Goal: Information Seeking & Learning: Learn about a topic

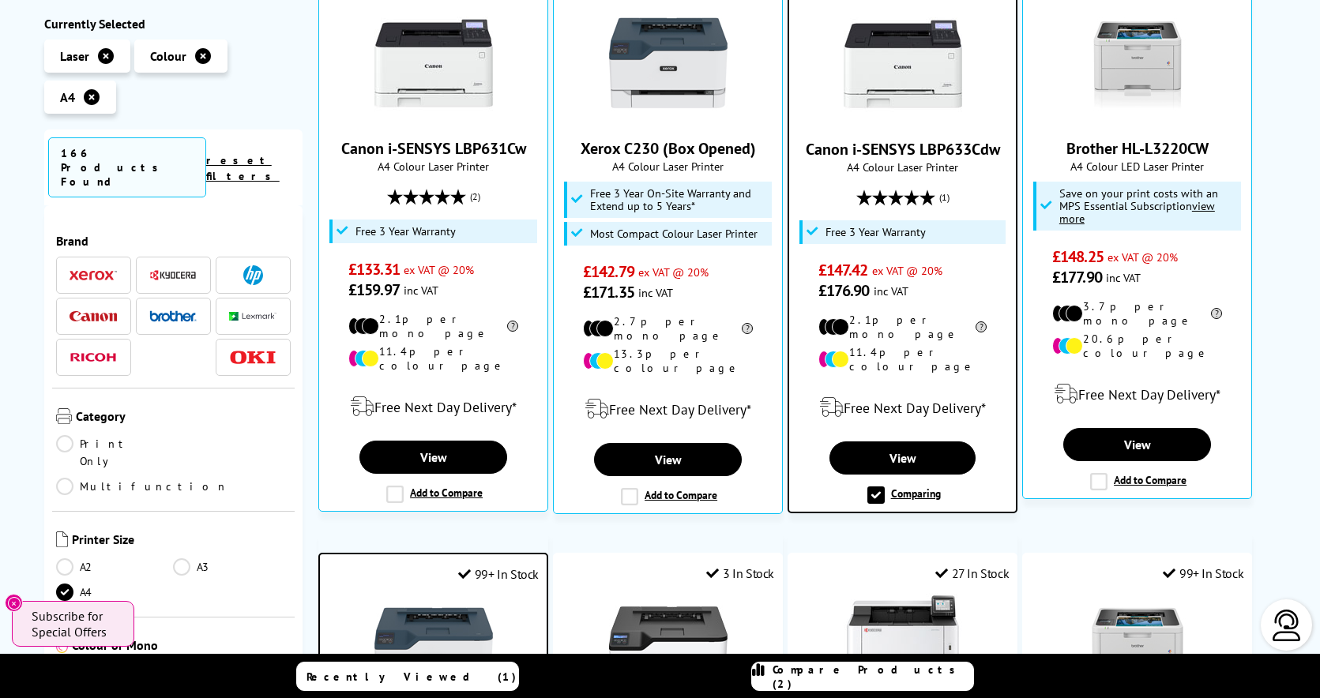
click at [69, 435] on link "Print Only" at bounding box center [115, 452] width 118 height 35
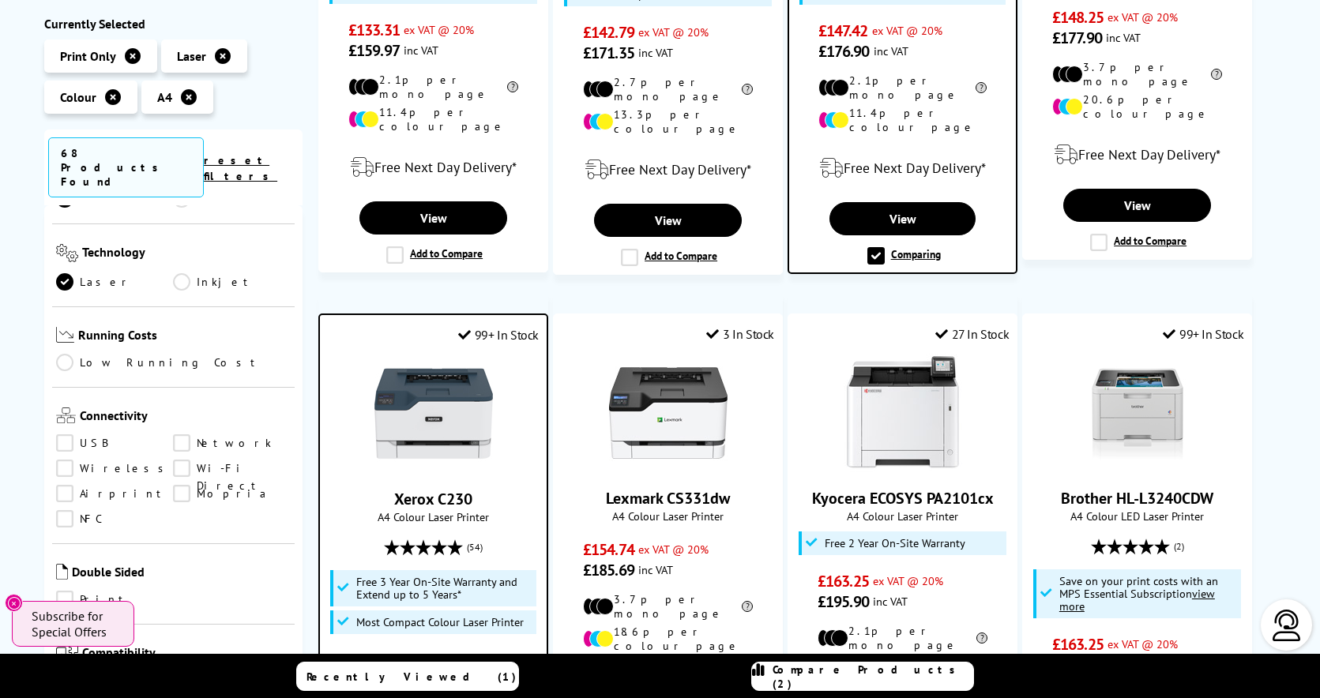
scroll to position [477, 0]
click at [178, 432] on link "Network" at bounding box center [232, 440] width 118 height 17
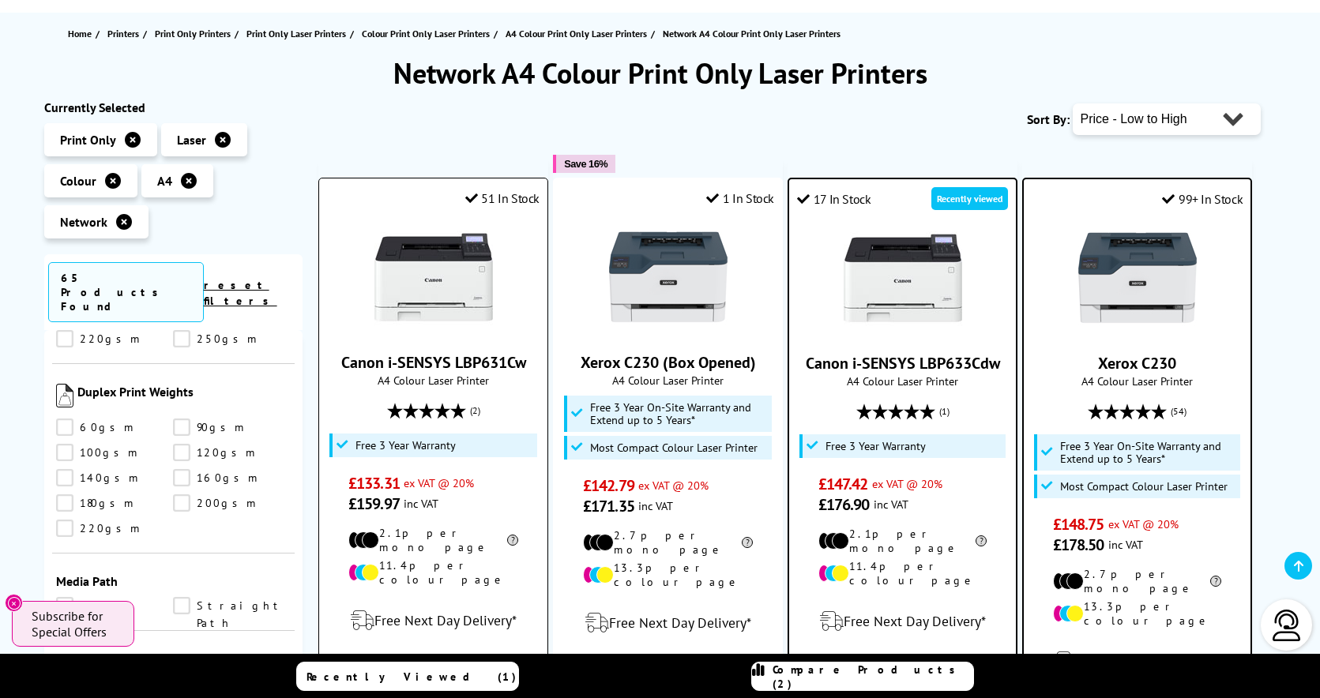
scroll to position [286, 0]
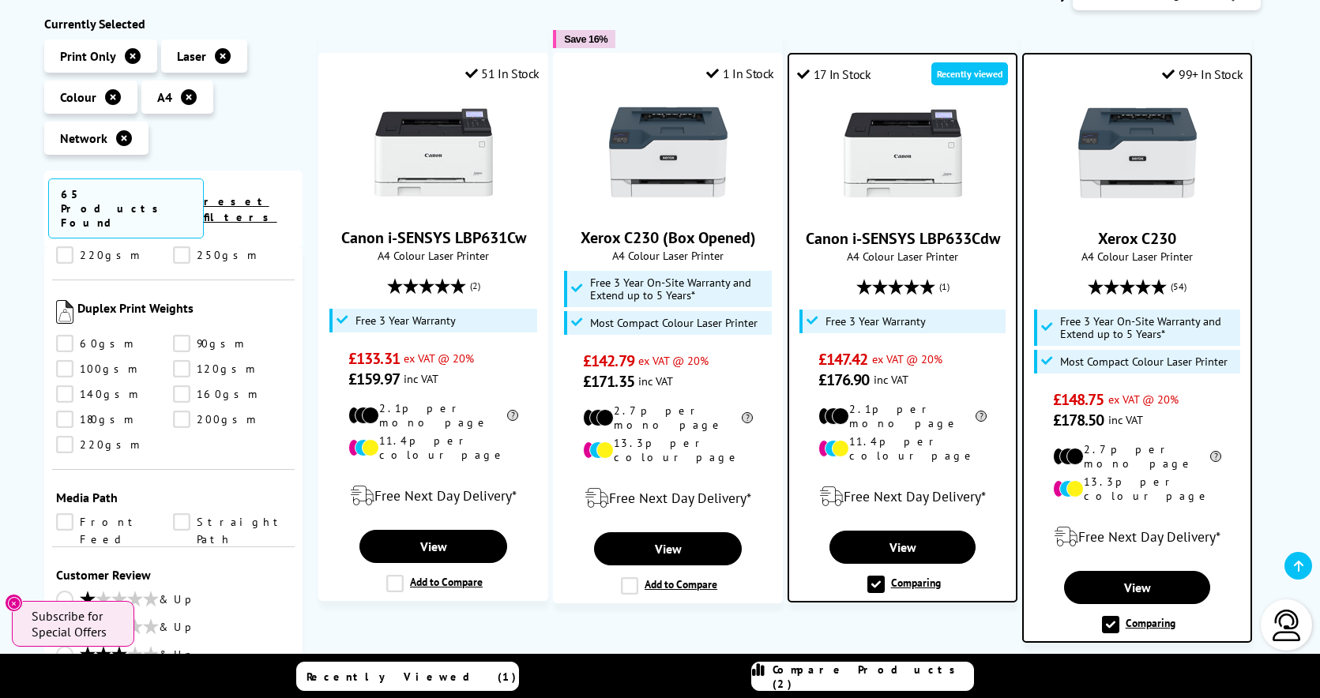
click at [1154, 616] on label "Comparing" at bounding box center [1138, 624] width 73 height 17
click at [0, 0] on input "Comparing" at bounding box center [0, 0] width 0 height 0
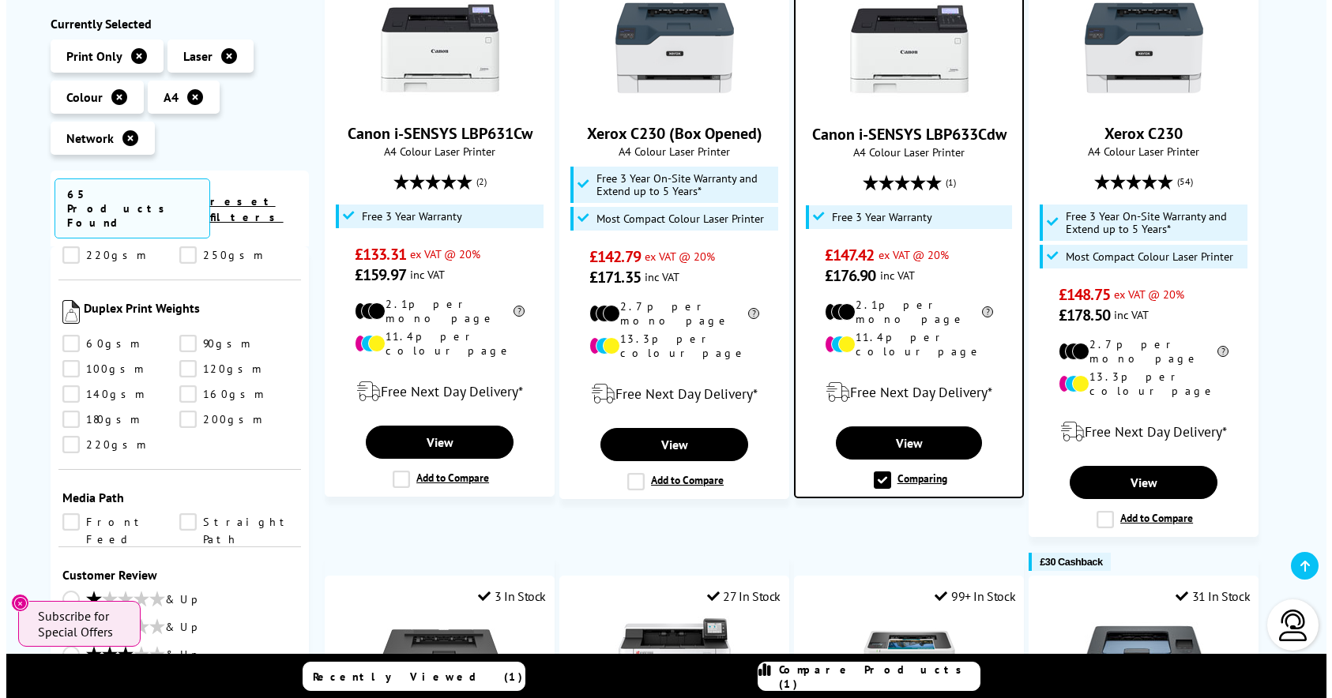
scroll to position [400, 0]
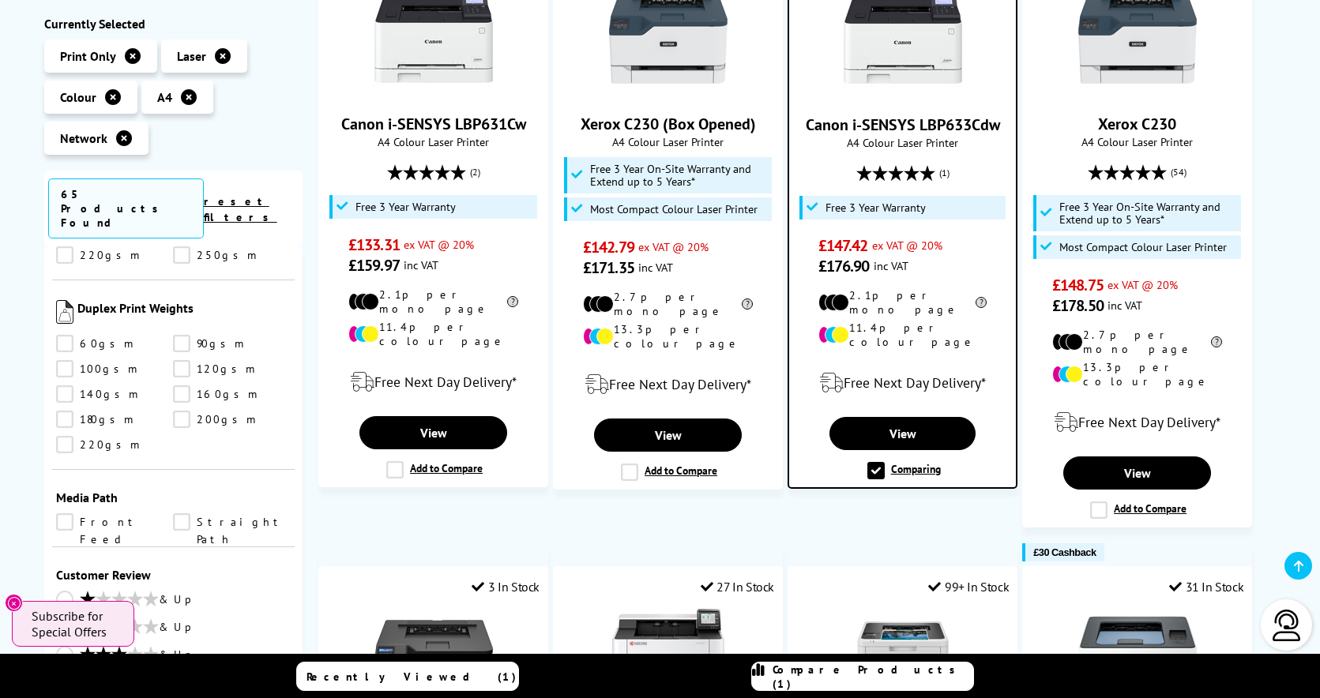
click at [854, 679] on span "Compare Products (1)" at bounding box center [873, 677] width 201 height 28
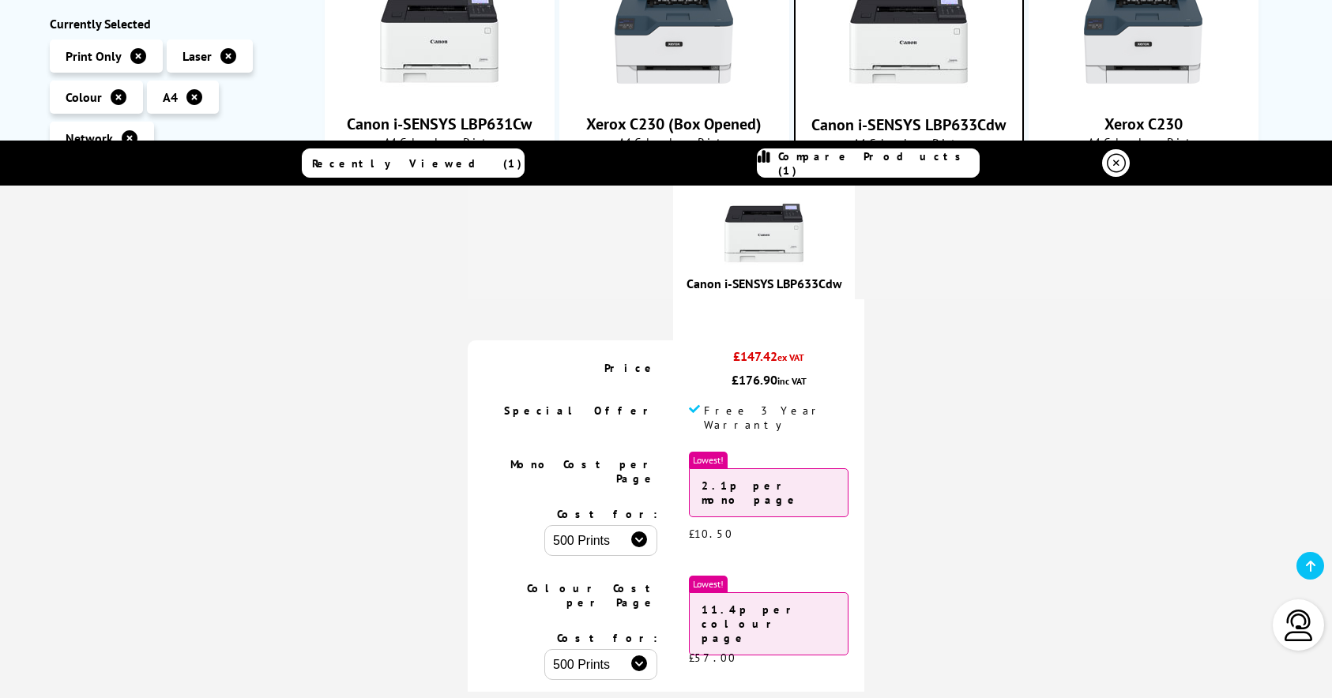
scroll to position [0, 0]
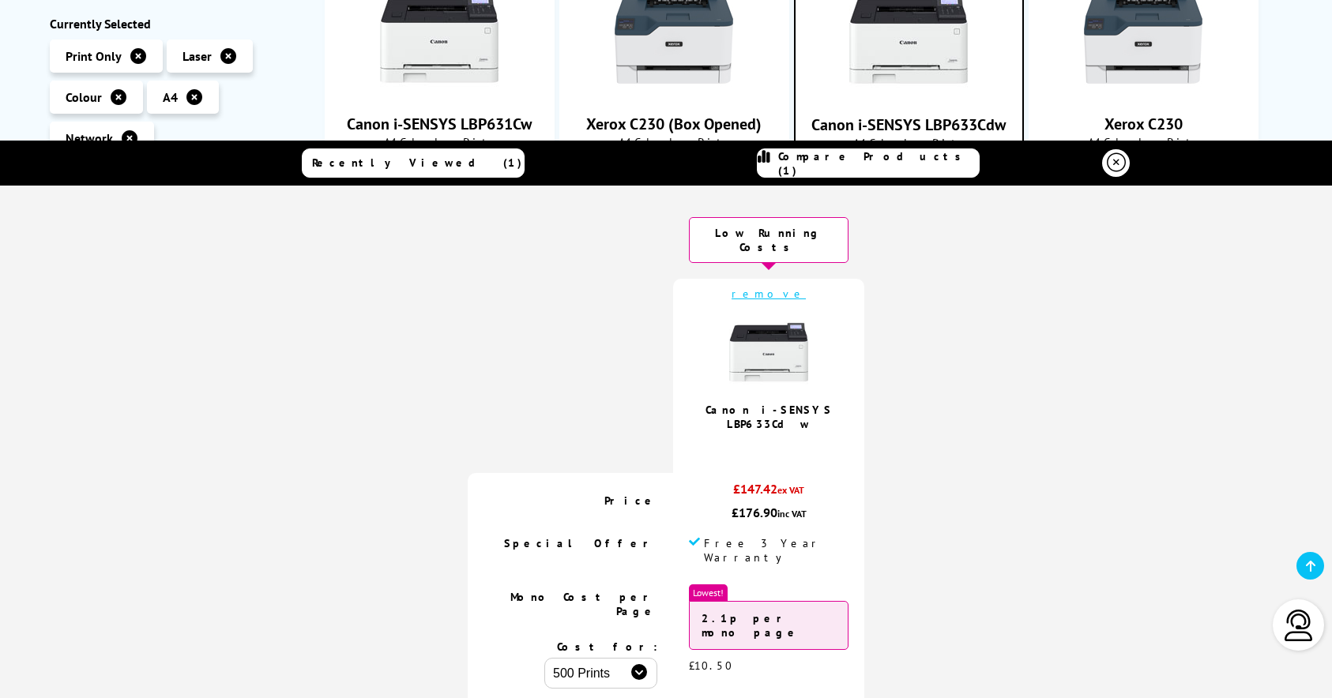
click at [1110, 169] on icon at bounding box center [1116, 162] width 19 height 19
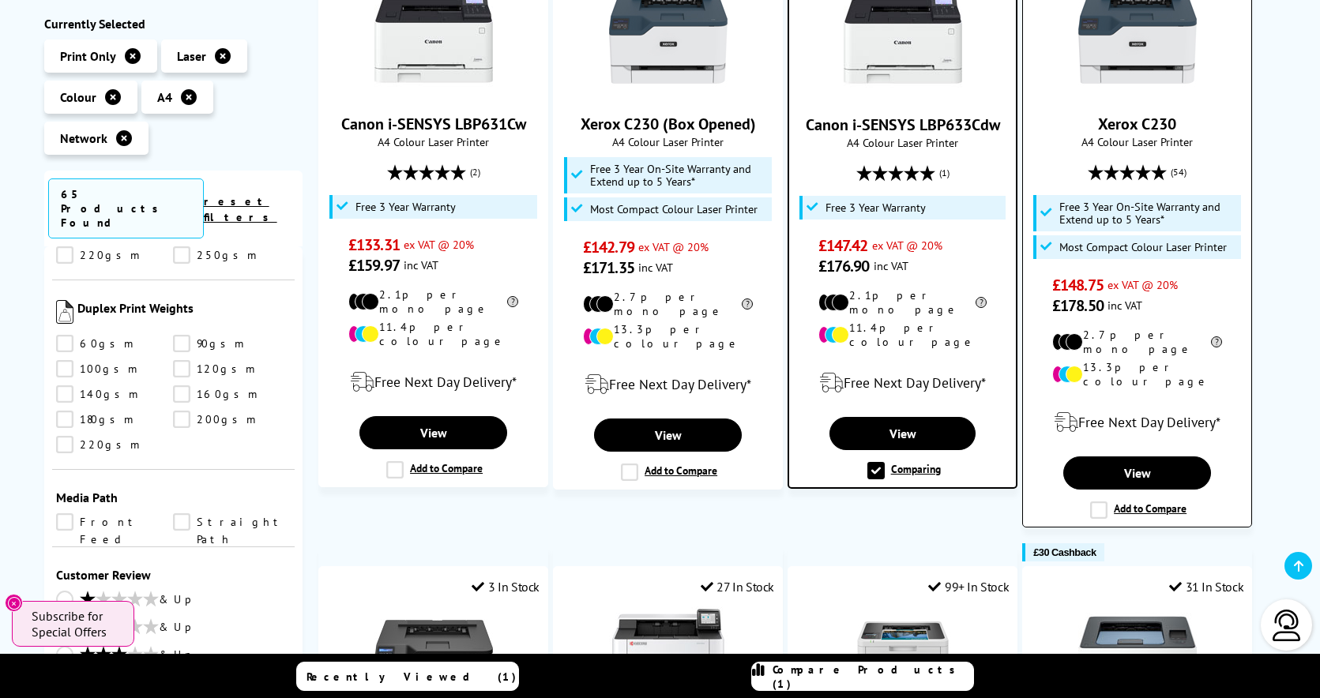
click at [1096, 502] on label "Add to Compare" at bounding box center [1138, 510] width 96 height 17
click at [0, 0] on input "Add to Compare" at bounding box center [0, 0] width 0 height 0
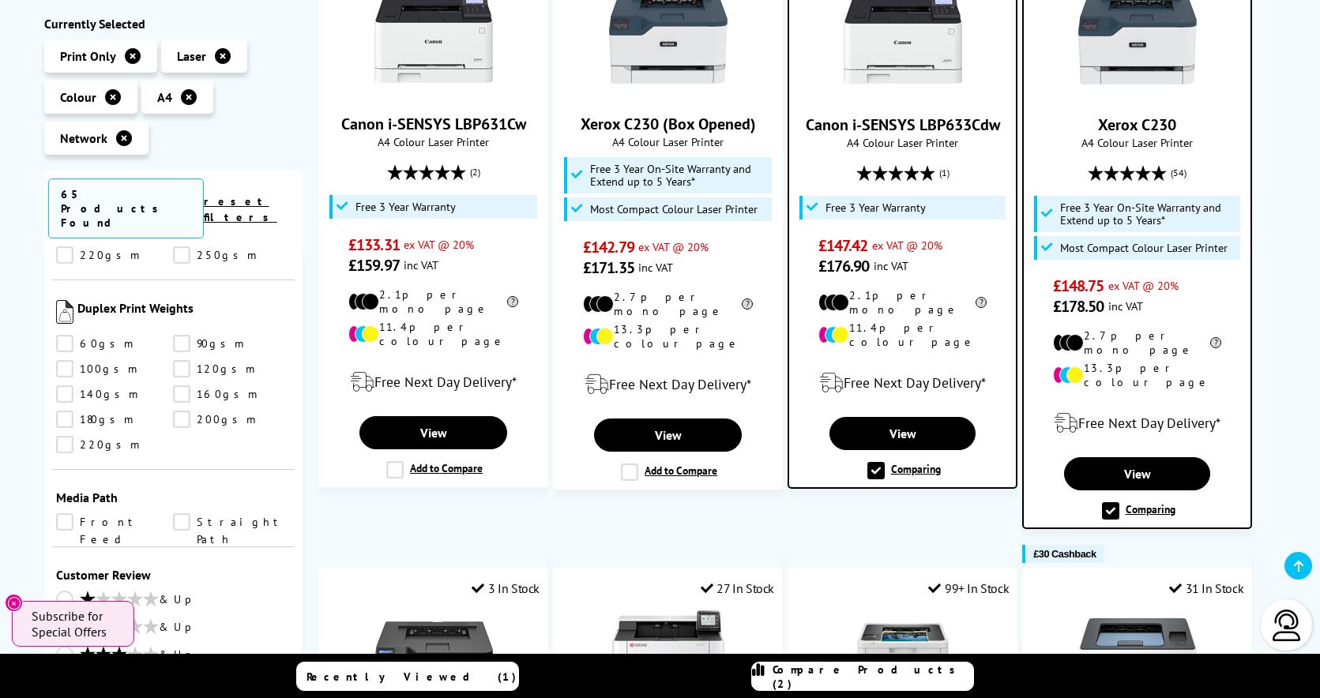
click at [1142, 502] on label "Comparing" at bounding box center [1138, 510] width 73 height 17
click at [0, 0] on input "Comparing" at bounding box center [0, 0] width 0 height 0
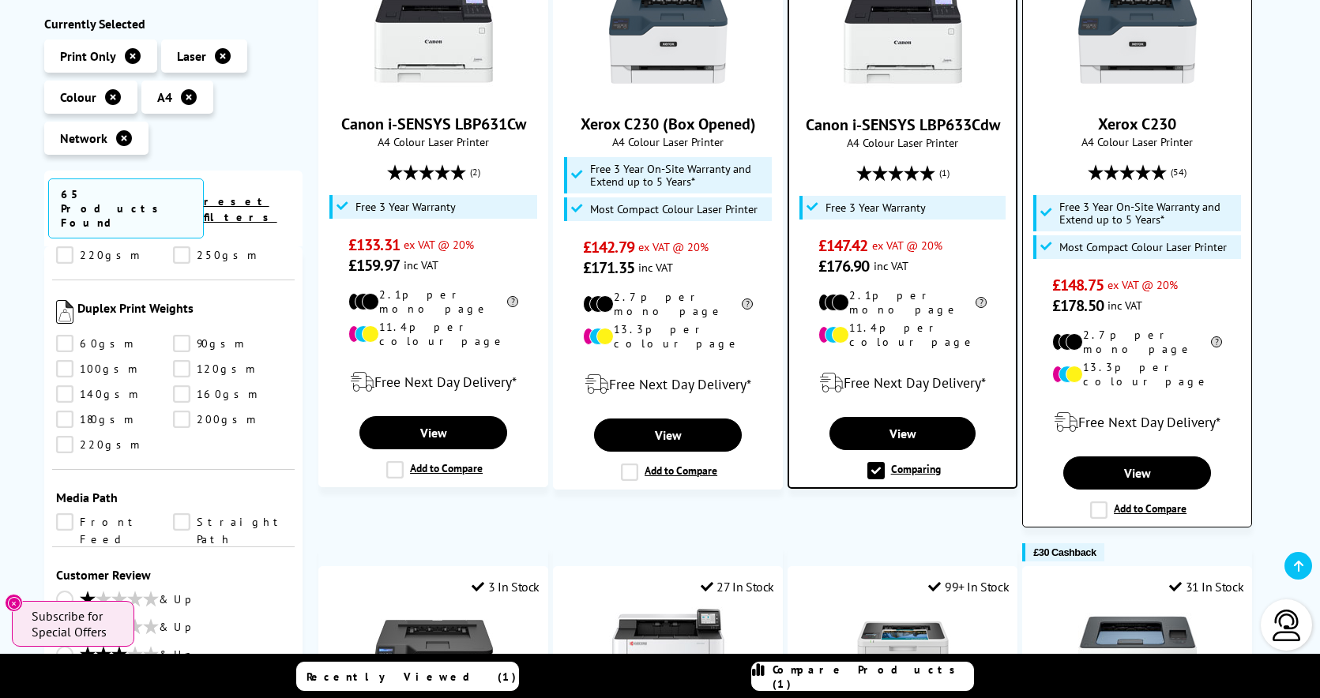
click at [1100, 502] on label "Add to Compare" at bounding box center [1138, 510] width 96 height 17
click at [0, 0] on input "Add to Compare" at bounding box center [0, 0] width 0 height 0
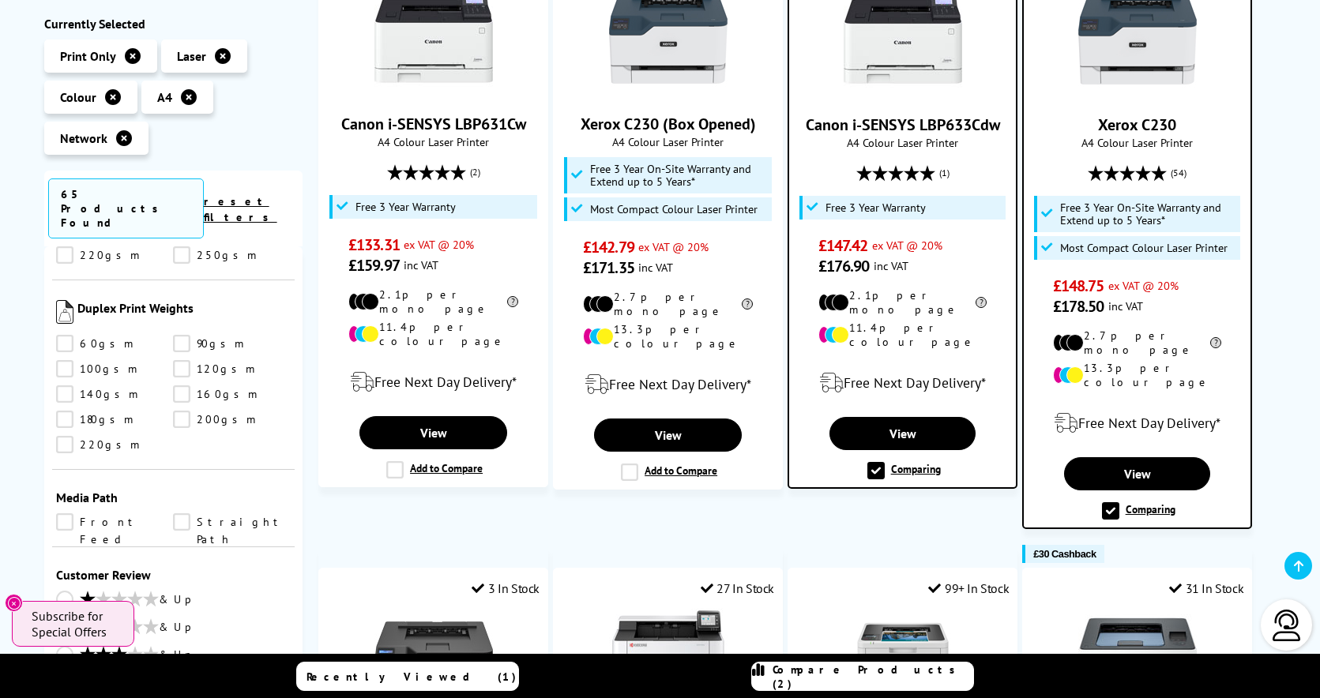
click at [844, 682] on span "Compare Products (2)" at bounding box center [873, 677] width 201 height 28
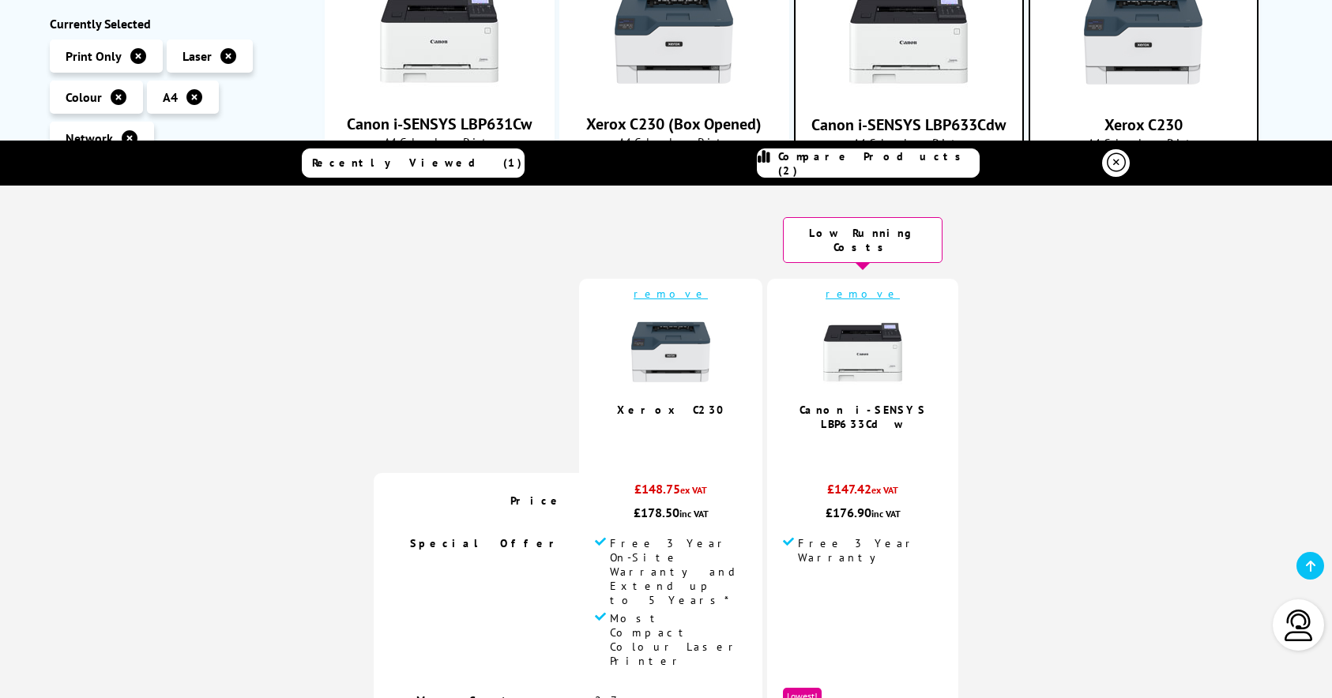
click at [1115, 165] on icon at bounding box center [1116, 162] width 19 height 19
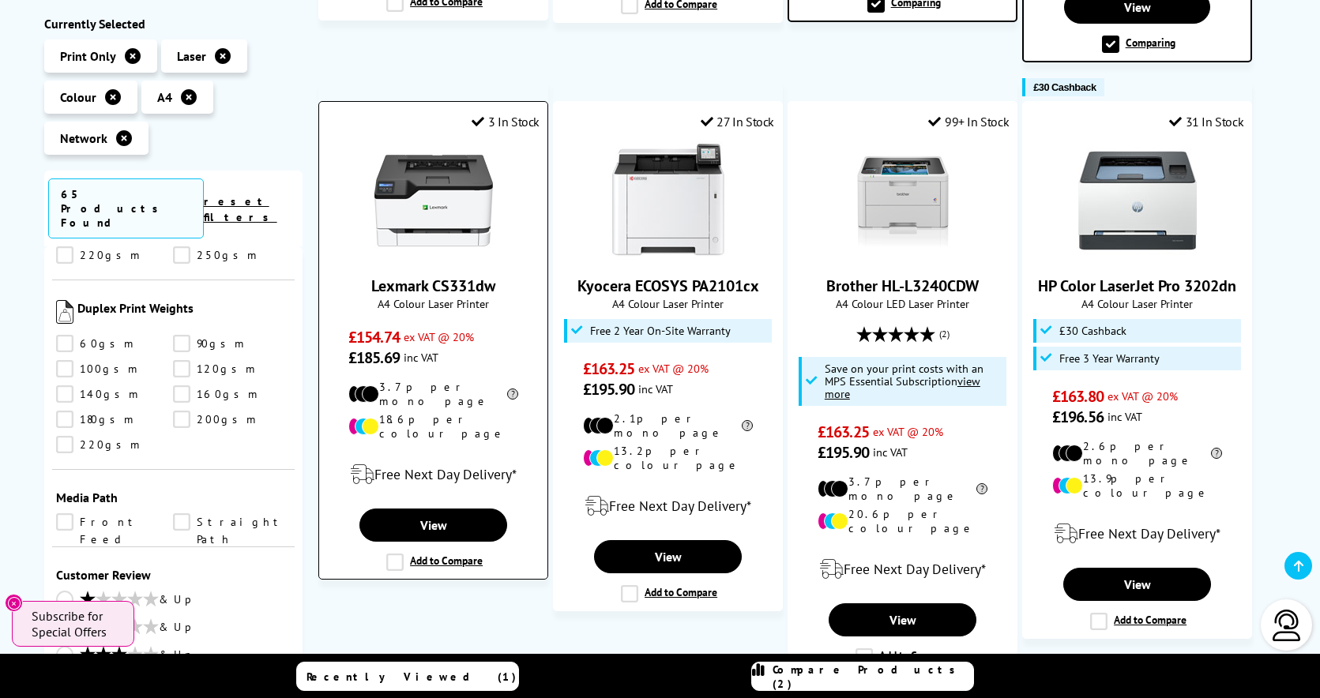
scroll to position [903, 0]
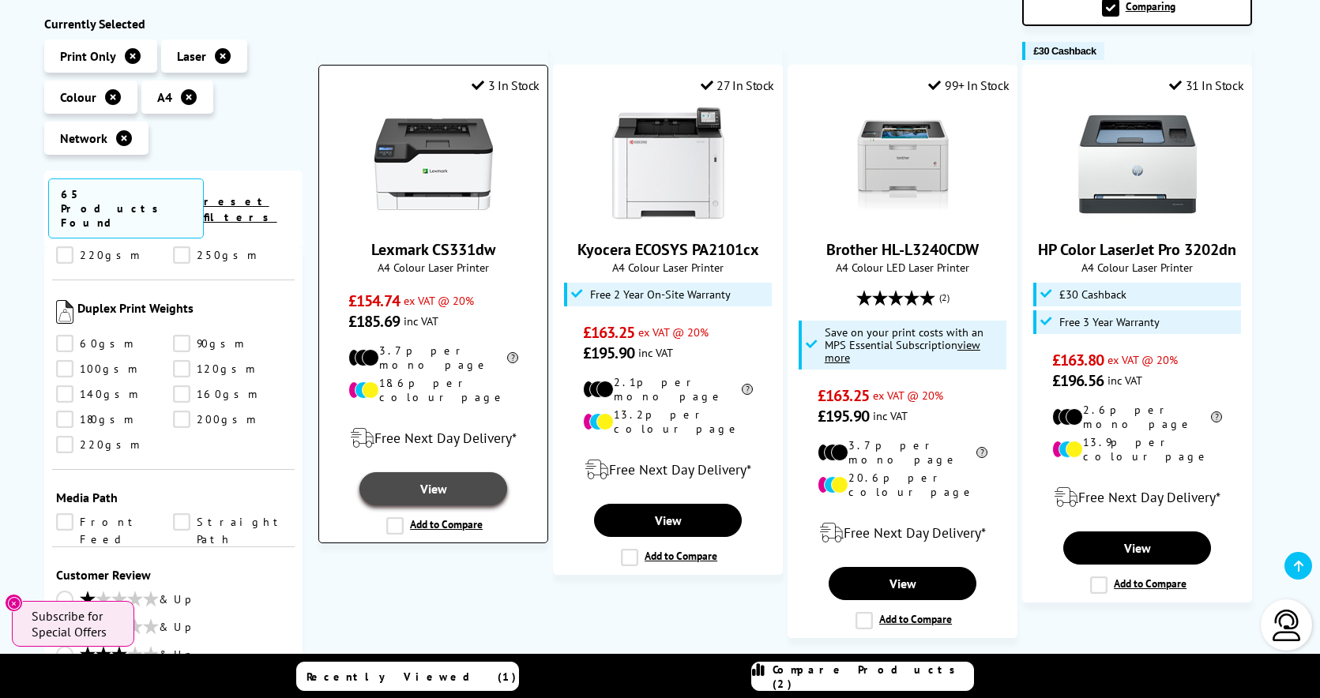
click at [432, 472] on link "View" at bounding box center [432, 488] width 147 height 33
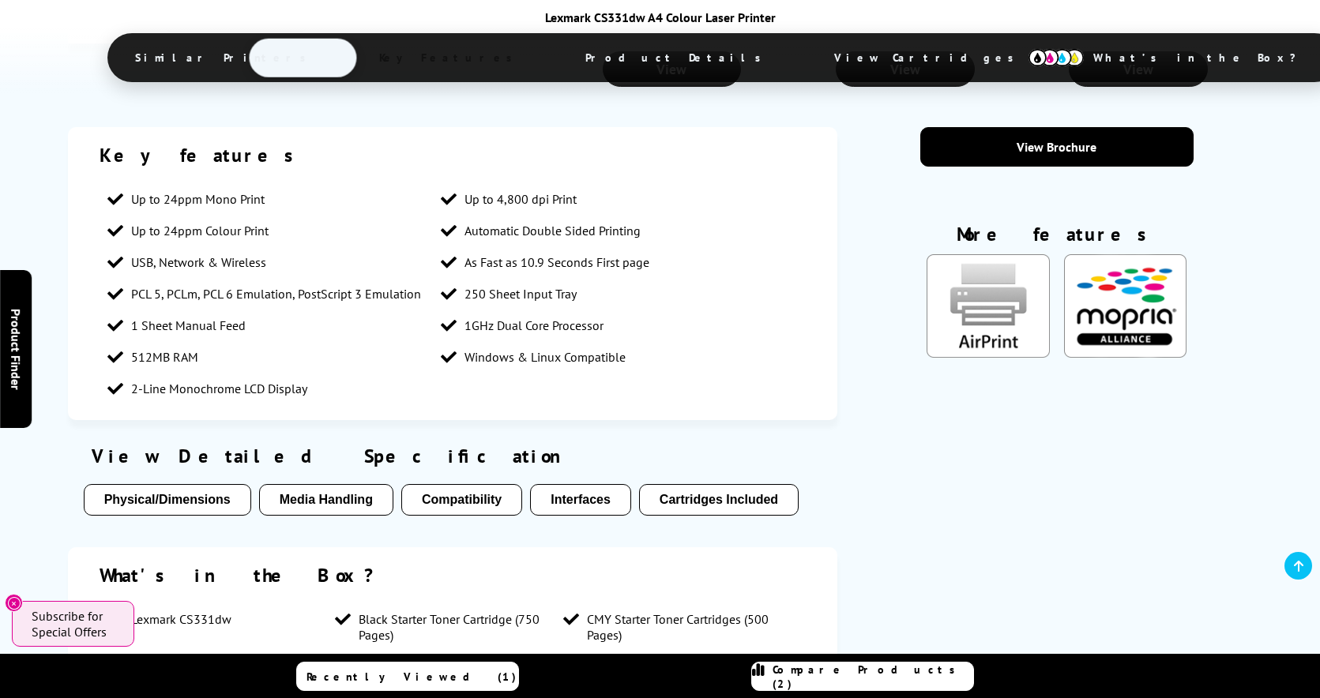
scroll to position [2164, 0]
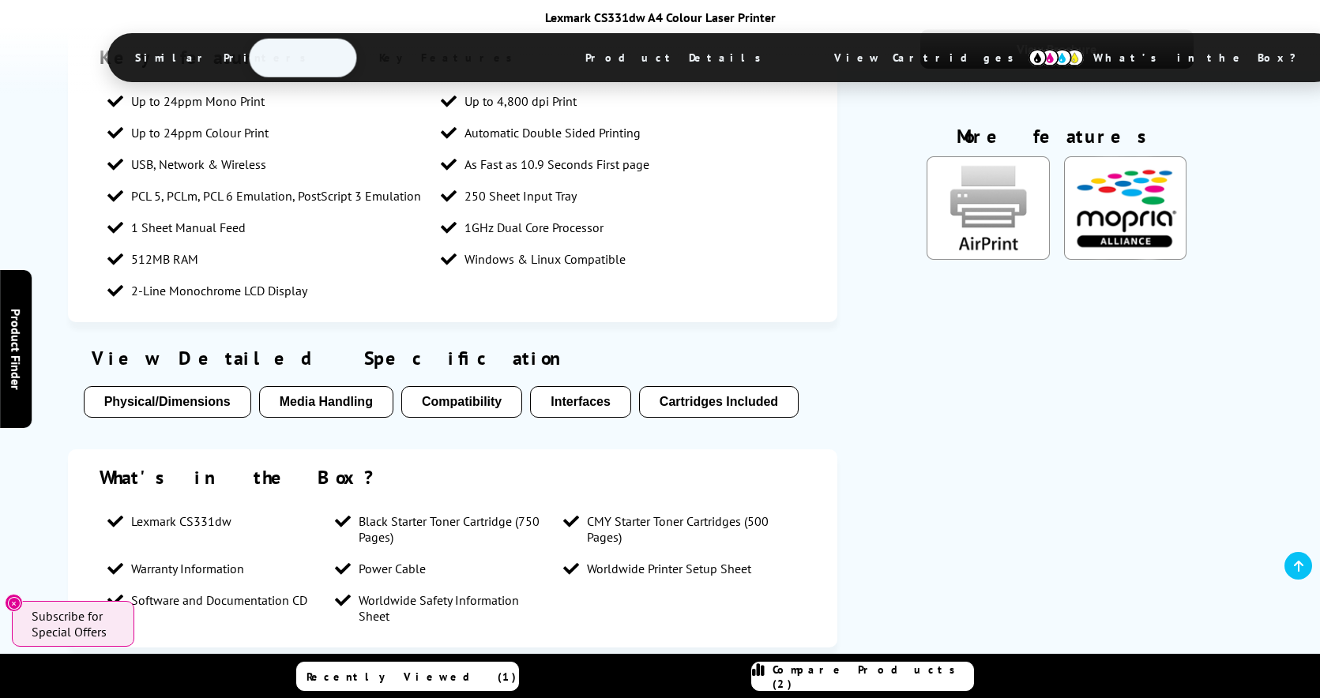
click at [706, 386] on button "Cartridges Included" at bounding box center [719, 402] width 160 height 32
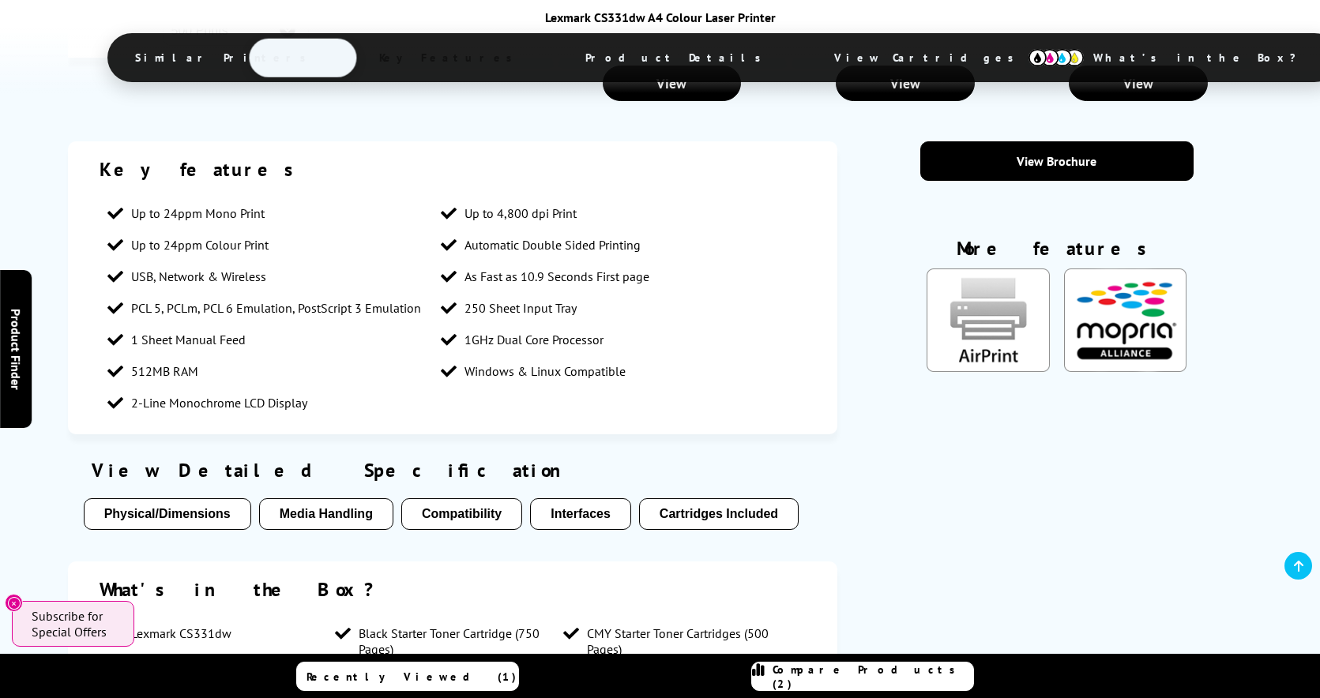
scroll to position [2085, 0]
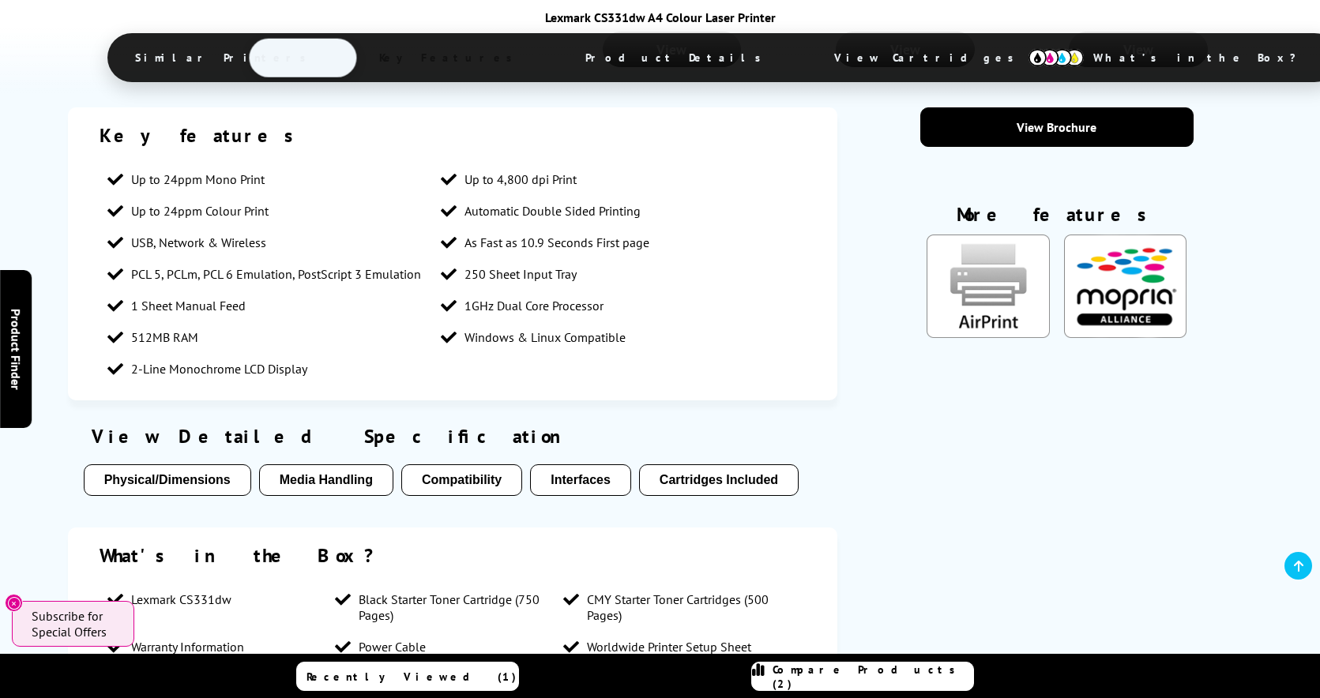
click at [577, 464] on button "Interfaces" at bounding box center [580, 480] width 101 height 32
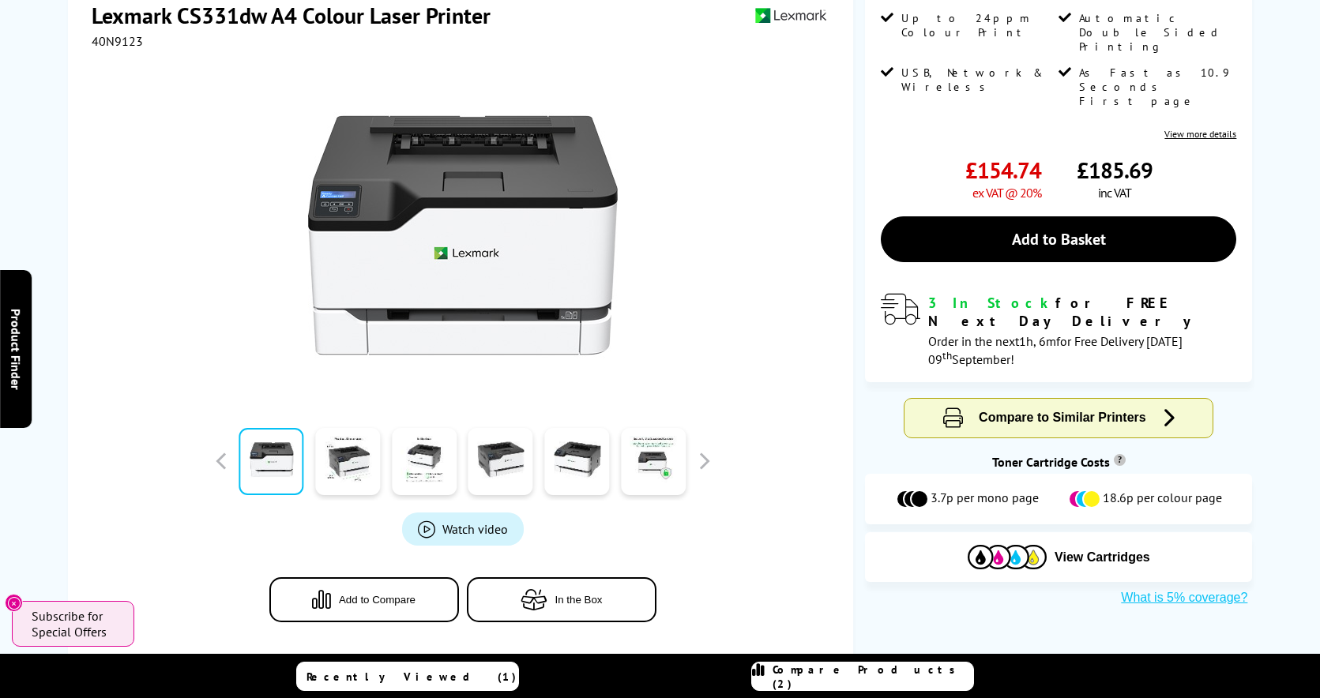
scroll to position [0, 0]
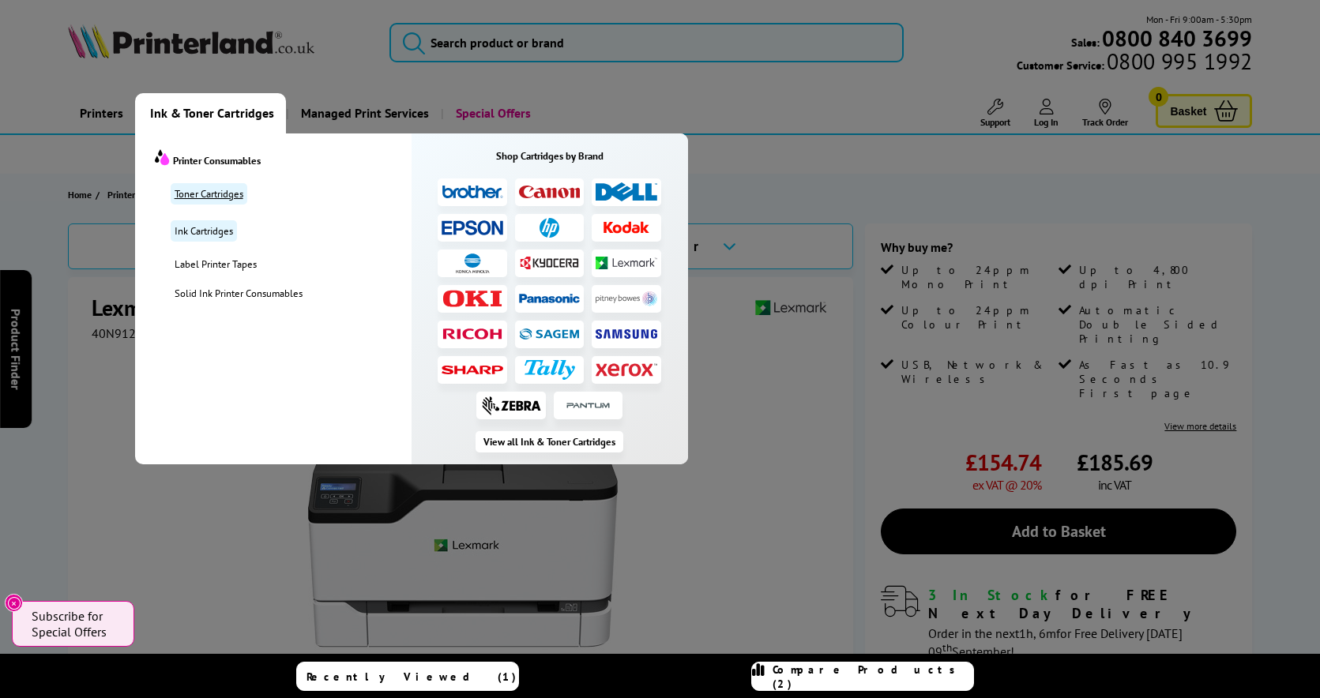
click at [203, 189] on link "Toner Cartridges" at bounding box center [209, 193] width 77 height 21
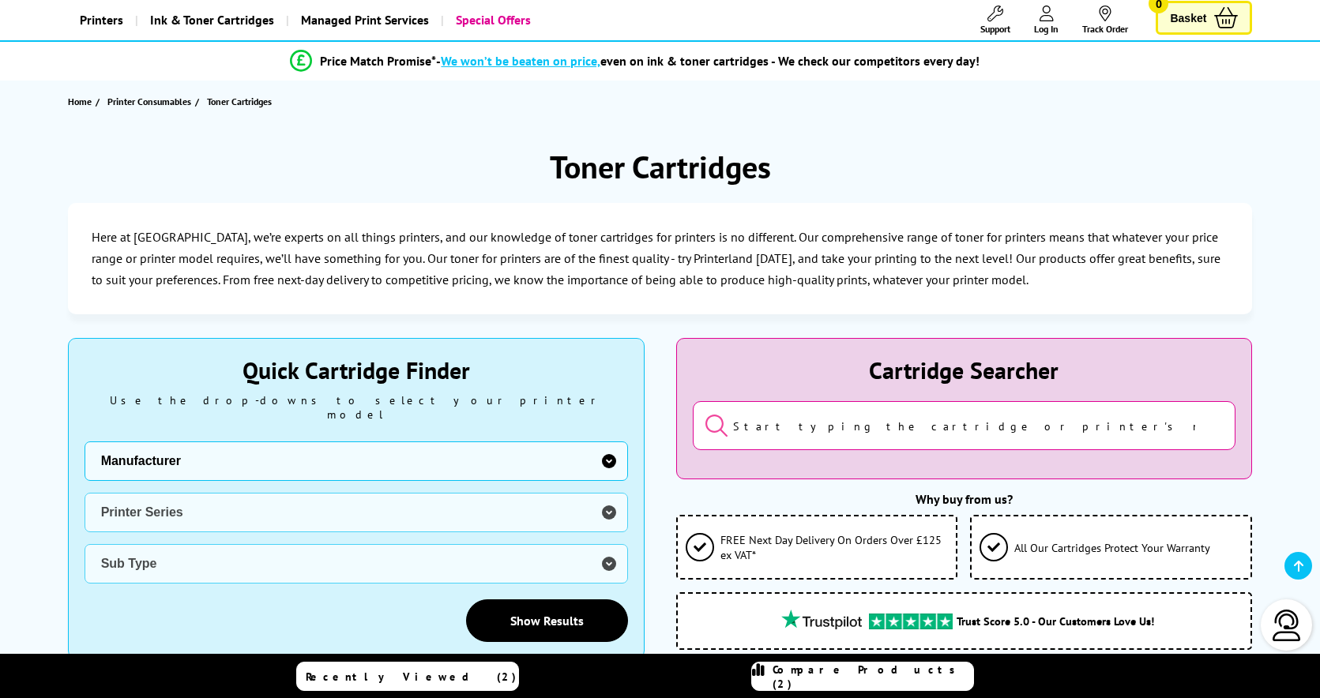
scroll to position [116, 0]
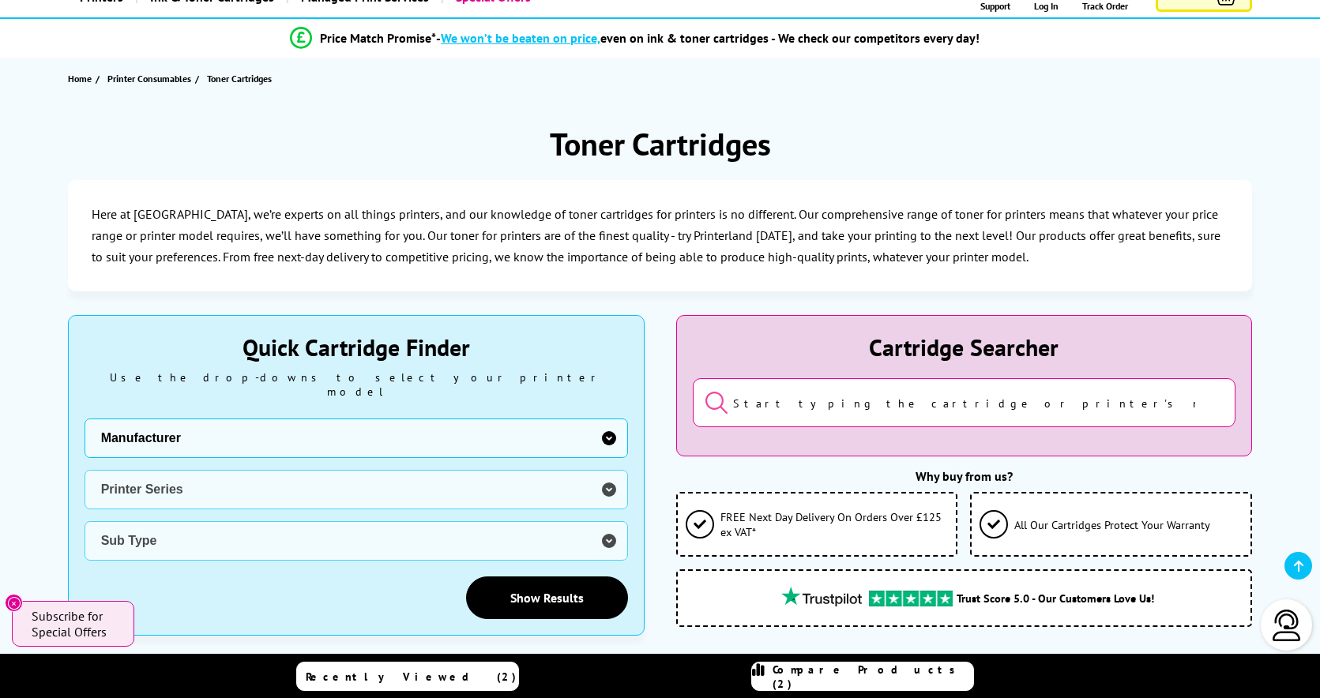
click at [614, 424] on select "Manufacturer Brother Canon Cubify Dell Dymo Epson HP Kodak Konica Minolta Kyoce…" at bounding box center [356, 438] width 543 height 39
select select "13815"
click at [85, 419] on select "Manufacturer Brother Canon Cubify Dell Dymo Epson HP Kodak Konica Minolta Kyoce…" at bounding box center [356, 438] width 543 height 39
click at [293, 482] on select "Printer Series B Series C Series Colorqube Series Colour Series DocuPrint Serie…" at bounding box center [356, 489] width 543 height 39
select select "33376"
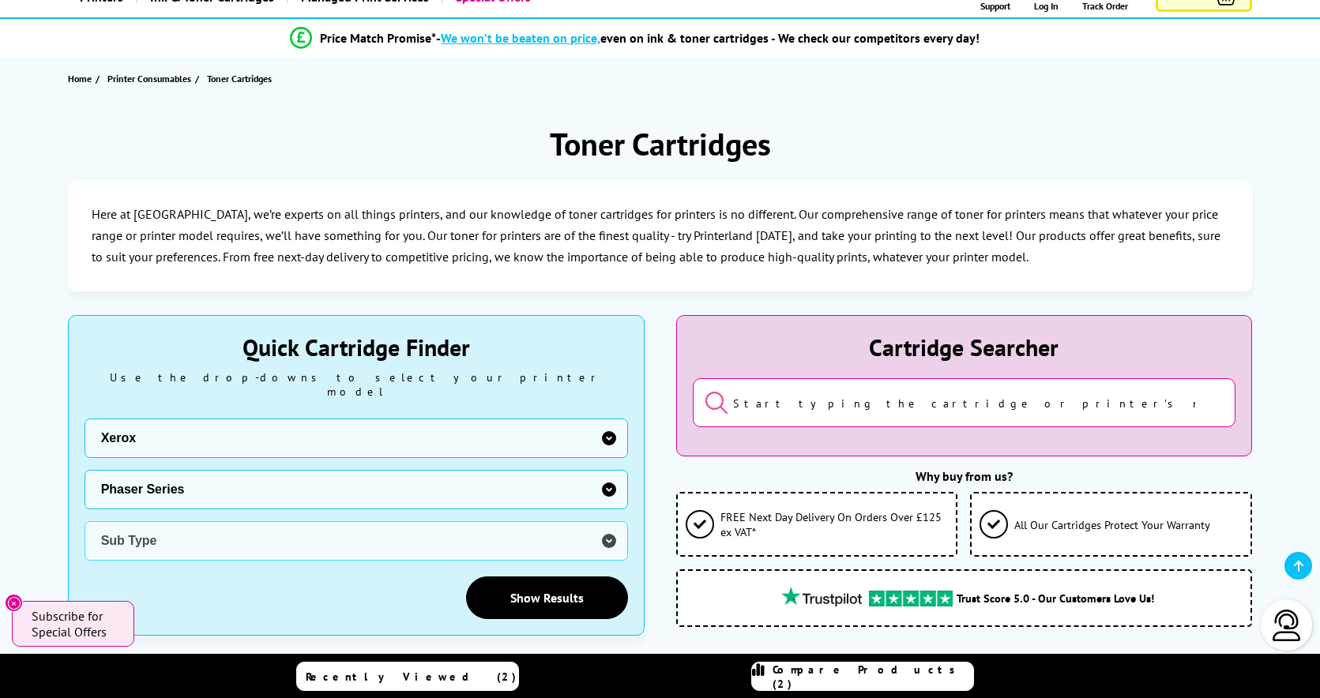
click at [85, 470] on select "Printer Series B Series C Series Colorqube Series Colour Series DocuPrint Serie…" at bounding box center [356, 489] width 543 height 39
click at [264, 528] on select "Sub Type Xerox Phaser 1235 Xerox Phaser 2135 Xerox Phaser 3150 Xerox Phaser 325…" at bounding box center [356, 540] width 543 height 39
select select "31956"
click at [85, 521] on select "Sub Type Xerox Phaser 1235 Xerox Phaser 2135 Xerox Phaser 3150 Xerox Phaser 325…" at bounding box center [356, 540] width 543 height 39
click at [508, 586] on link "Show Results" at bounding box center [547, 598] width 162 height 43
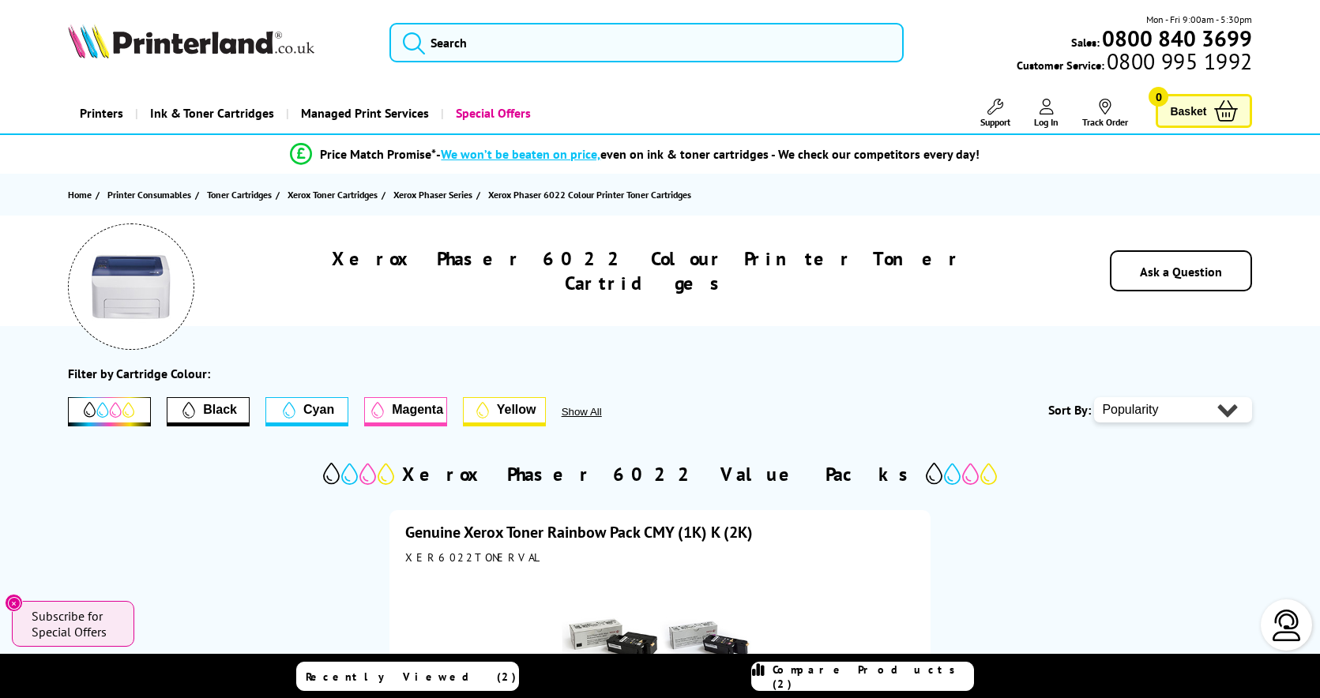
click at [115, 114] on link "Printers" at bounding box center [101, 113] width 67 height 40
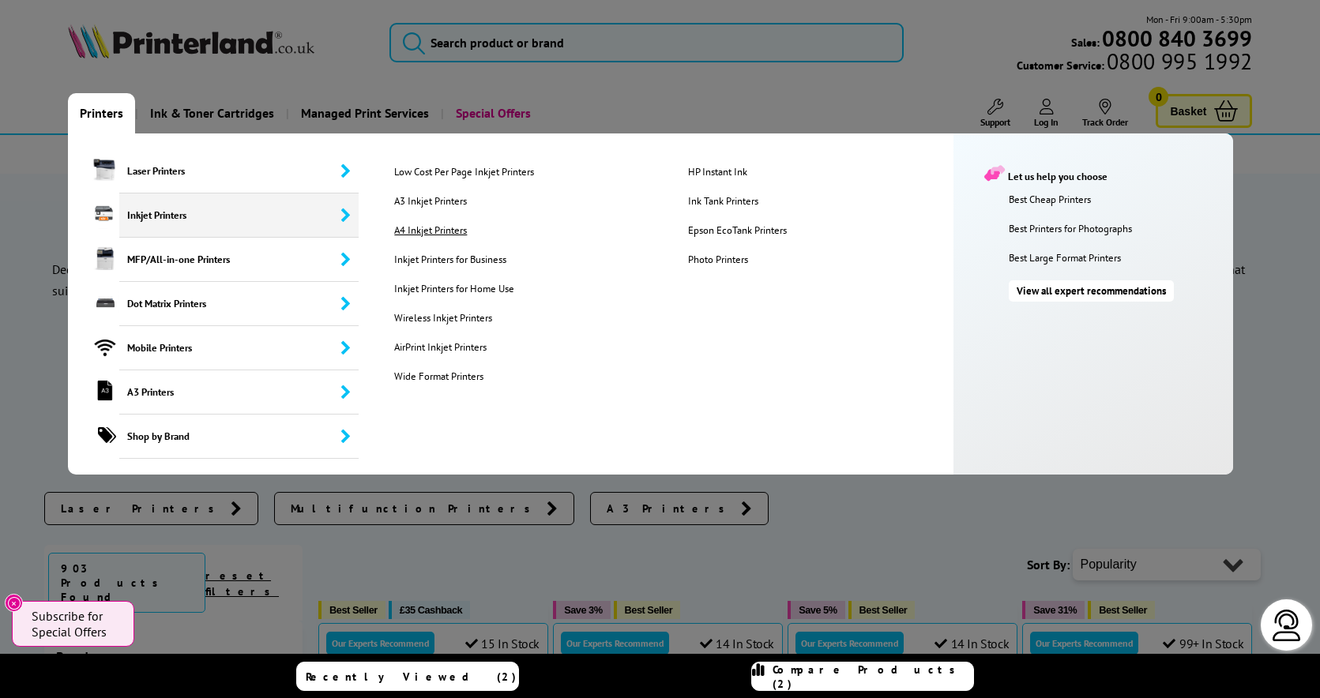
click at [430, 227] on link "A4 Inkjet Printers" at bounding box center [527, 230] width 291 height 13
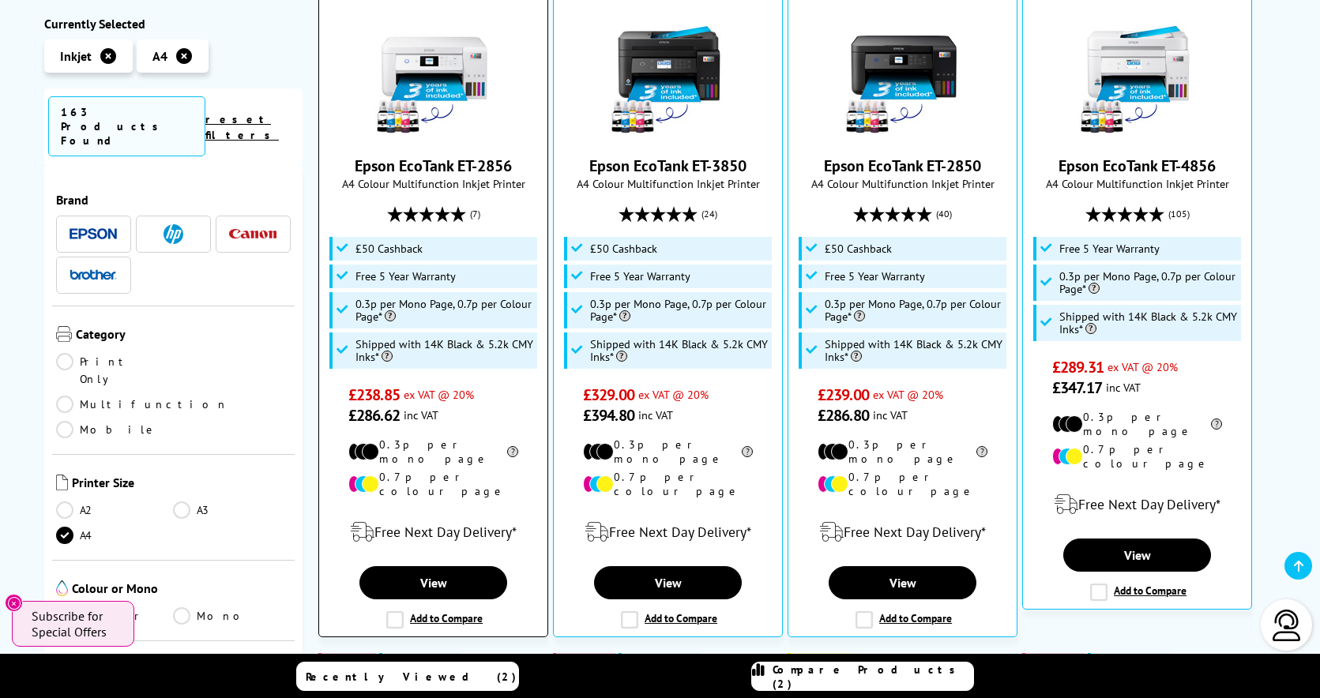
scroll to position [369, 0]
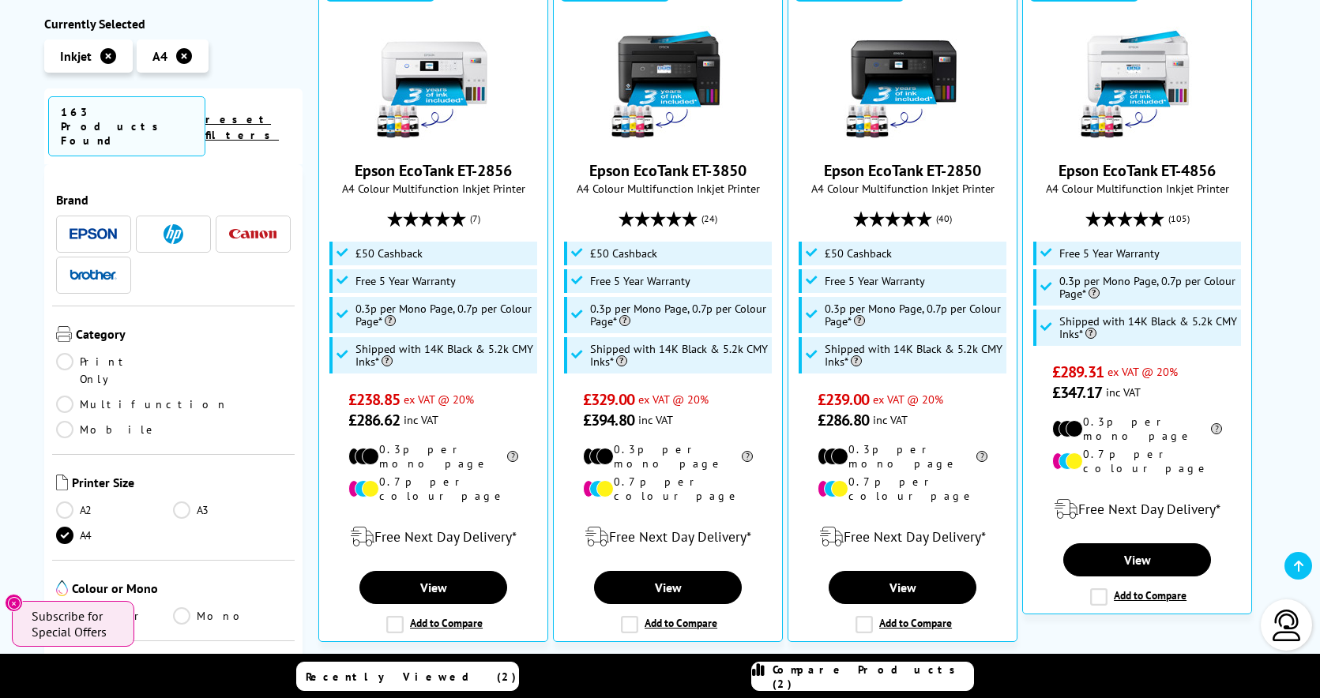
click at [73, 353] on ul "Print Only Multifunction Mobile" at bounding box center [173, 399] width 235 height 93
click at [68, 353] on link "Print Only" at bounding box center [115, 370] width 118 height 35
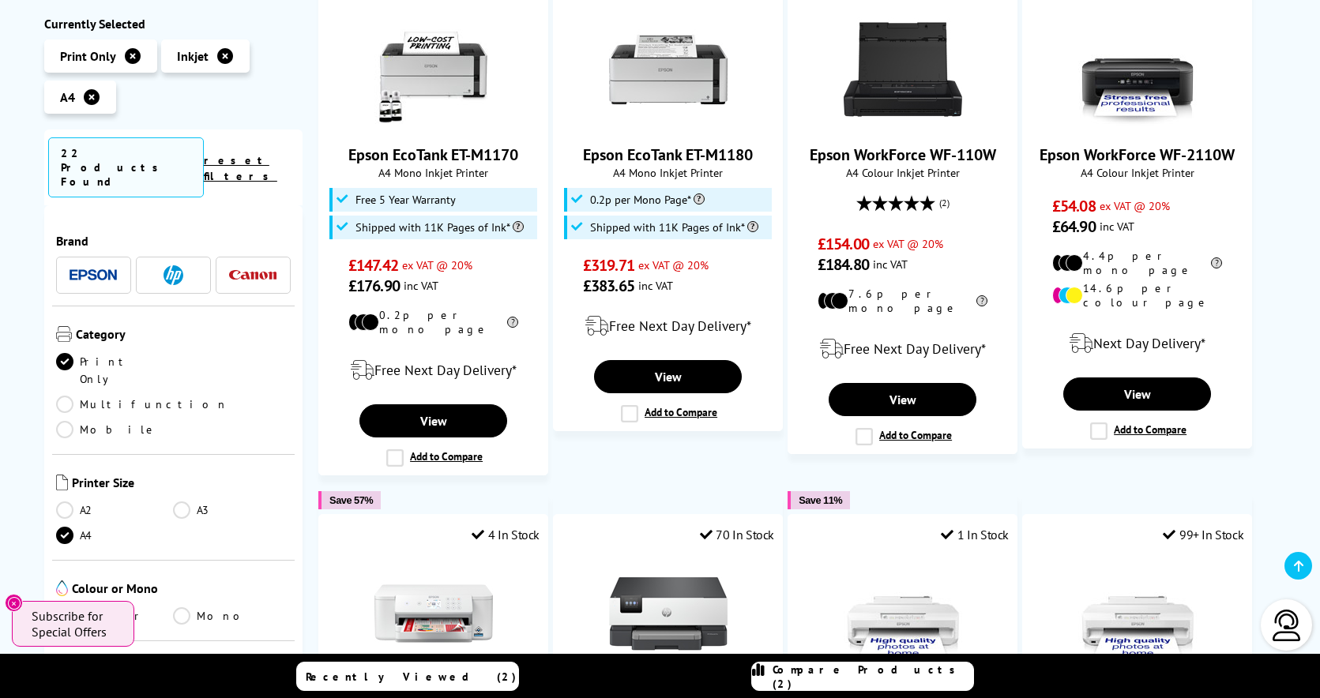
click at [88, 607] on link "Colour" at bounding box center [115, 615] width 118 height 17
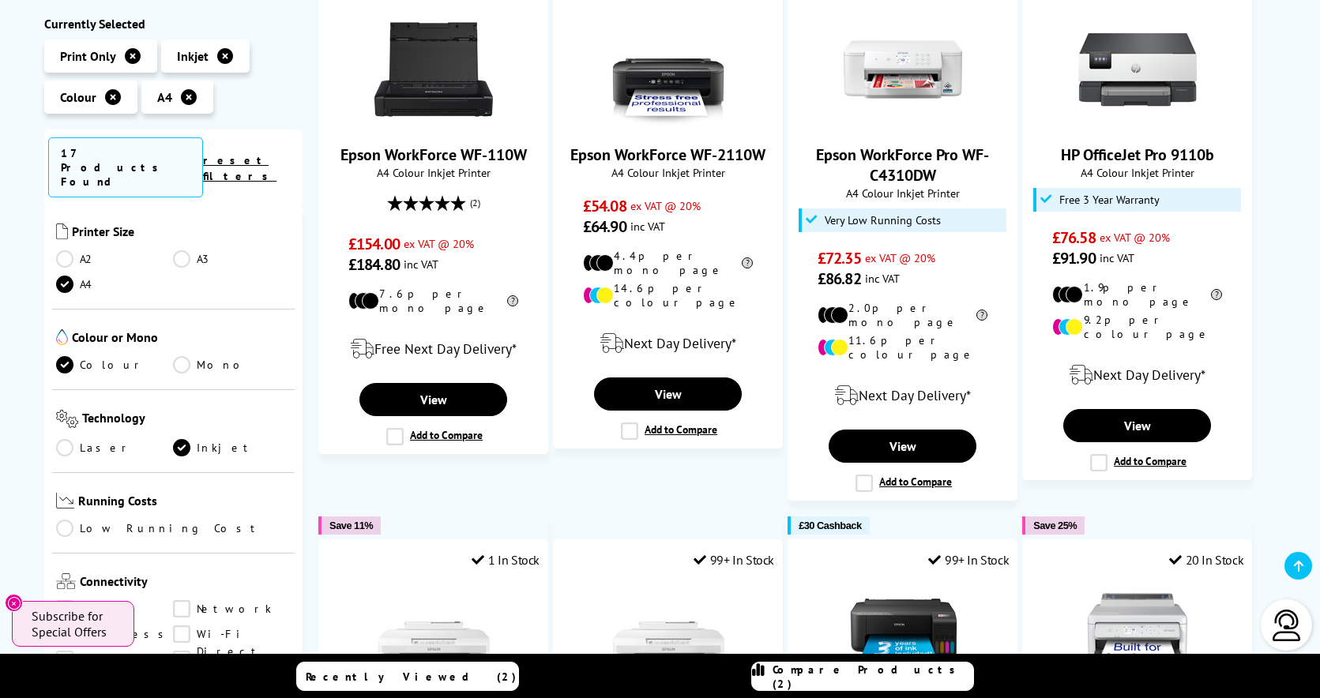
scroll to position [251, 0]
click at [66, 521] on link "Low Running Cost" at bounding box center [173, 529] width 235 height 17
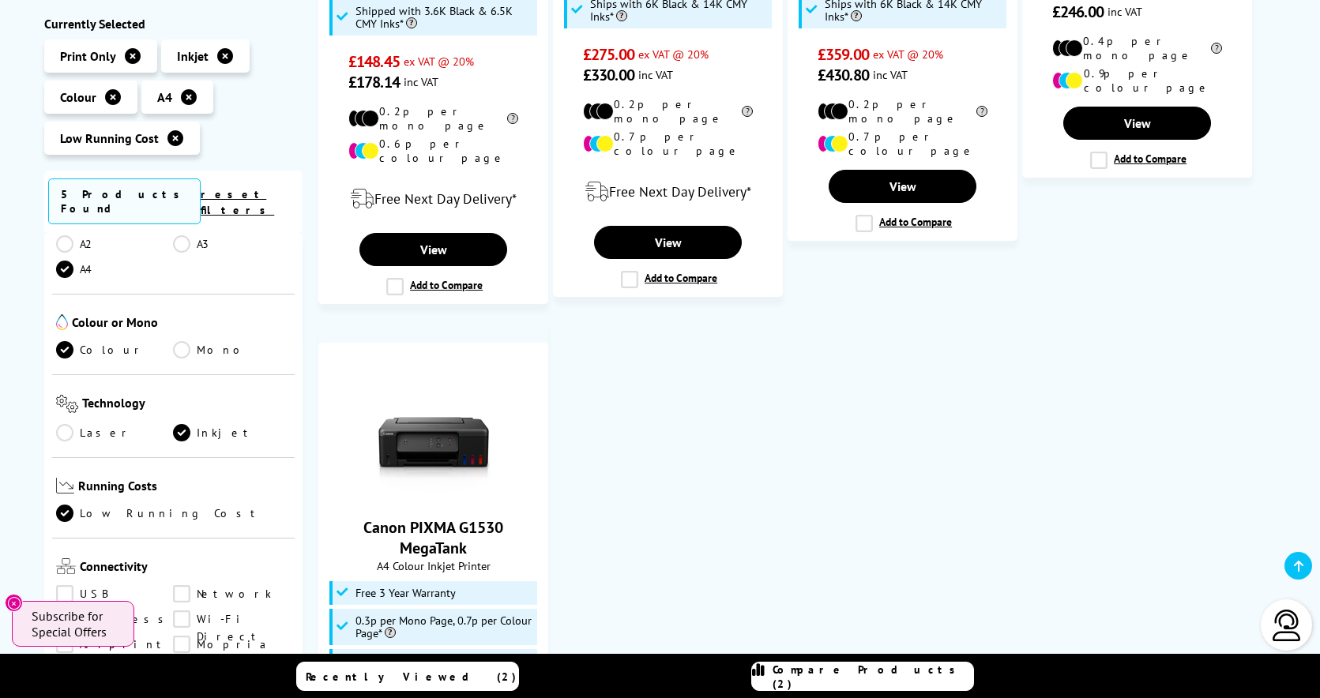
scroll to position [333, 0]
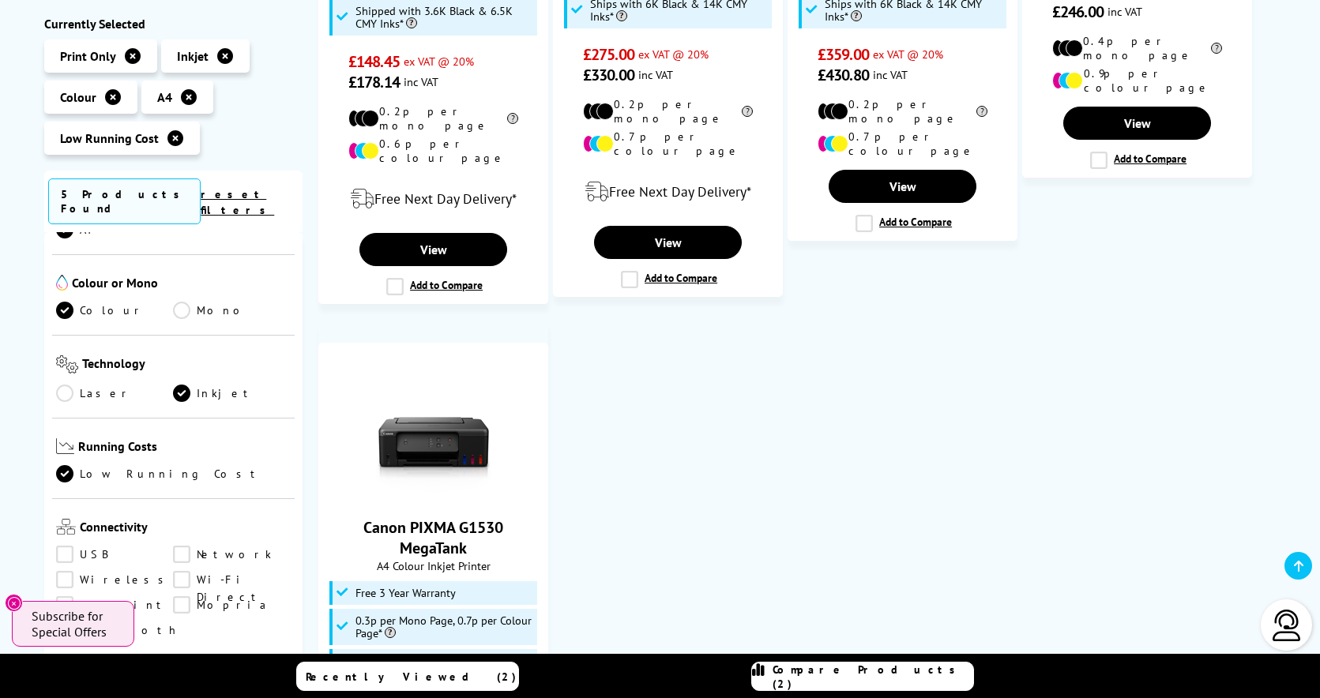
click at [180, 547] on link "Network" at bounding box center [232, 555] width 118 height 17
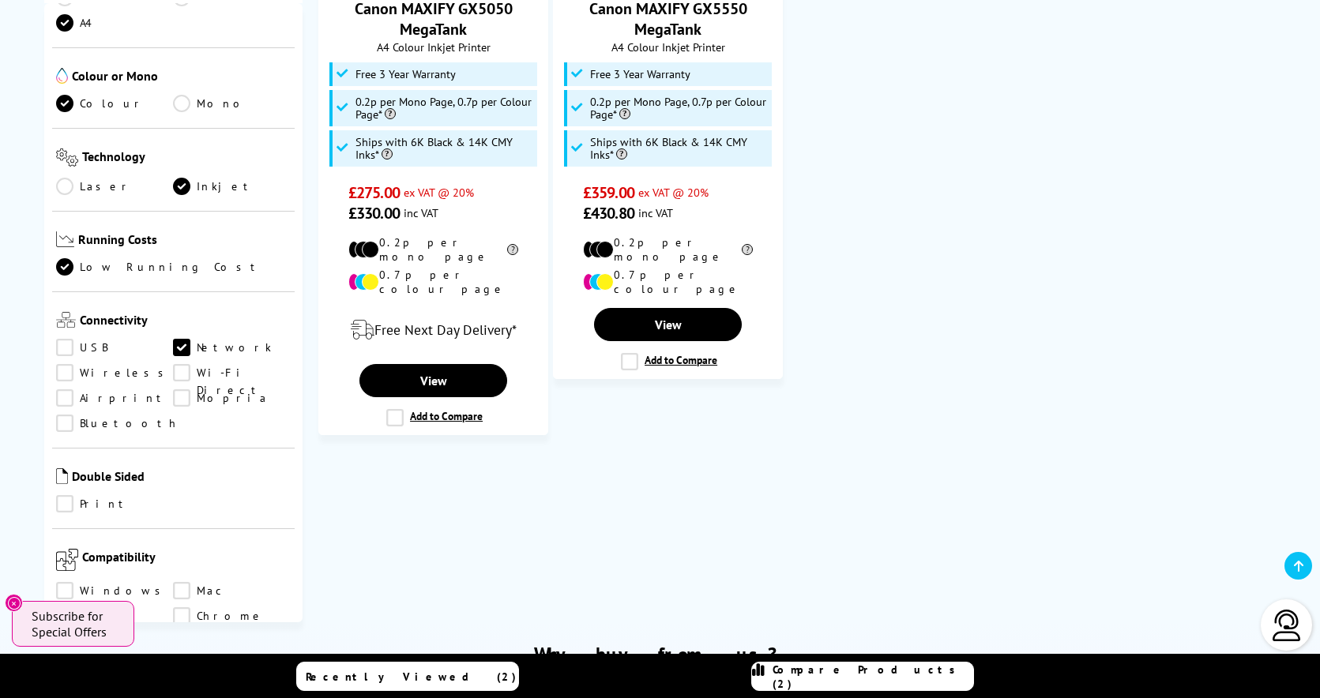
scroll to position [284, 0]
click at [66, 390] on link "Airprint" at bounding box center [115, 398] width 118 height 17
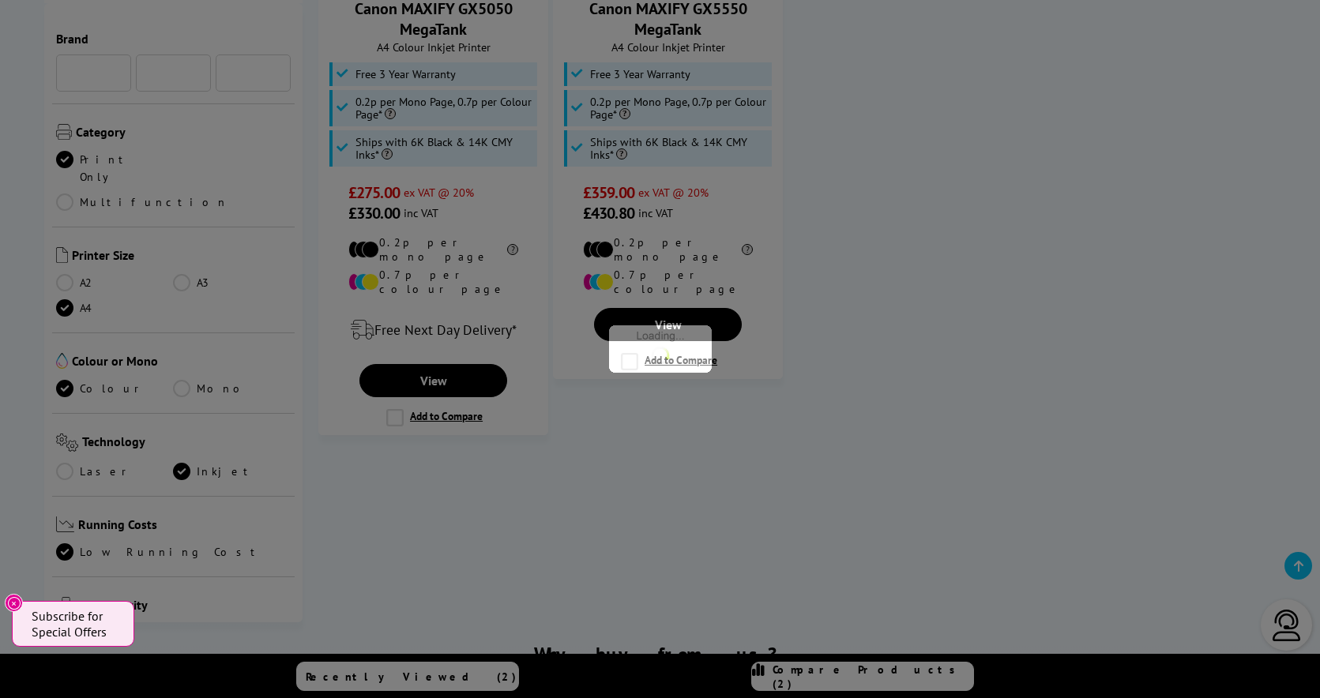
scroll to position [284, 0]
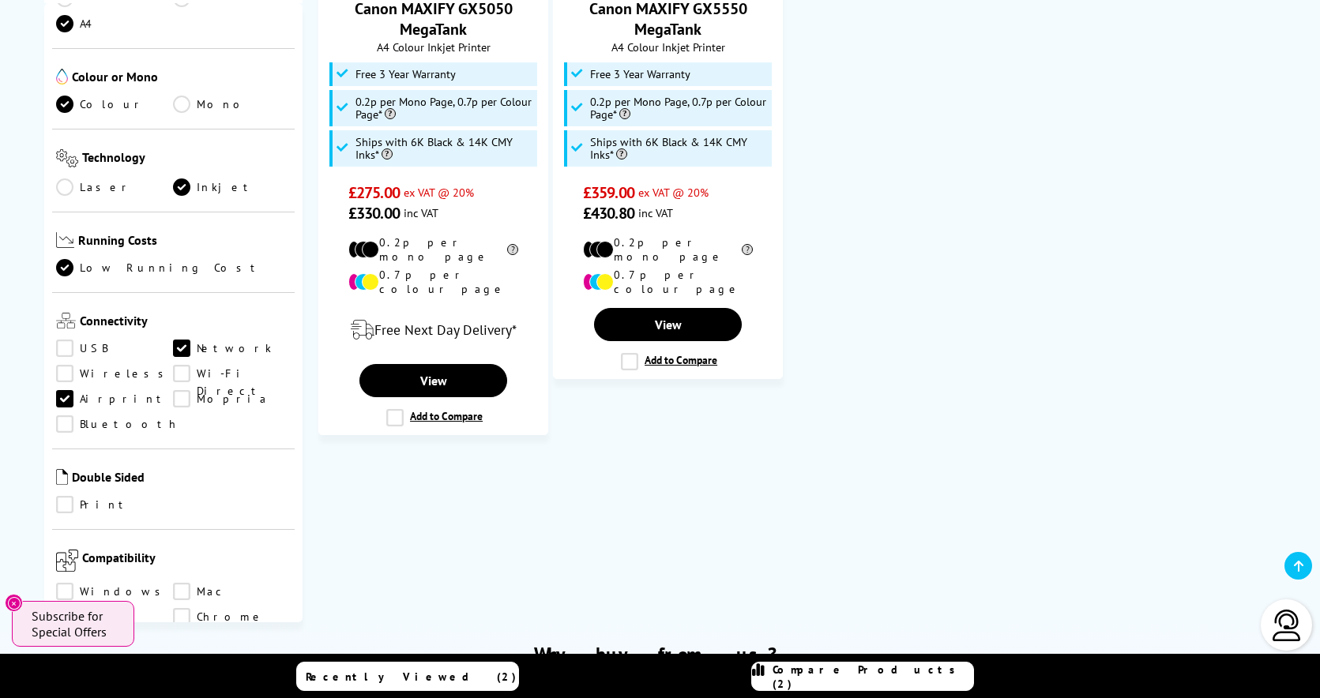
click at [183, 340] on link "Network" at bounding box center [232, 348] width 118 height 17
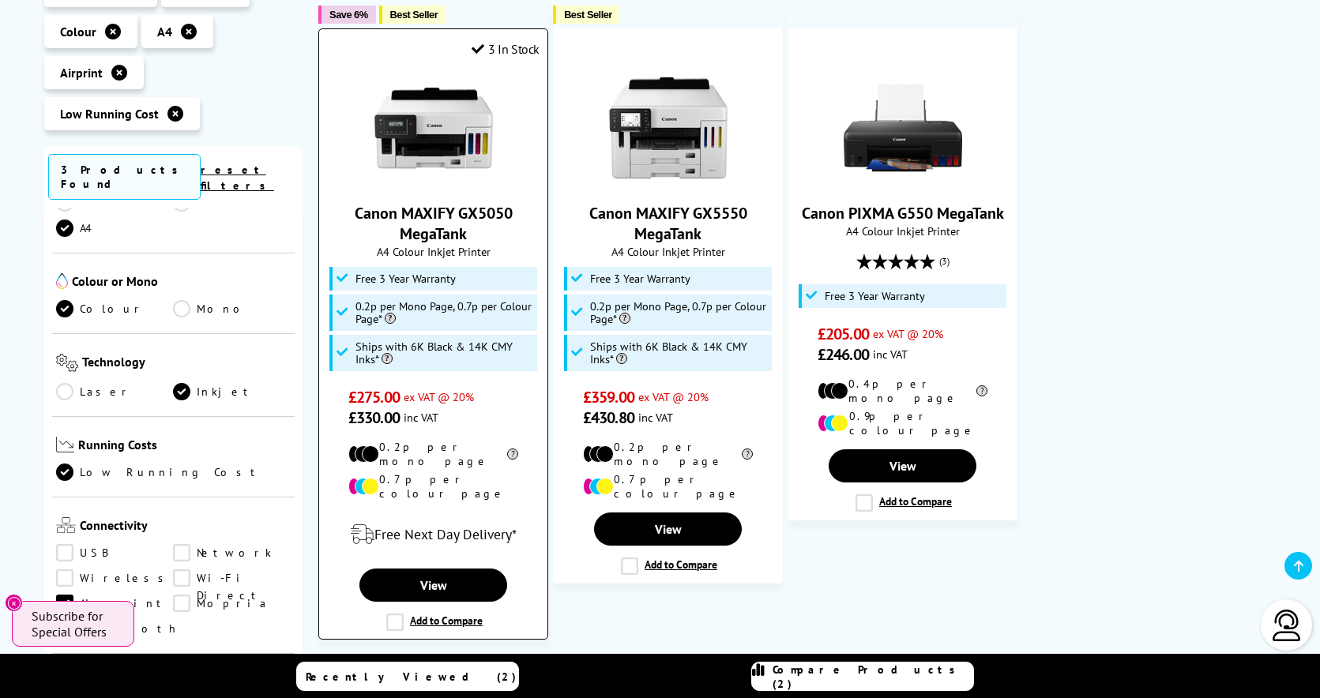
scroll to position [425, 0]
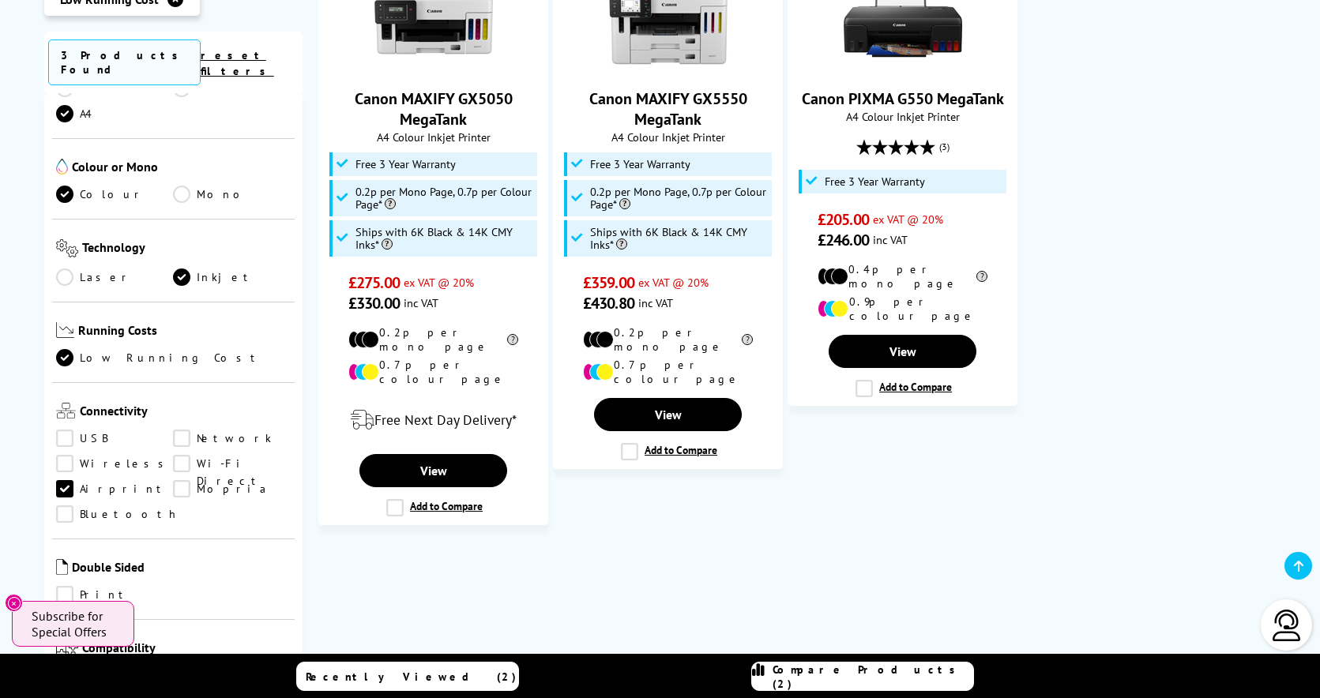
click at [70, 349] on link "Low Running Cost" at bounding box center [173, 357] width 235 height 17
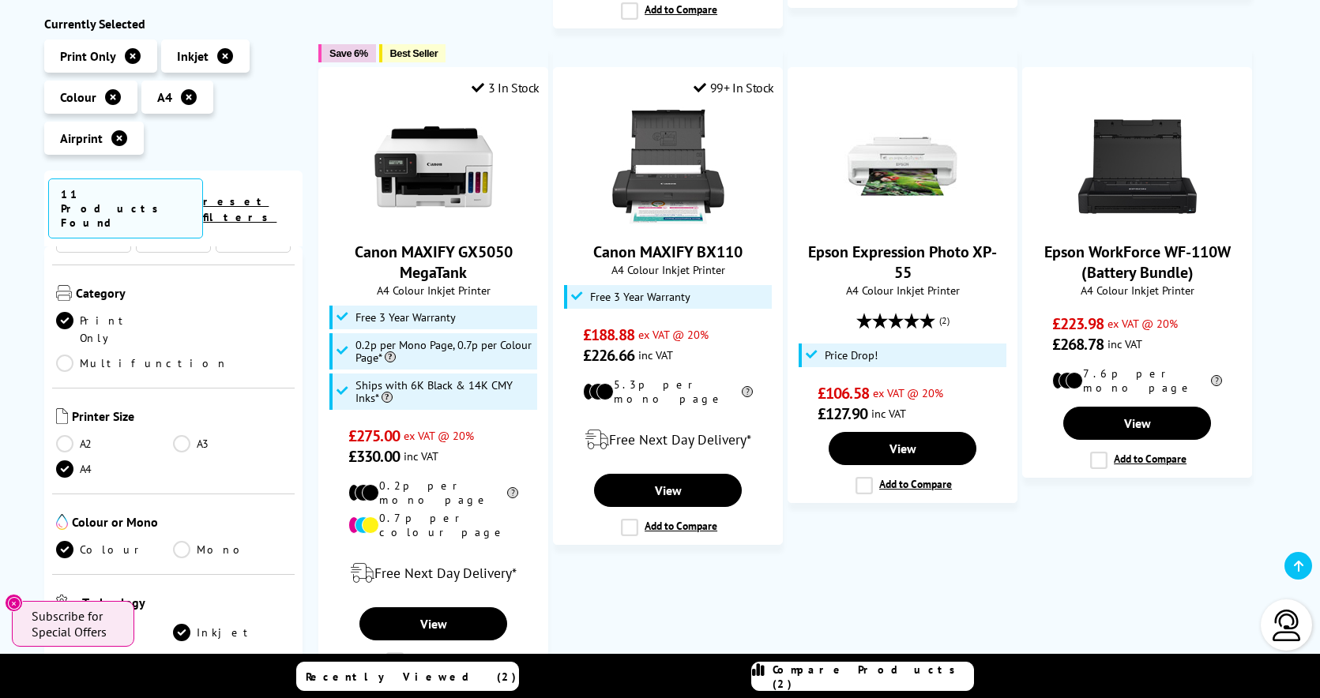
scroll to position [46, 0]
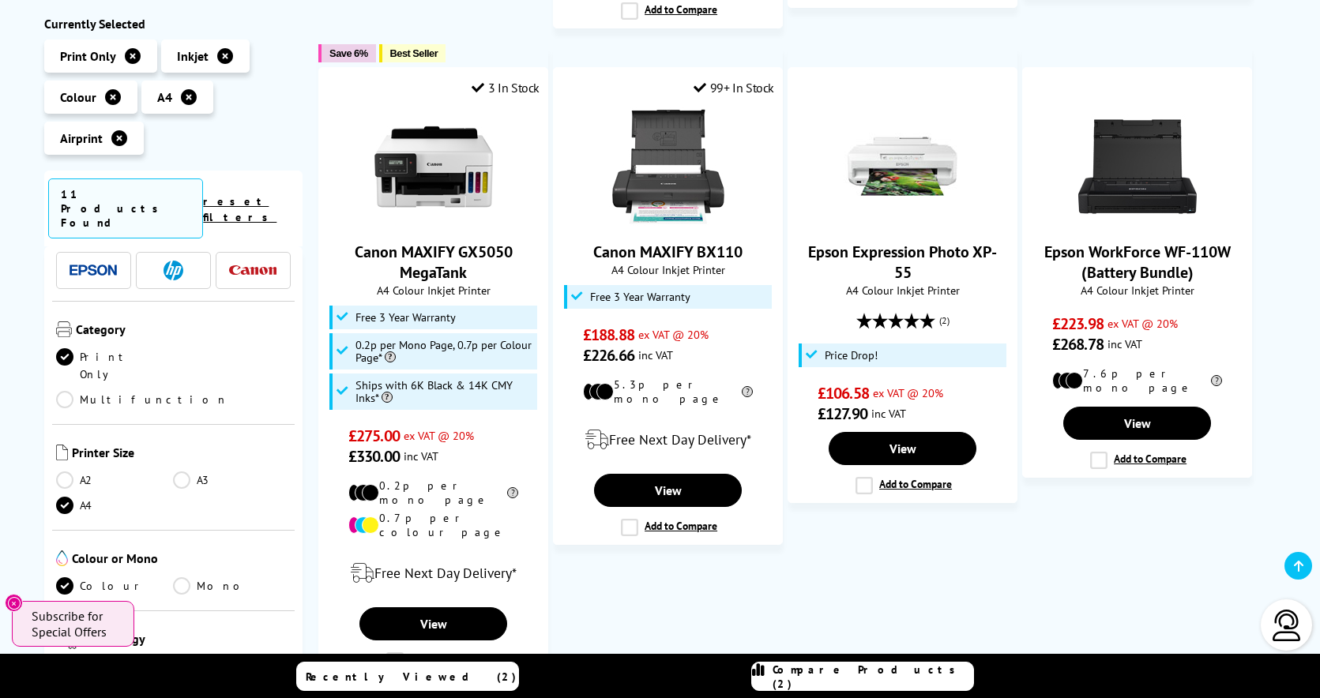
click at [61, 348] on link "Print Only" at bounding box center [115, 365] width 118 height 35
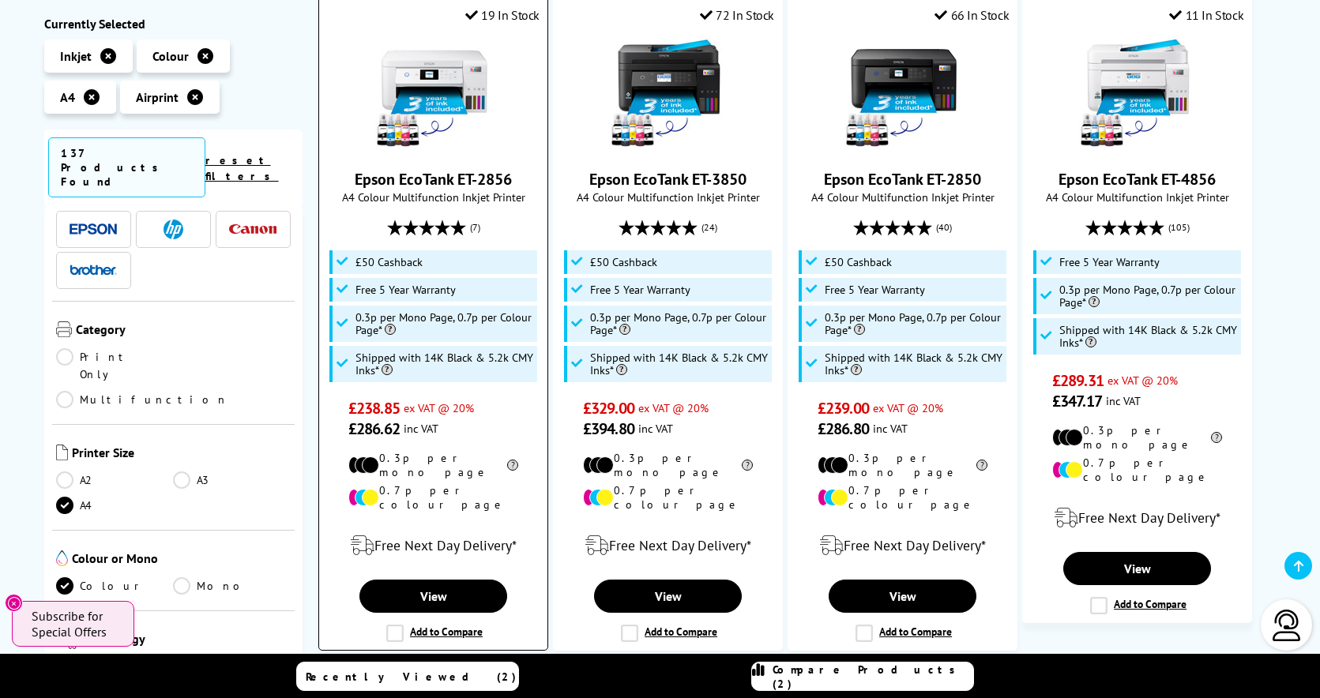
scroll to position [366, 0]
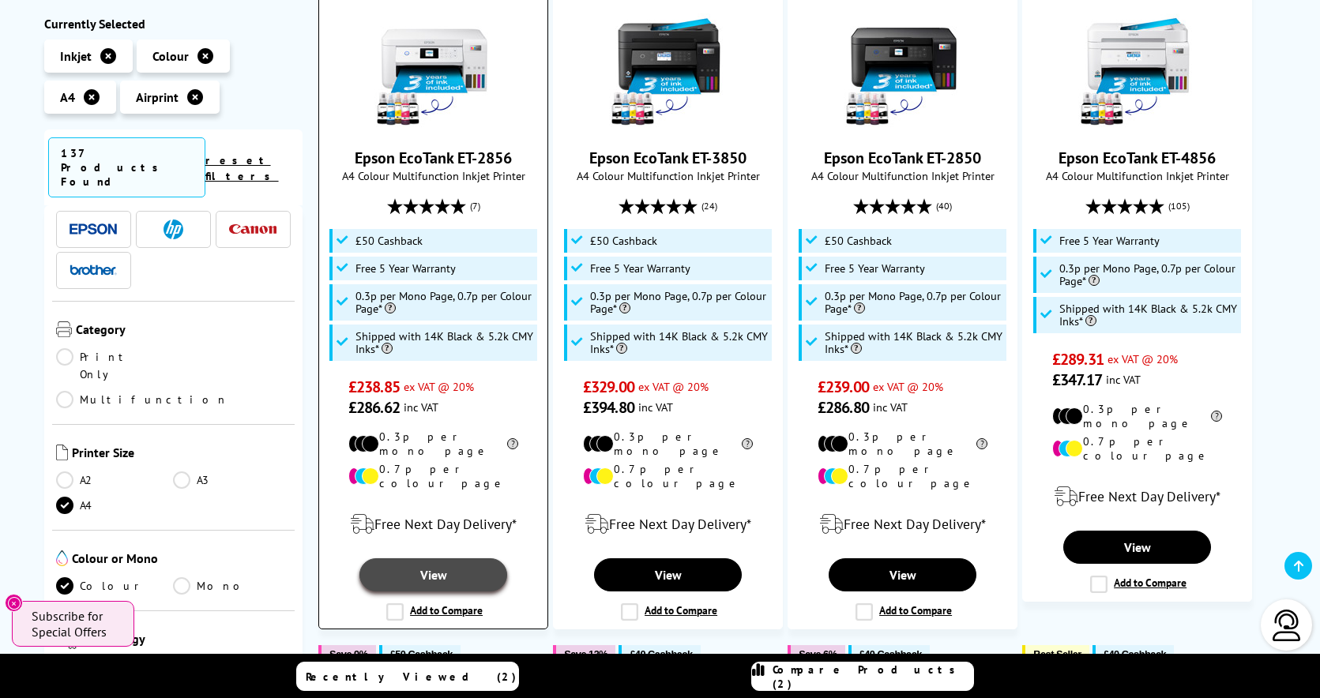
click at [434, 558] on link "View" at bounding box center [432, 574] width 147 height 33
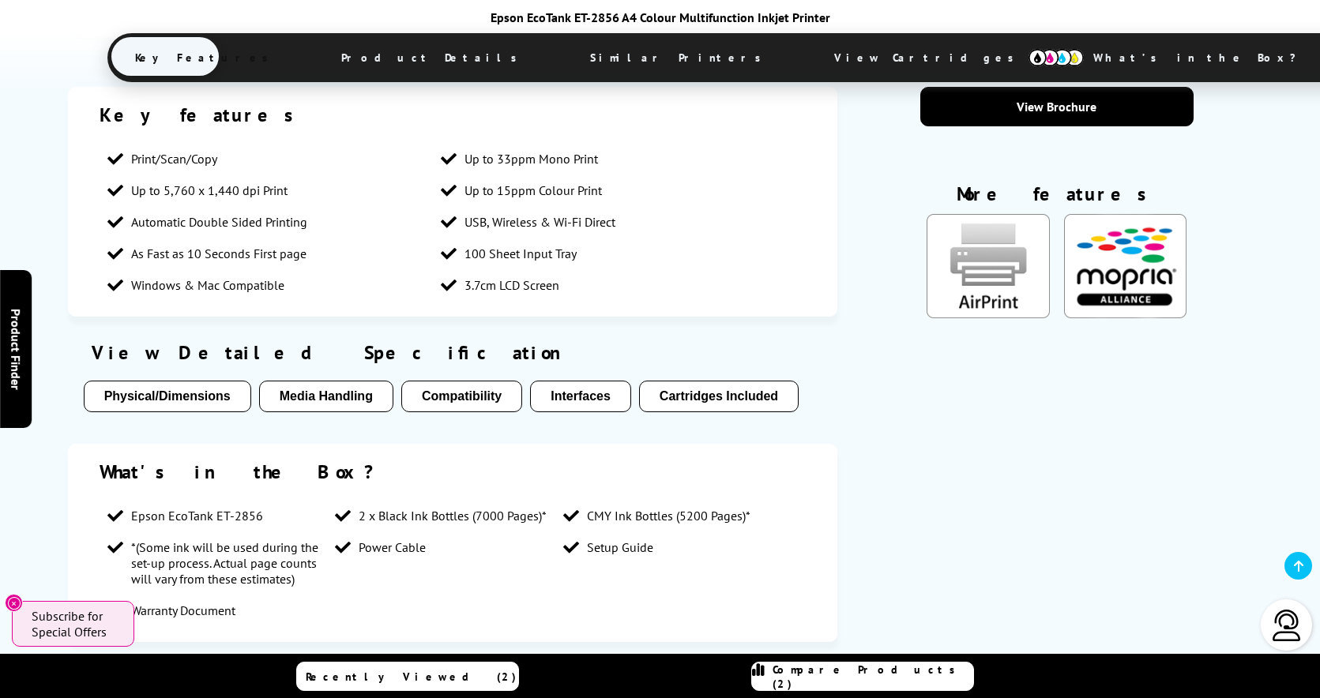
scroll to position [1347, 0]
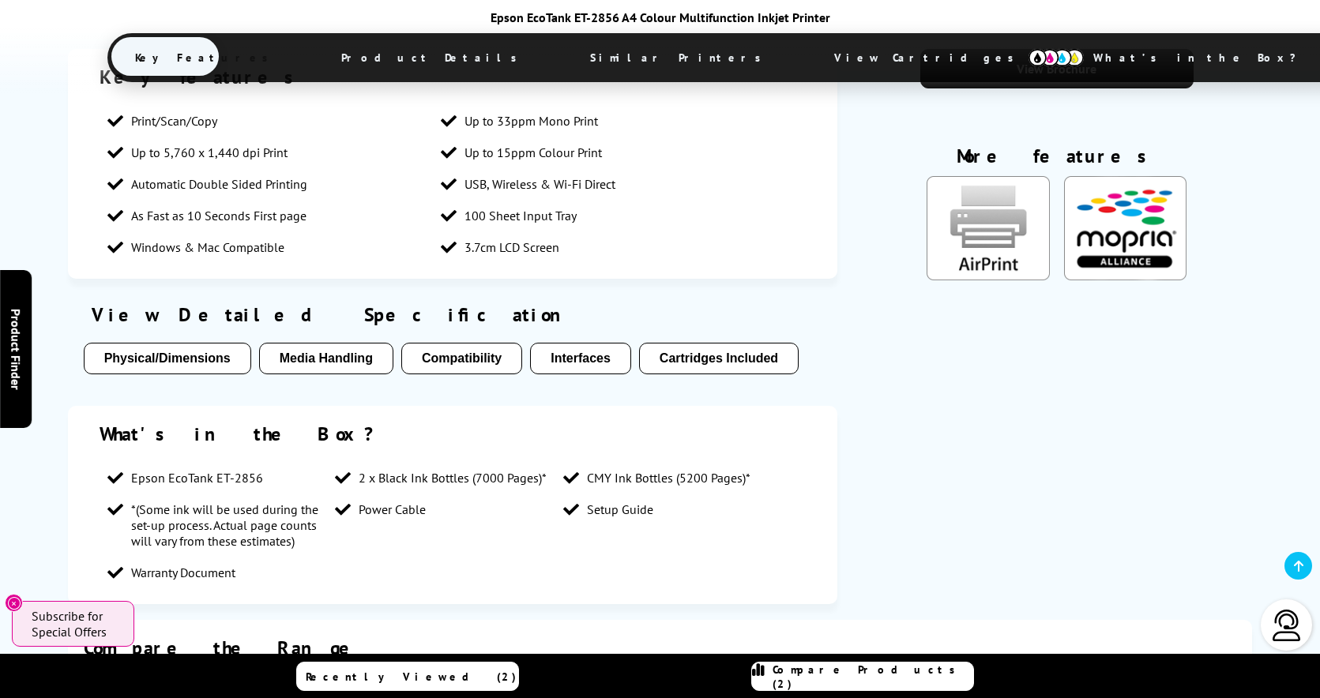
click at [339, 343] on button "Media Handling" at bounding box center [326, 359] width 134 height 32
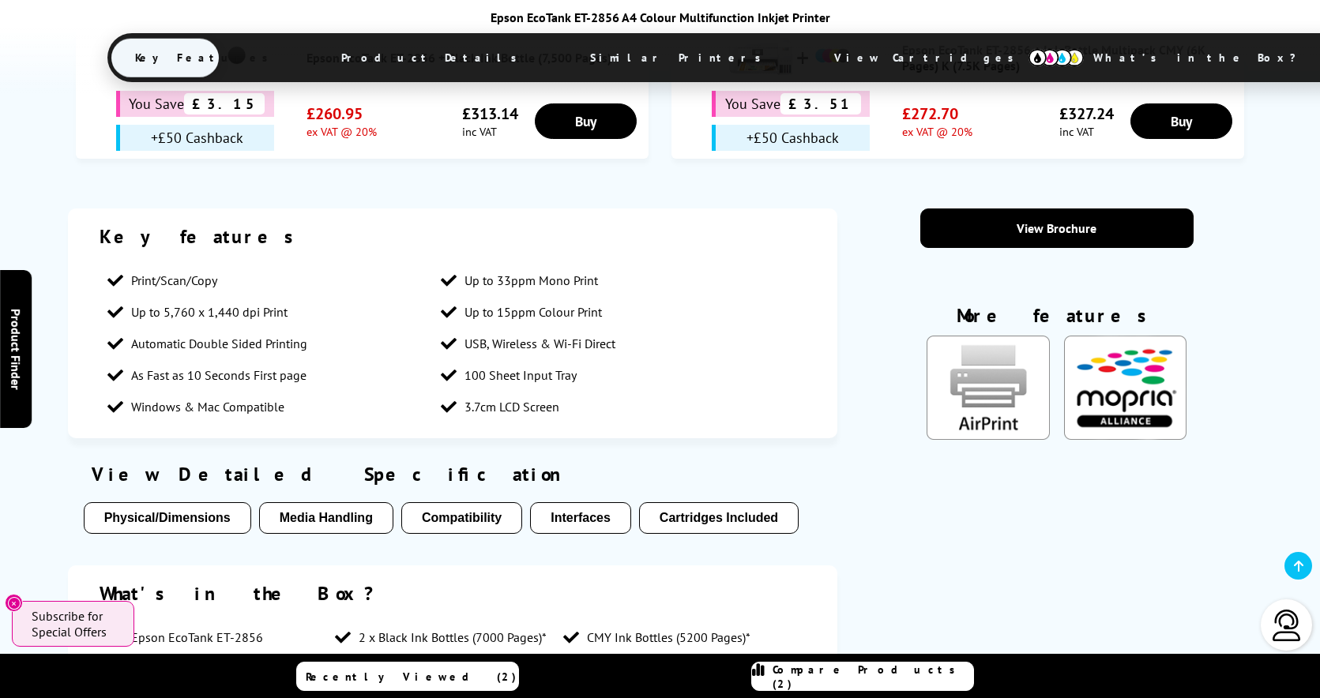
scroll to position [1190, 0]
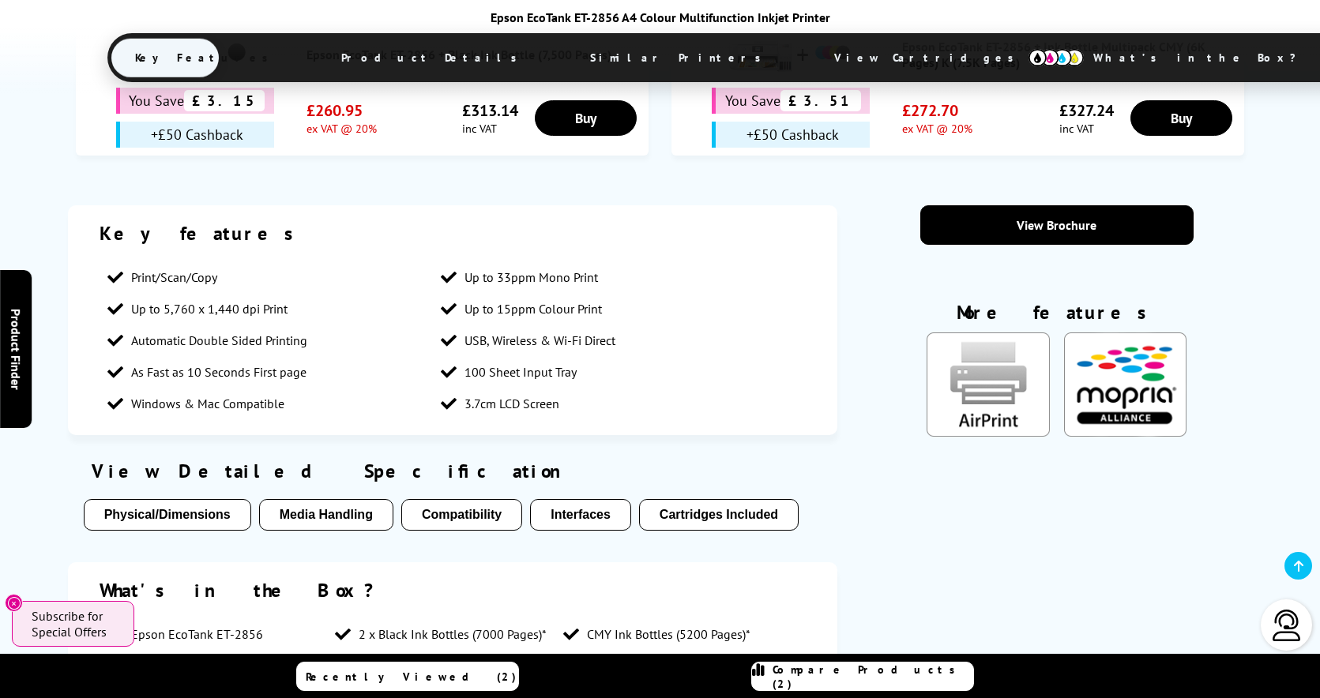
click at [344, 499] on button "Media Handling" at bounding box center [326, 515] width 134 height 32
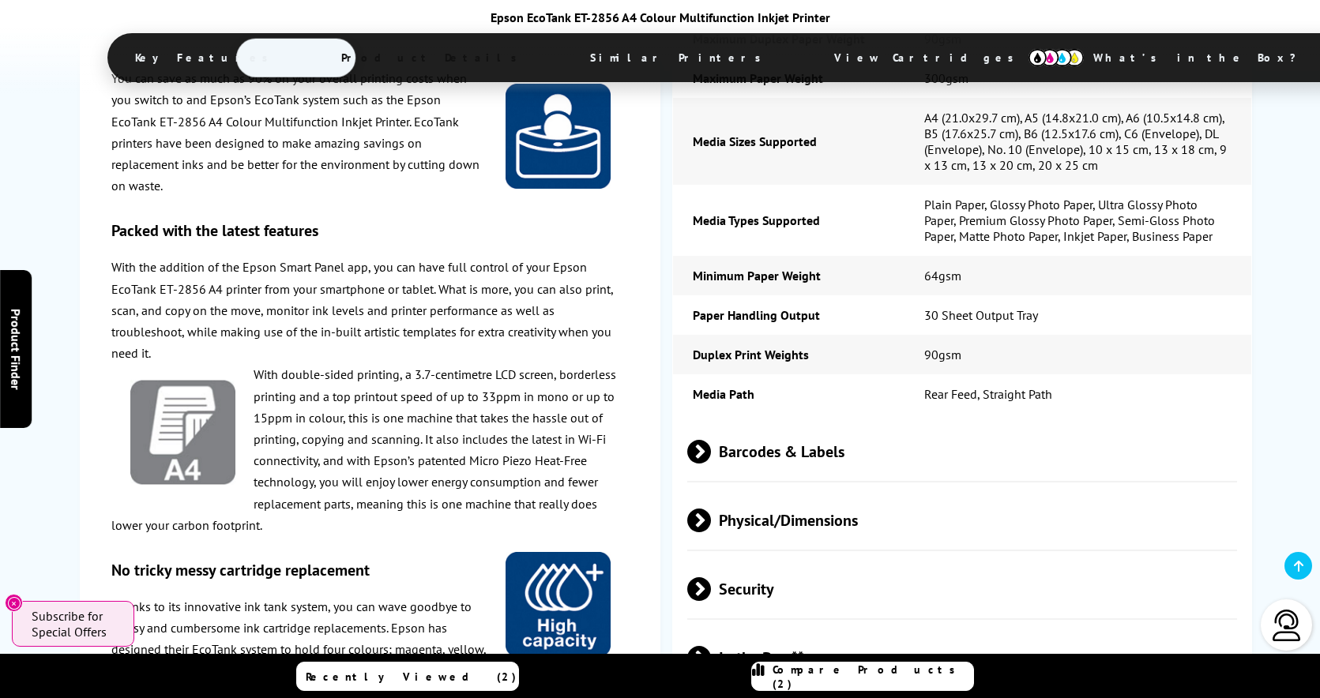
scroll to position [3142, 0]
click at [711, 440] on span at bounding box center [711, 452] width 0 height 24
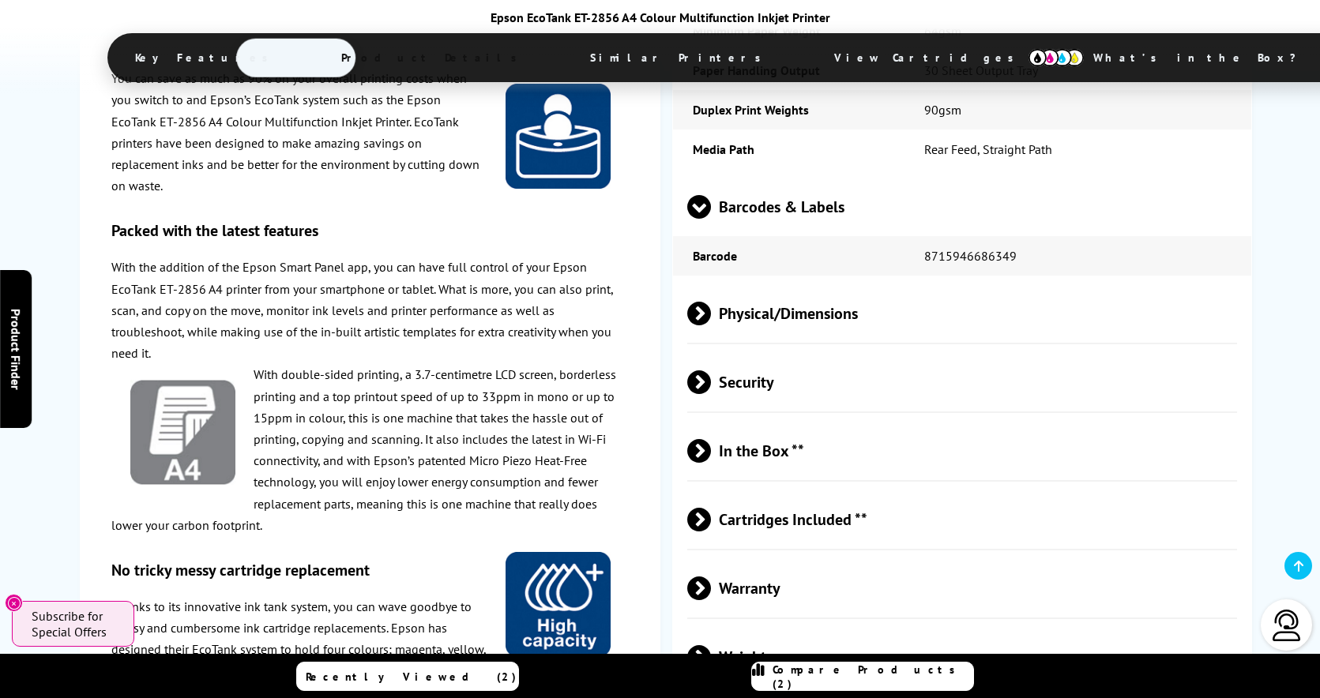
scroll to position [3423, 0]
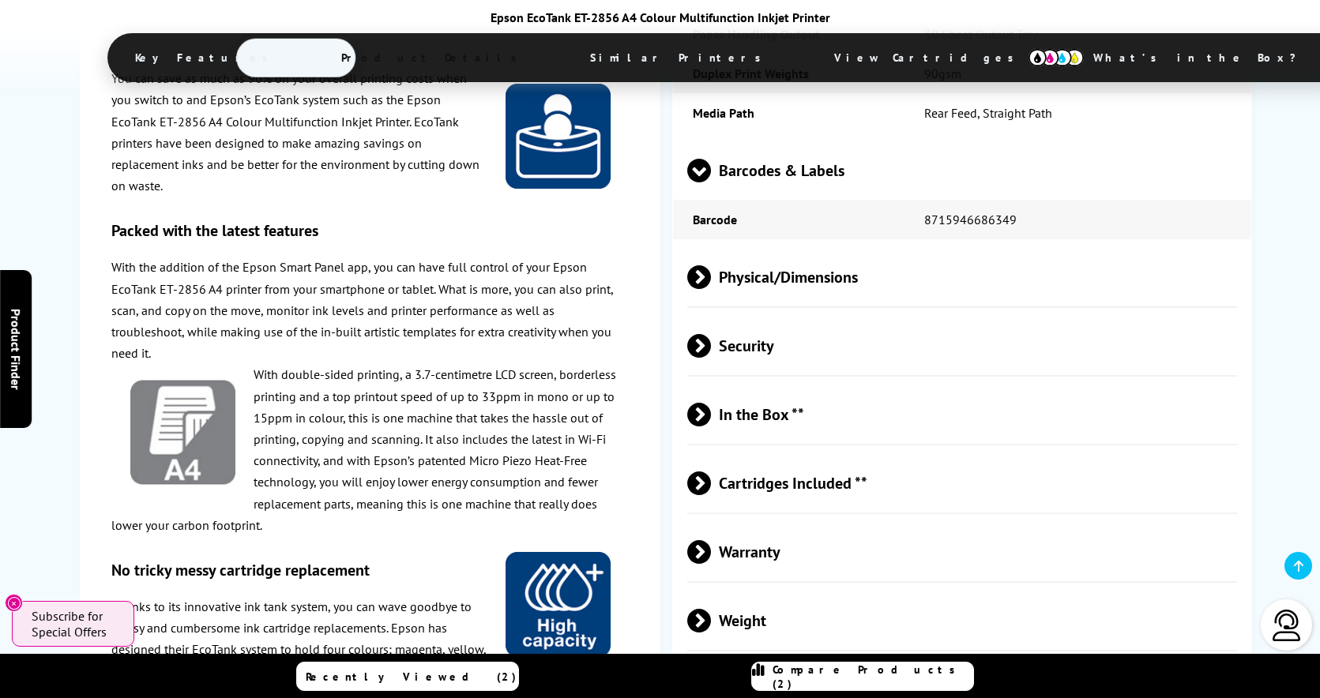
click at [711, 403] on span at bounding box center [711, 415] width 0 height 24
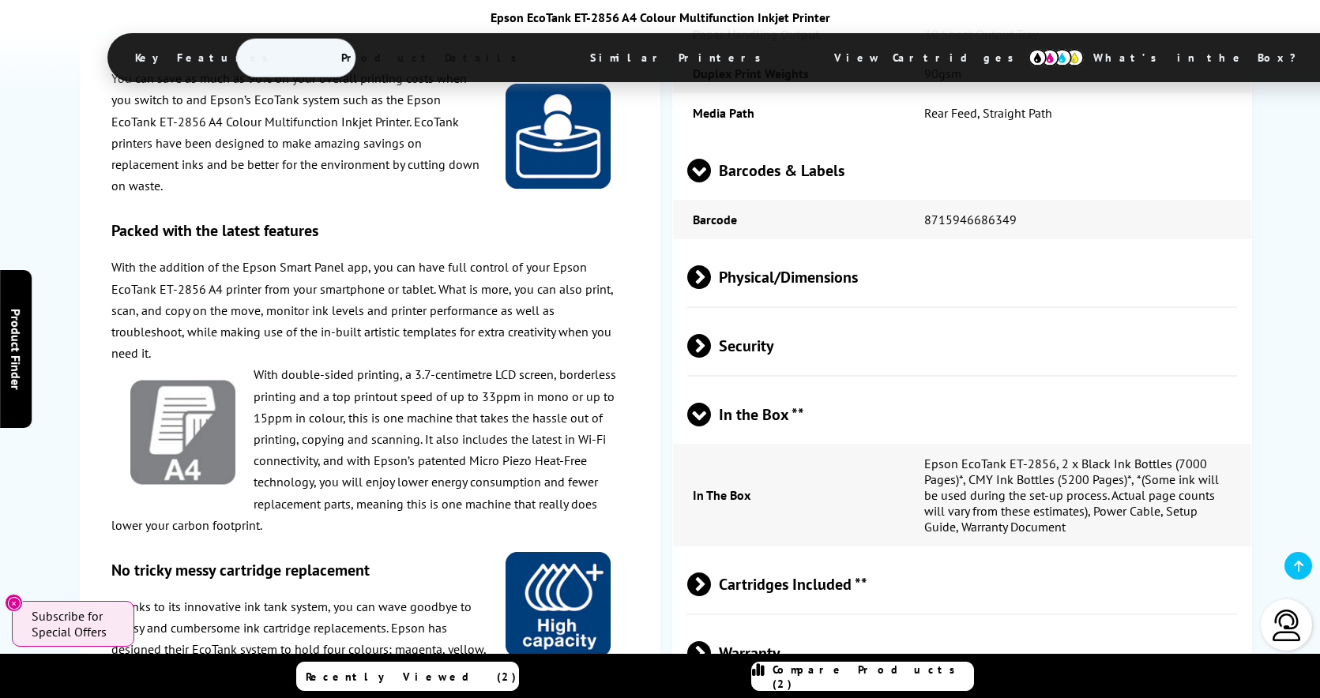
click at [695, 427] on span at bounding box center [699, 427] width 24 height 0
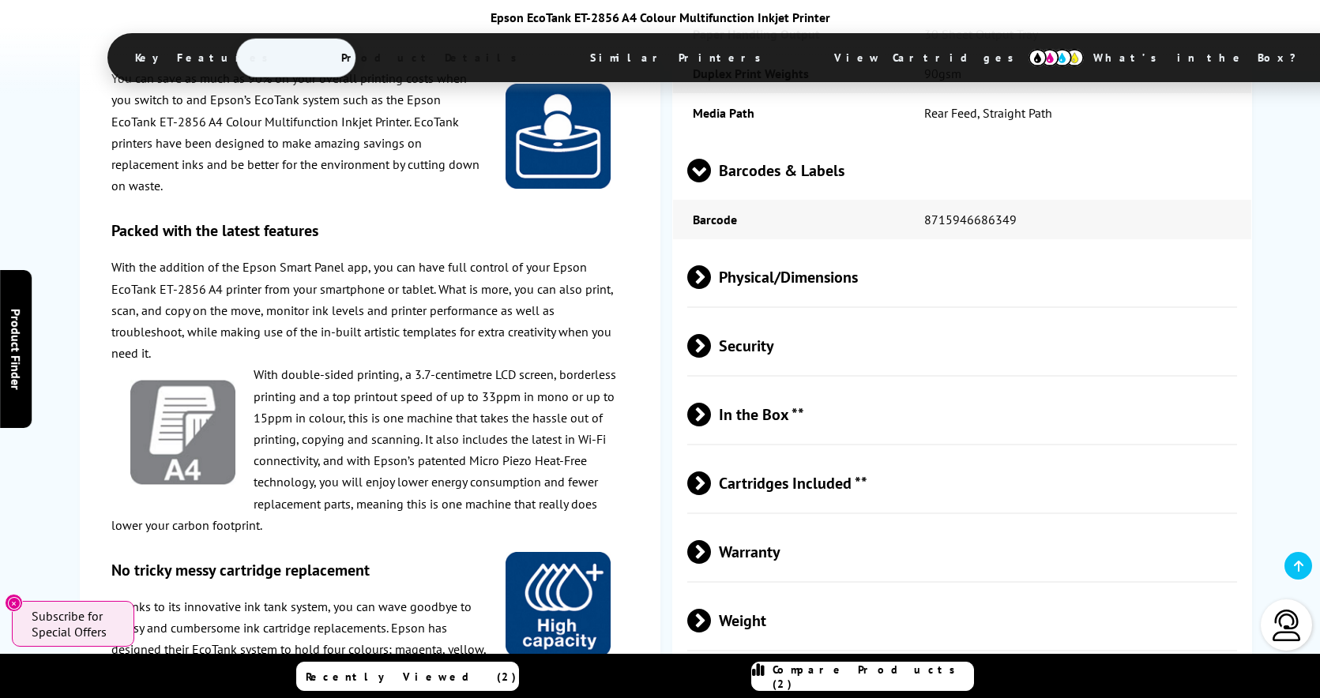
click at [711, 472] on span at bounding box center [711, 484] width 0 height 24
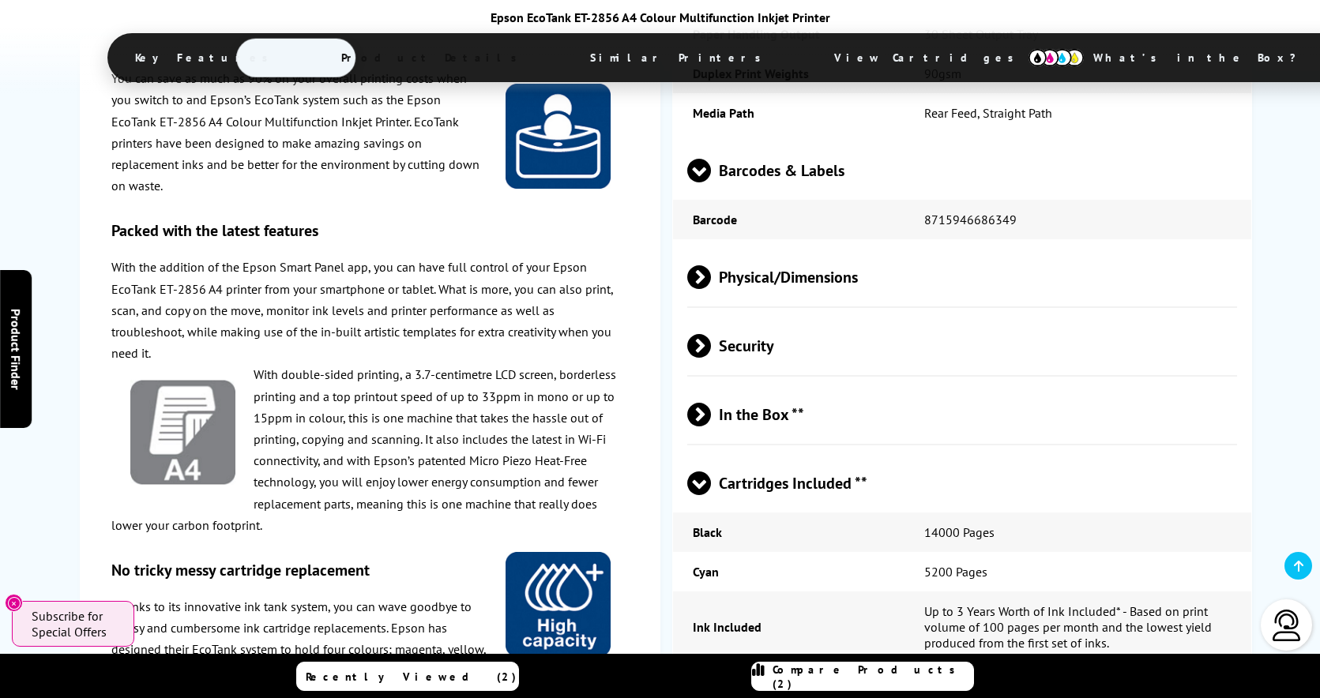
click at [695, 495] on span at bounding box center [699, 495] width 24 height 0
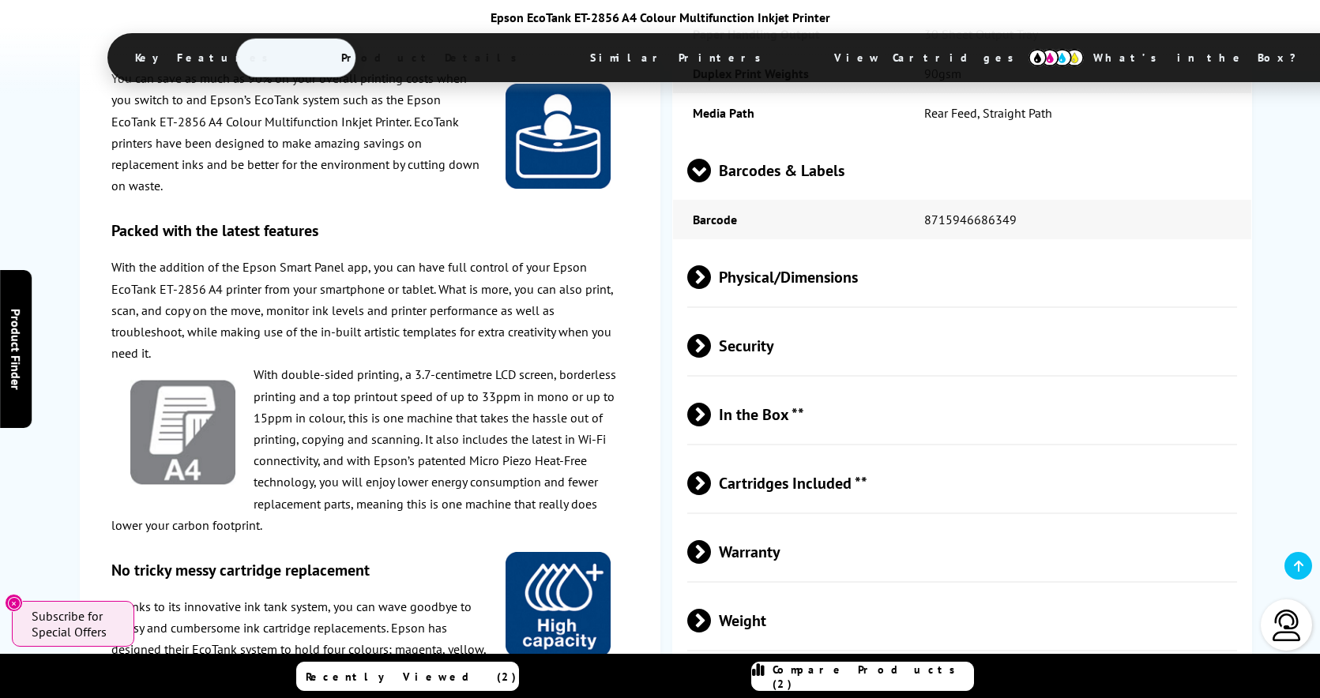
click at [711, 540] on span at bounding box center [711, 552] width 0 height 24
click at [699, 564] on span at bounding box center [699, 564] width 24 height 0
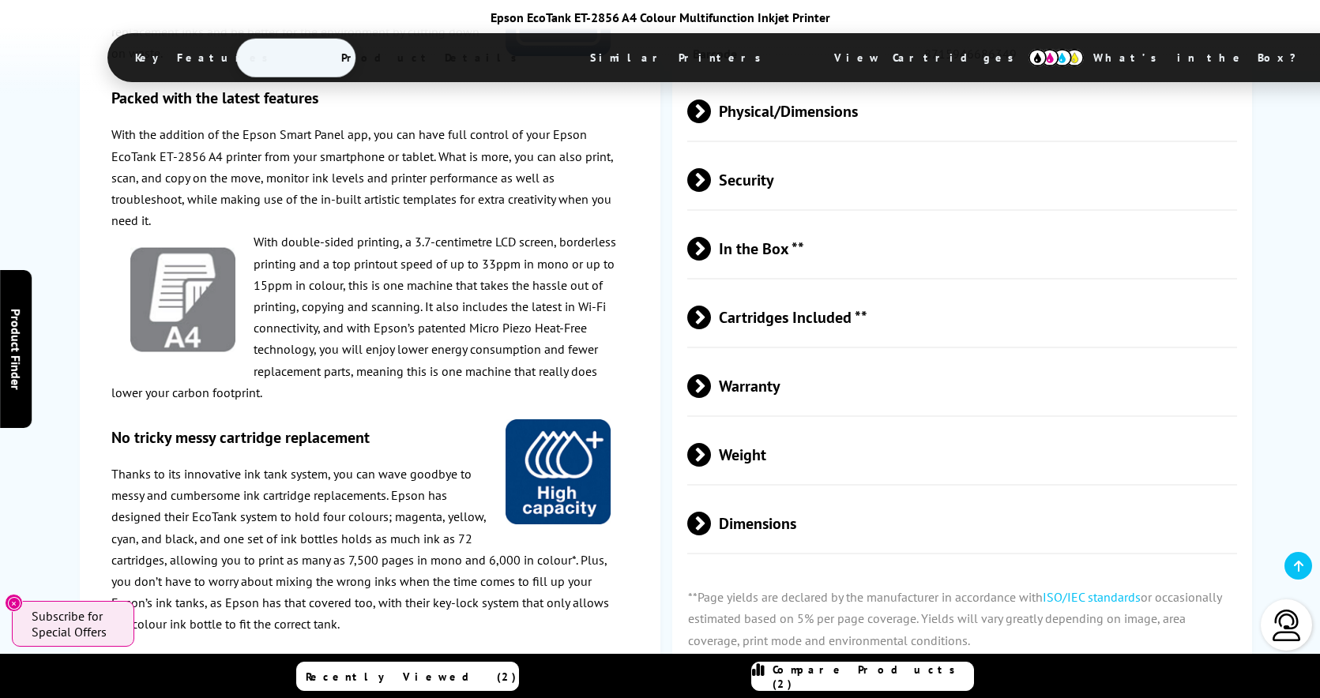
scroll to position [3694, 0]
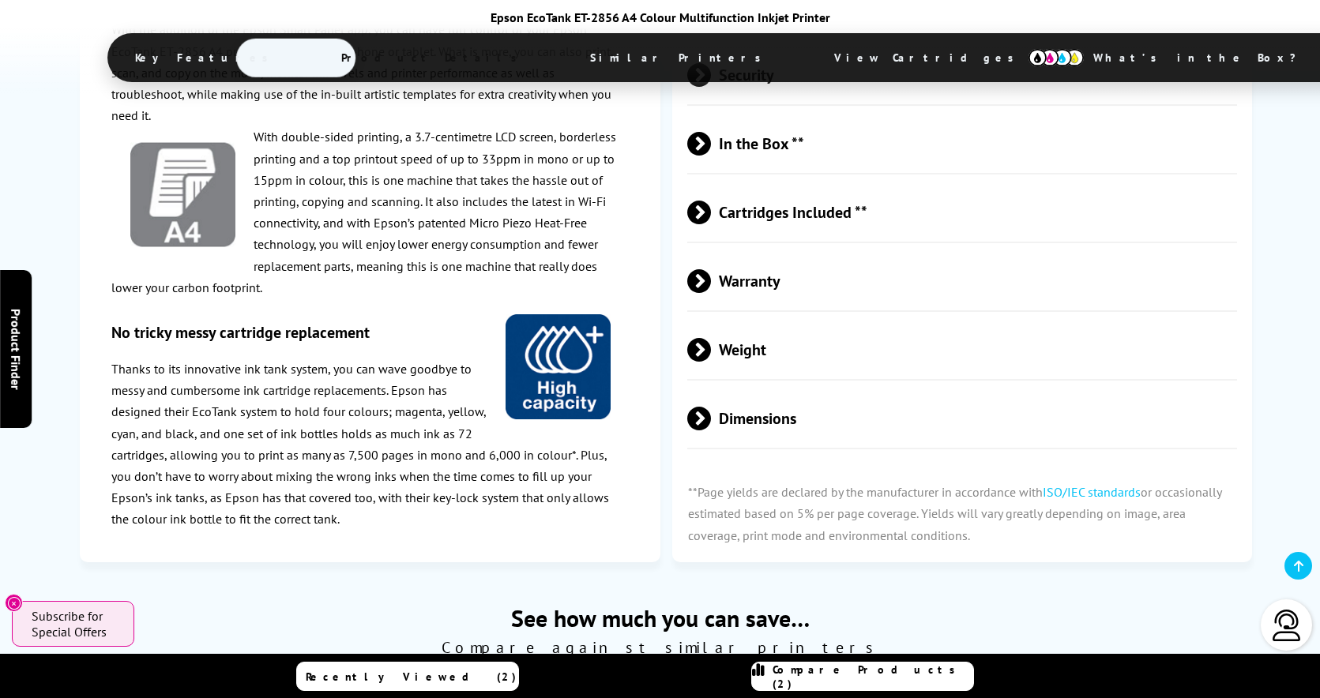
click at [711, 407] on span at bounding box center [711, 419] width 0 height 24
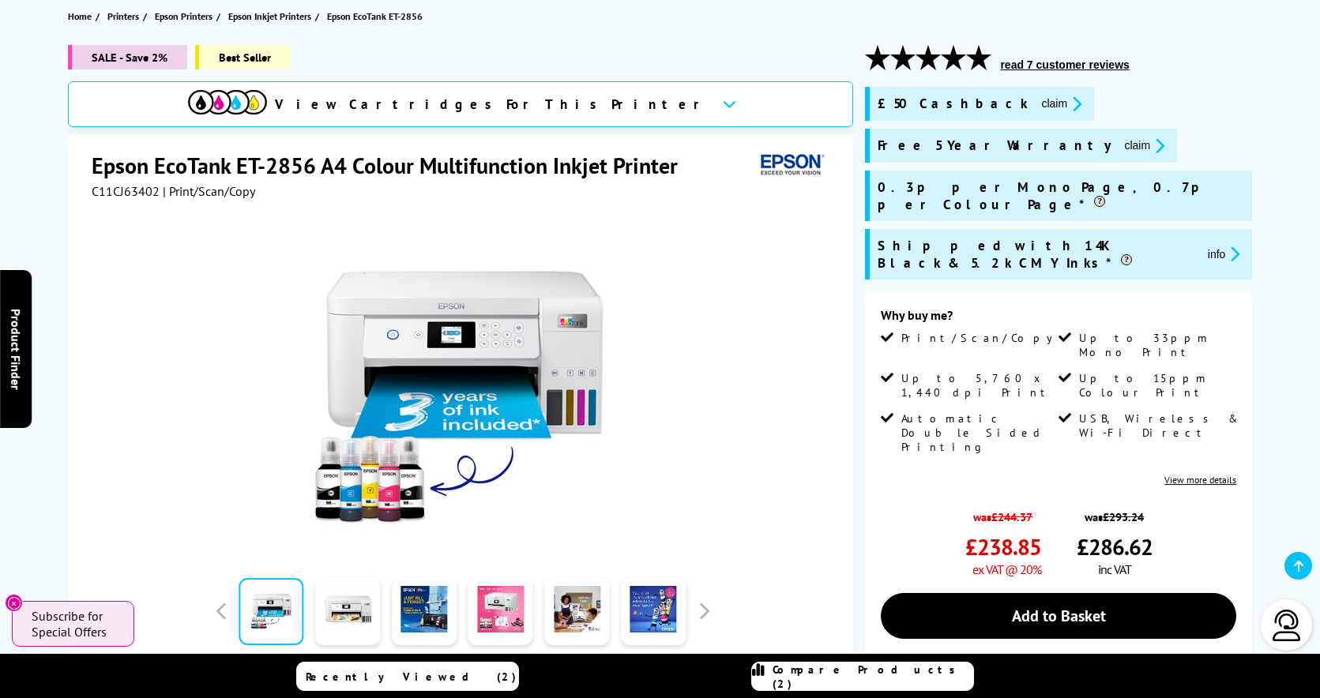
scroll to position [236, 0]
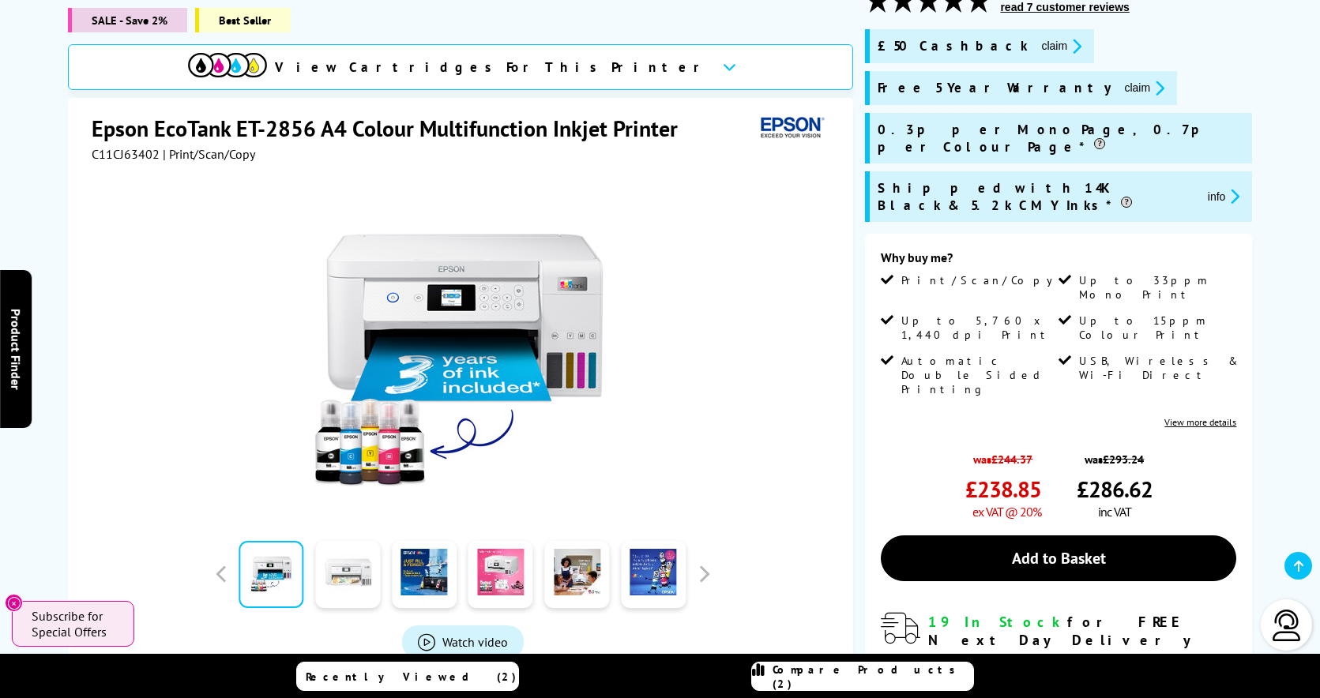
click at [346, 577] on link at bounding box center [347, 574] width 65 height 67
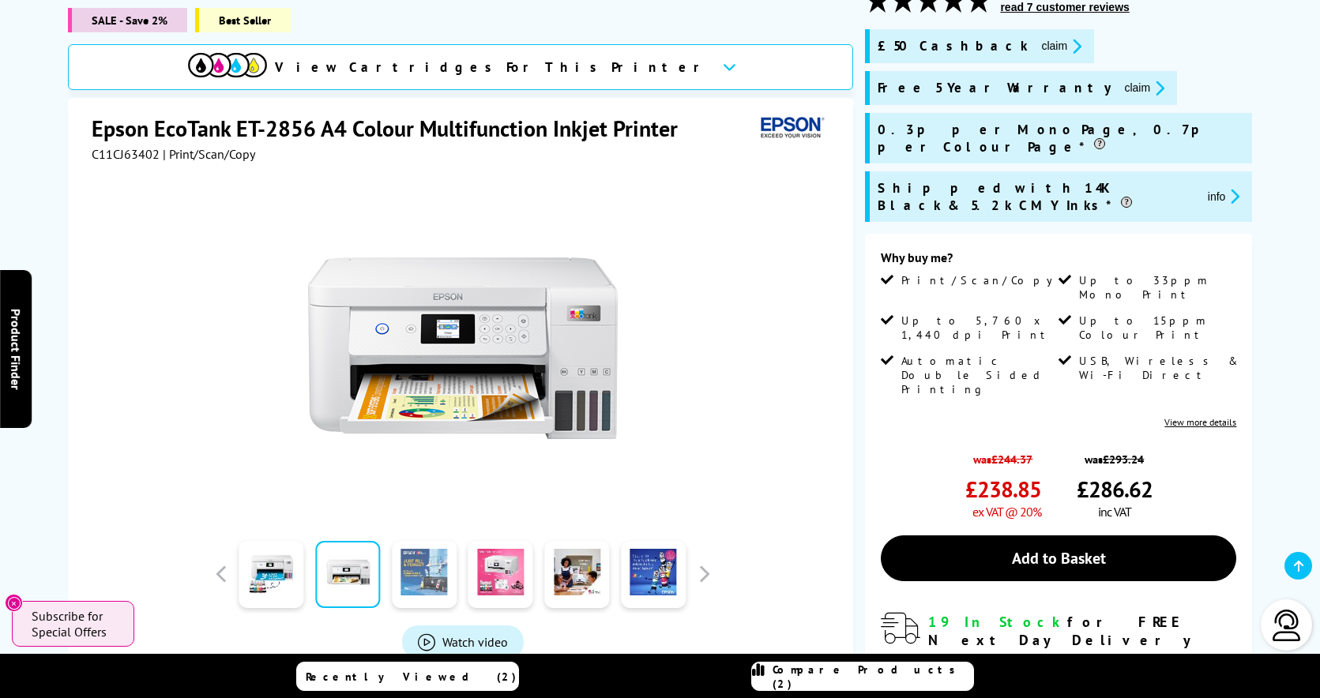
click at [423, 560] on link at bounding box center [424, 574] width 65 height 67
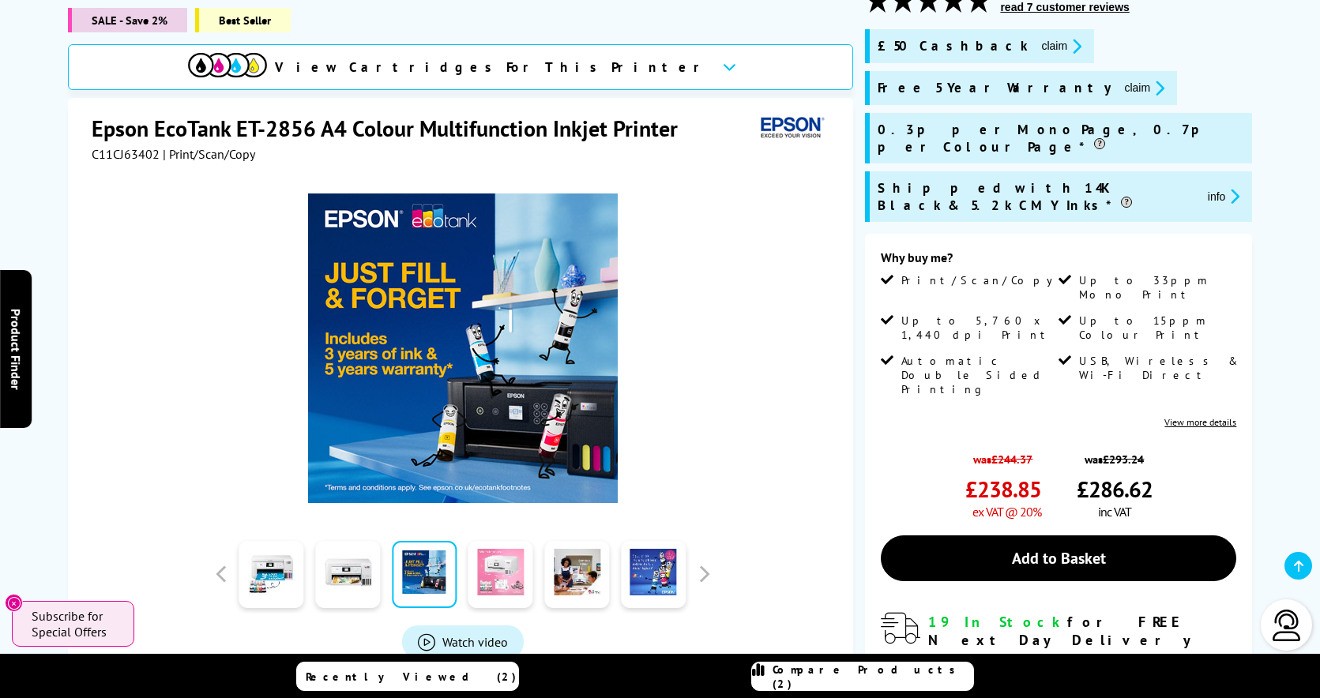
click at [503, 556] on link at bounding box center [500, 574] width 65 height 67
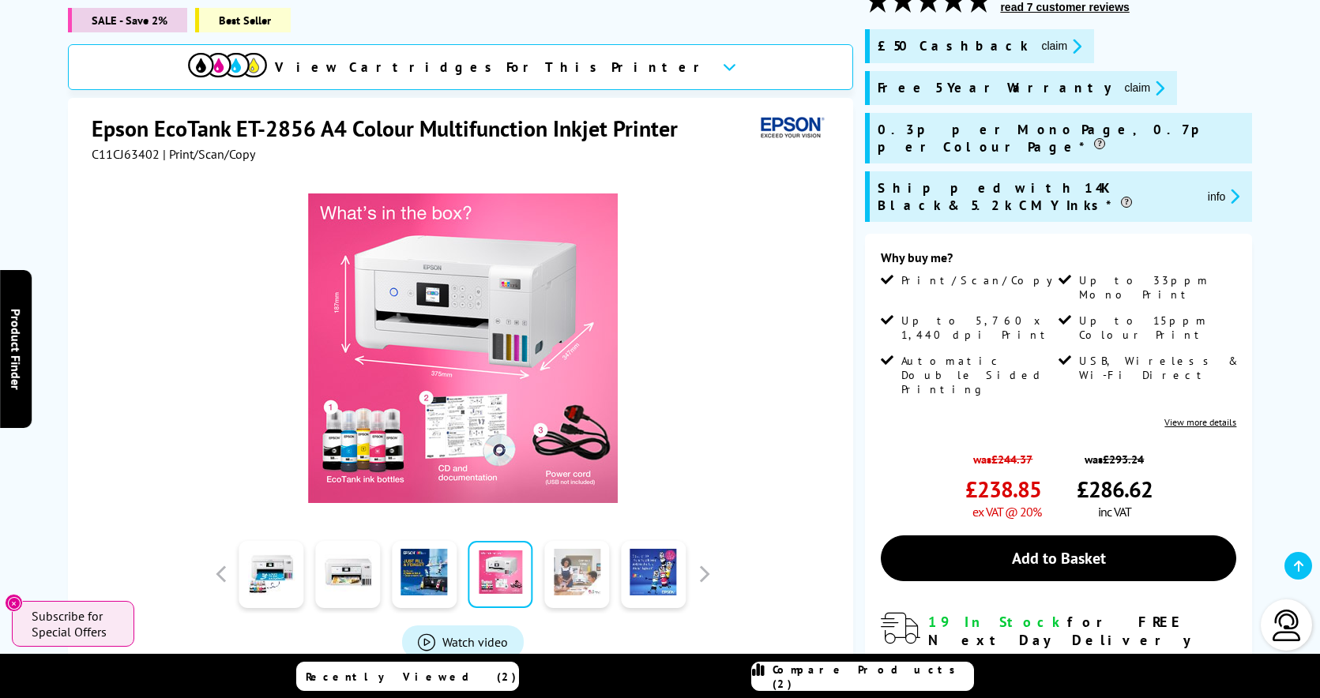
click at [571, 557] on link at bounding box center [576, 574] width 65 height 67
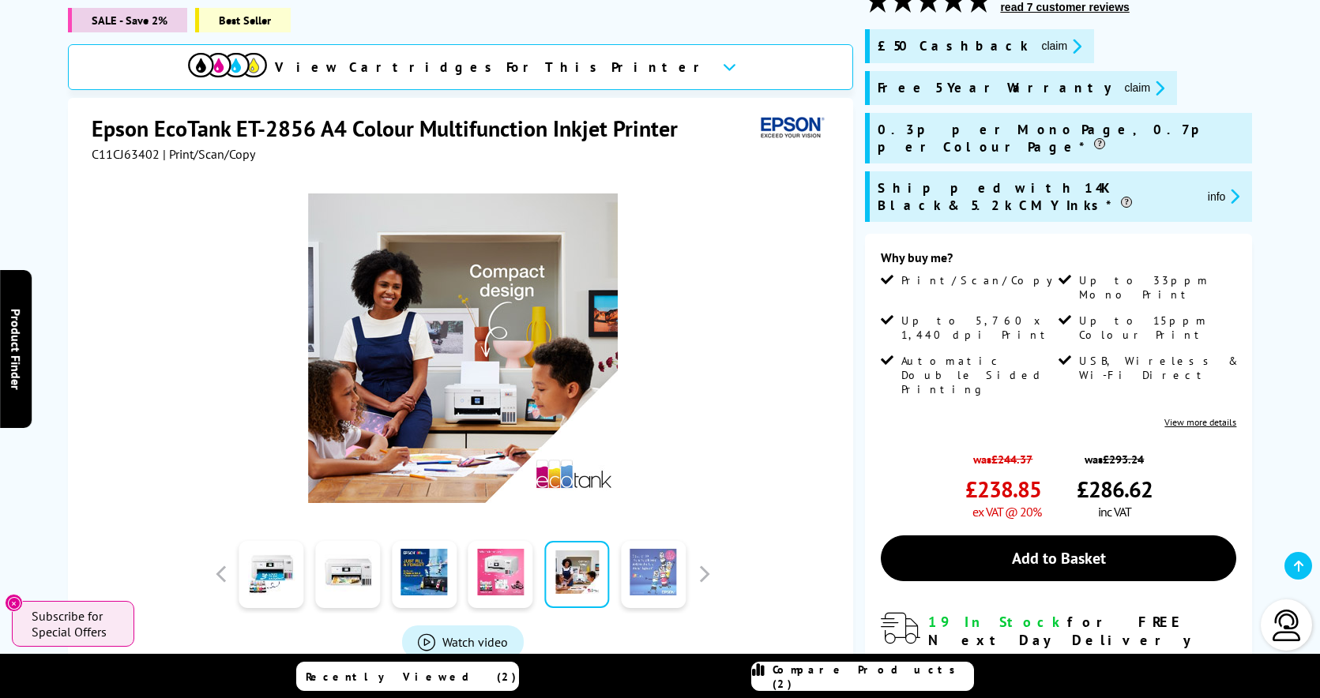
click at [650, 566] on link at bounding box center [653, 574] width 65 height 67
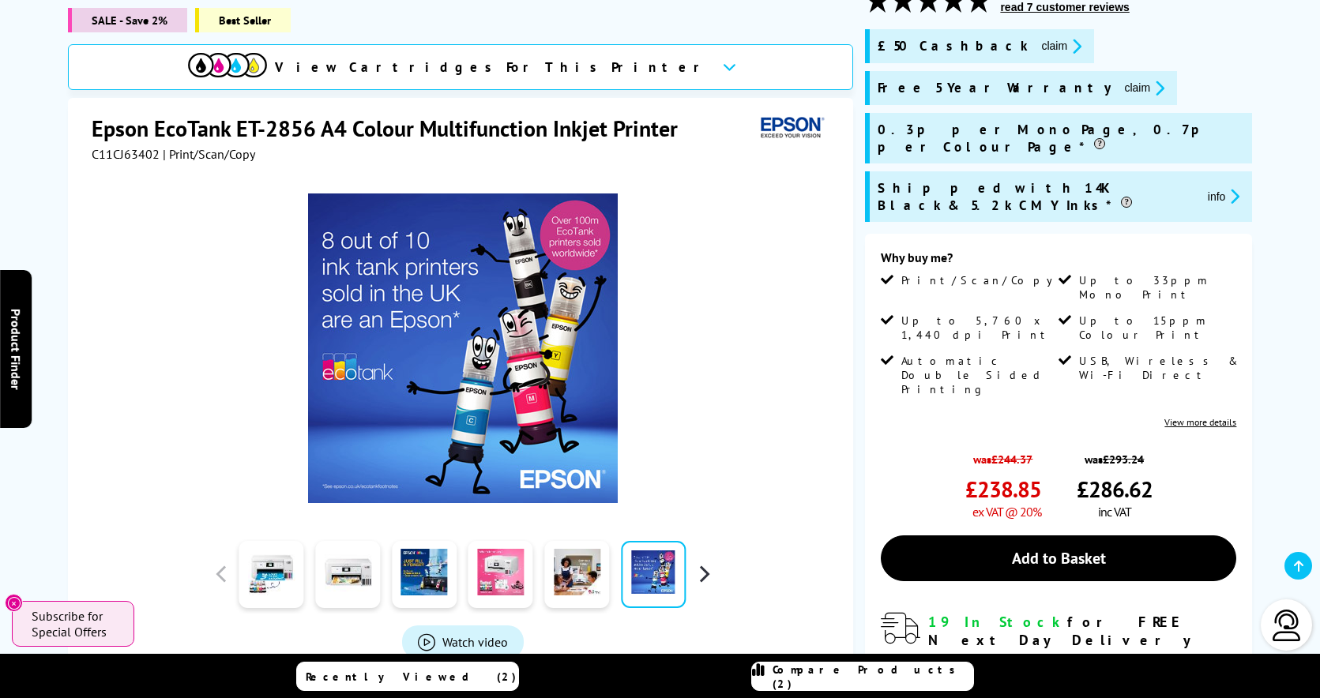
click at [705, 579] on button "button" at bounding box center [704, 574] width 24 height 24
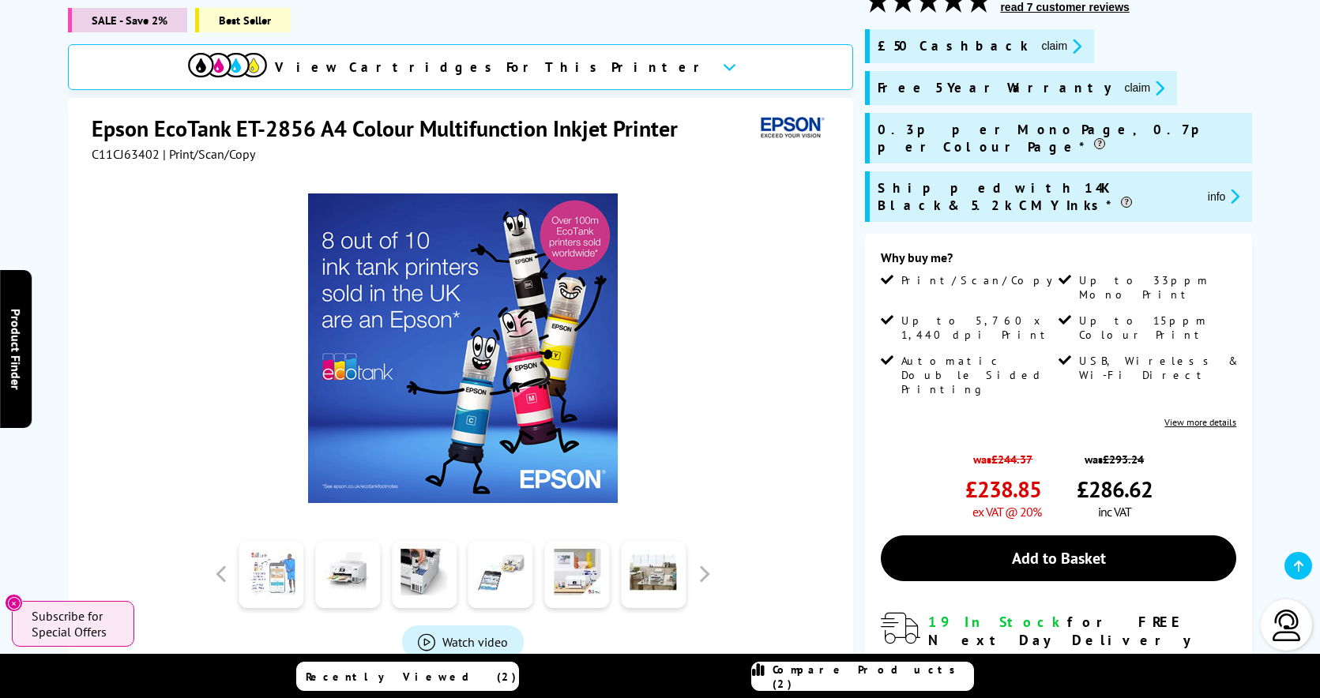
click at [284, 580] on link at bounding box center [271, 574] width 65 height 67
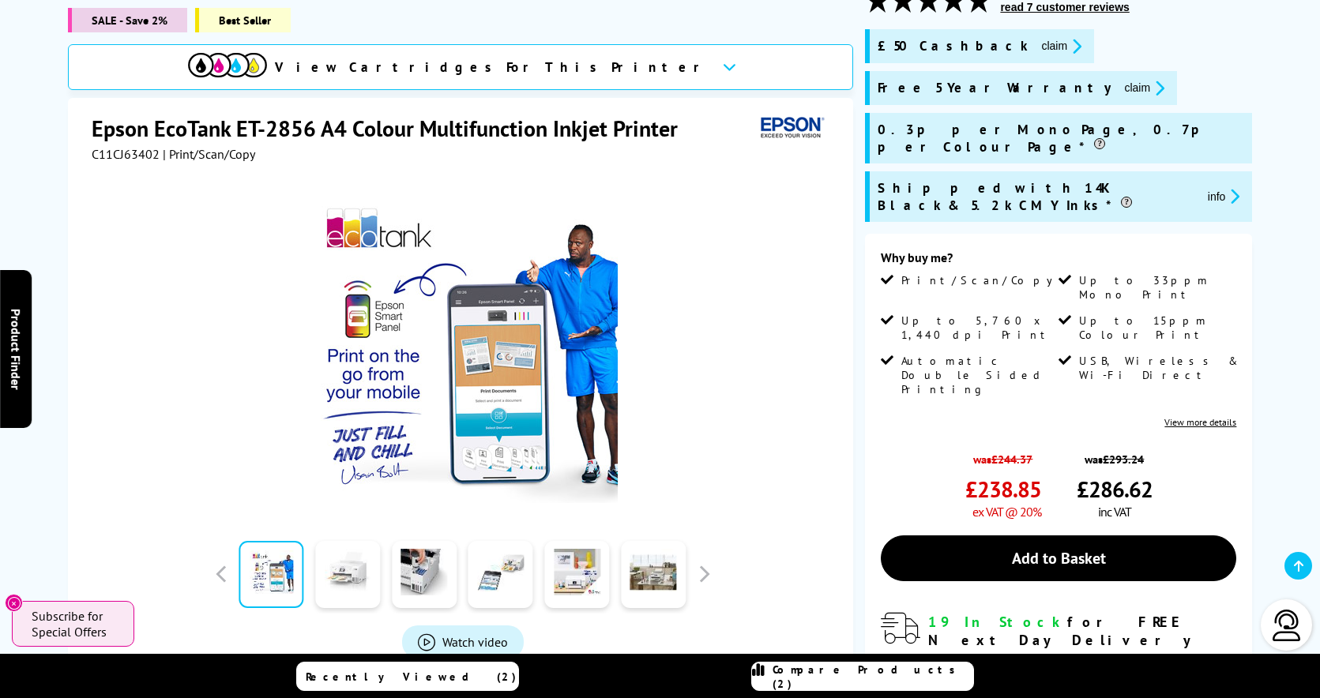
click at [344, 579] on link at bounding box center [347, 574] width 65 height 67
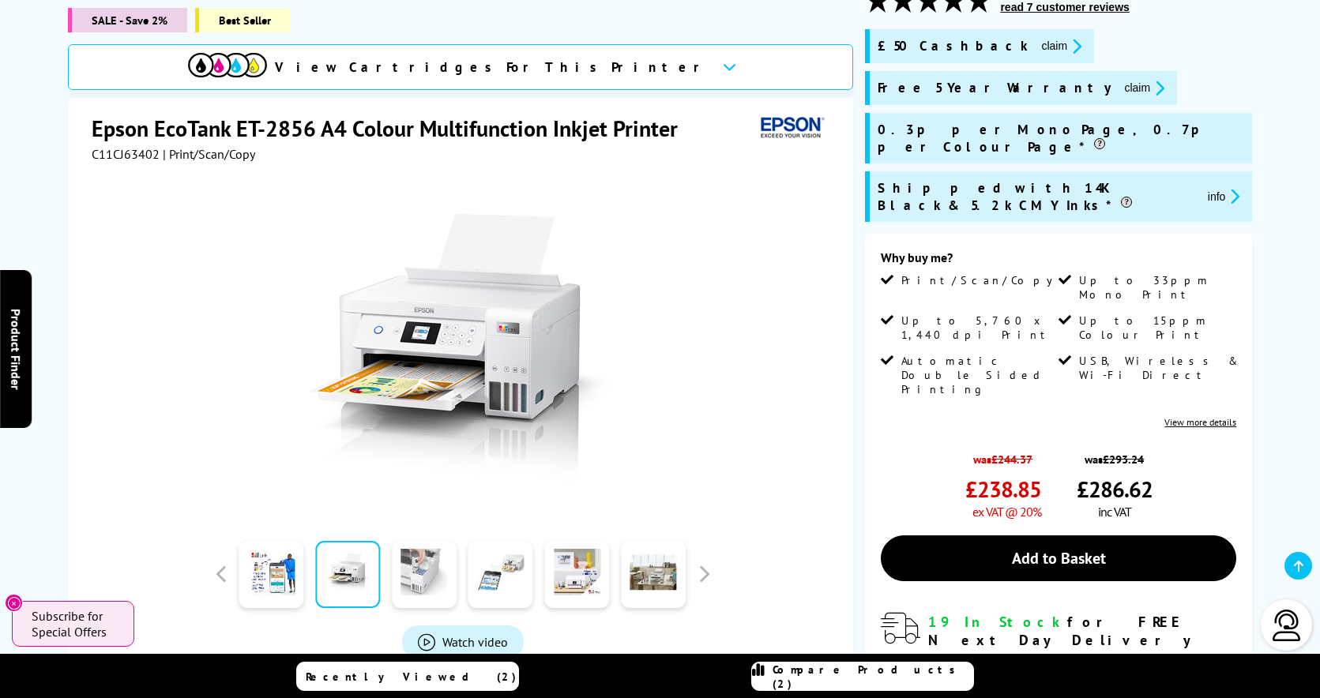
click at [414, 578] on link at bounding box center [424, 574] width 65 height 67
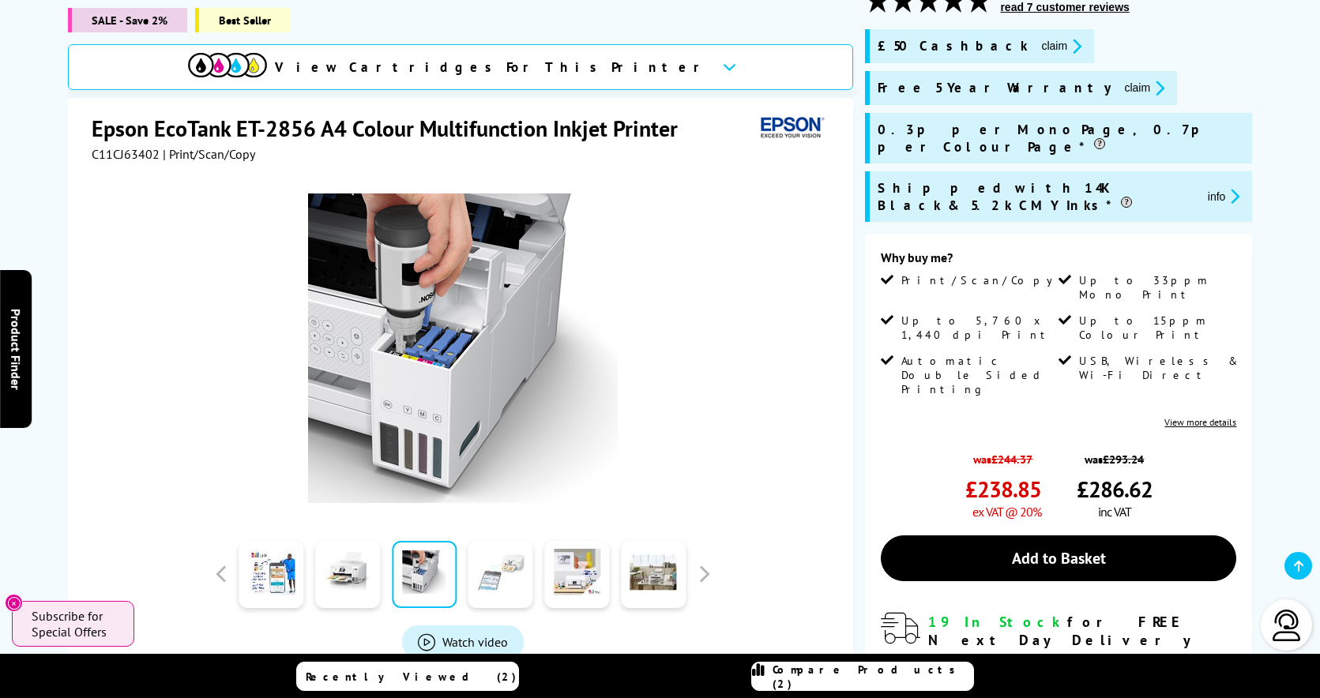
click at [496, 578] on link at bounding box center [500, 574] width 65 height 67
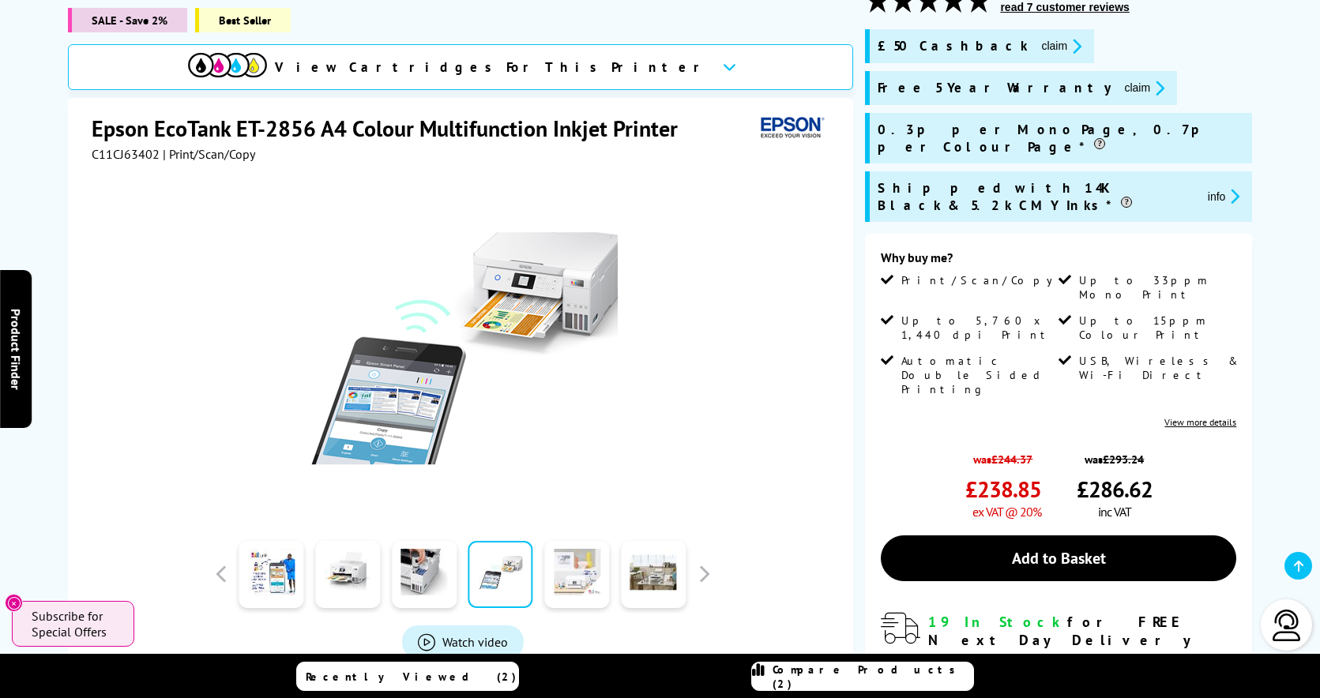
click at [556, 578] on link at bounding box center [576, 574] width 65 height 67
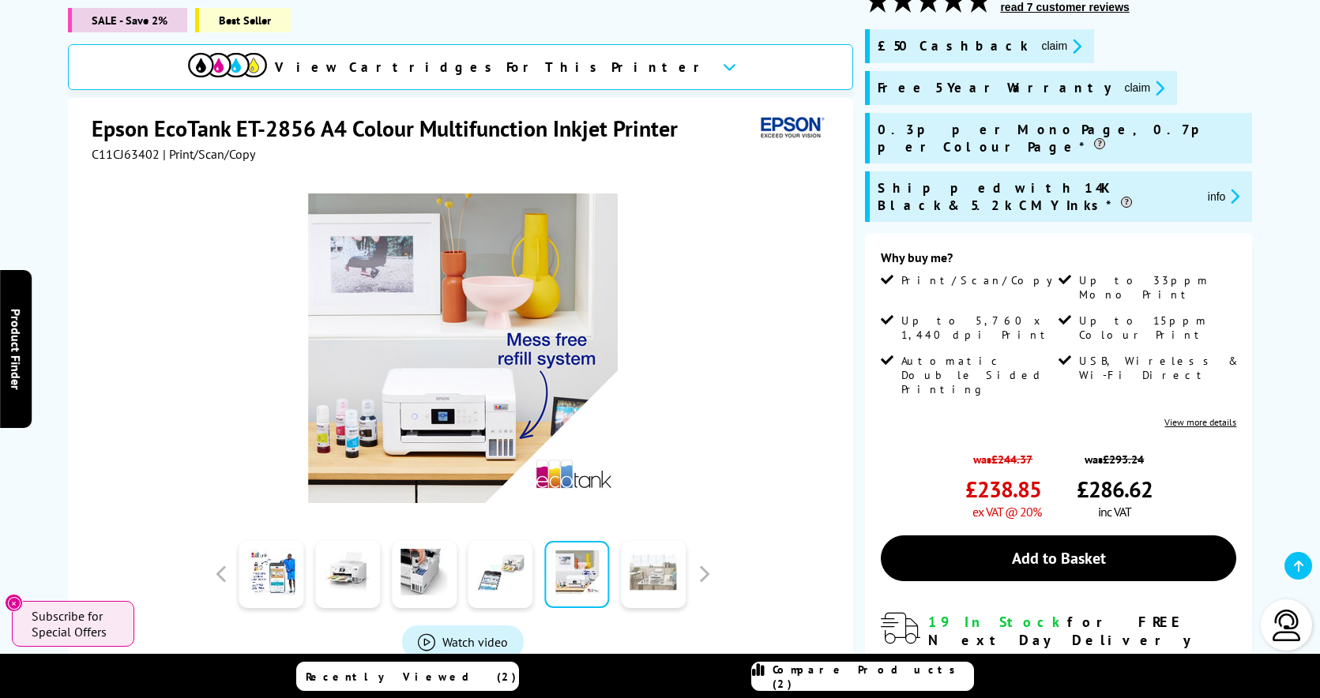
click at [645, 577] on link at bounding box center [653, 574] width 65 height 67
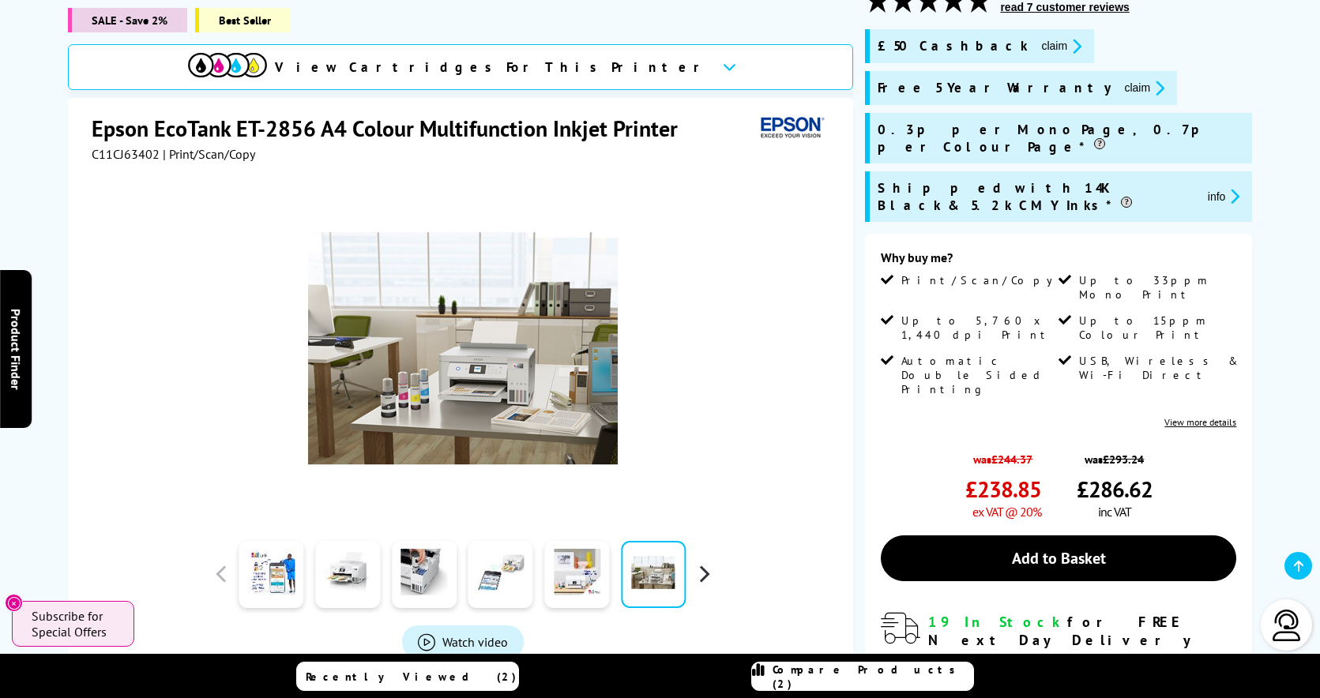
click at [706, 577] on button "button" at bounding box center [704, 574] width 24 height 24
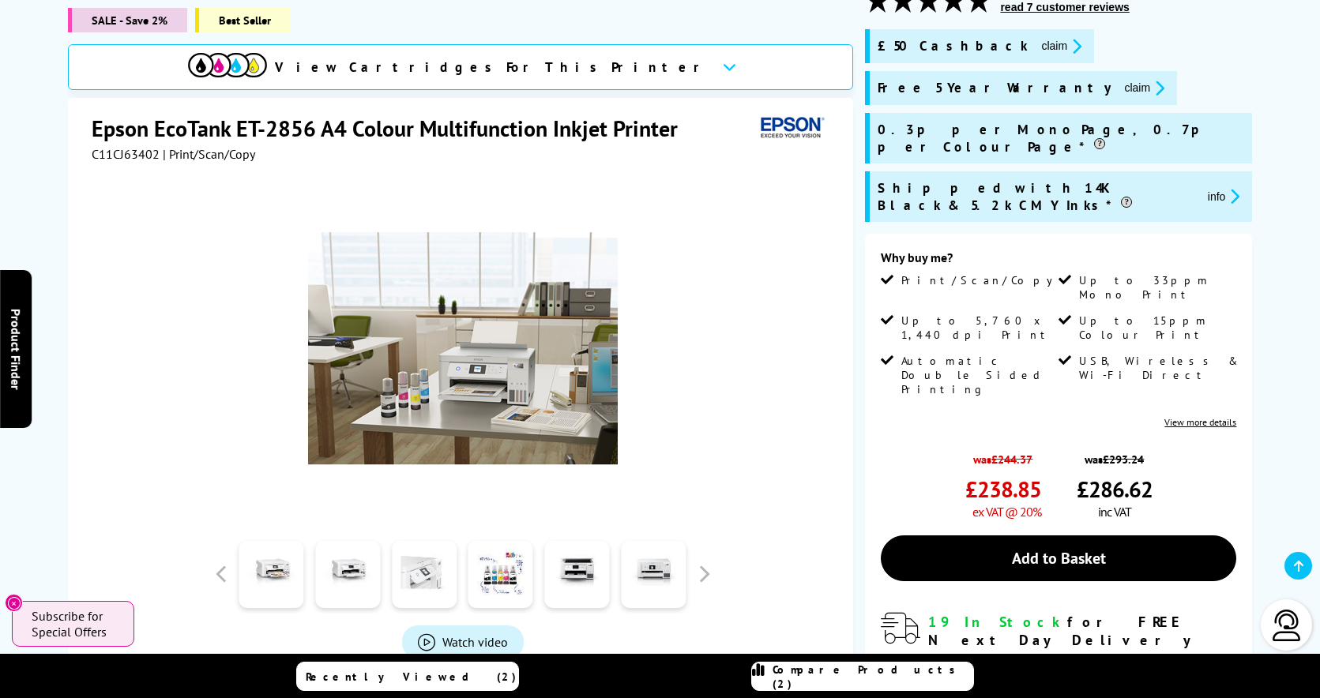
click at [430, 591] on link at bounding box center [424, 574] width 65 height 67
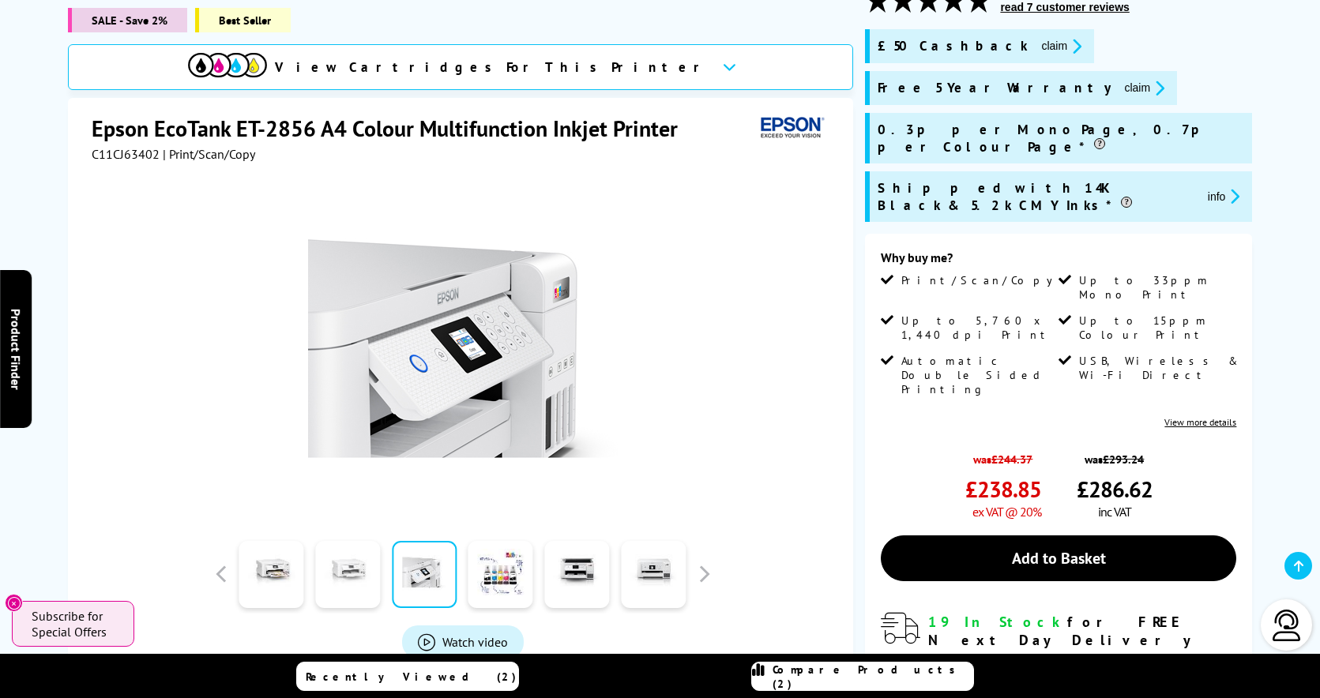
click at [364, 580] on link at bounding box center [347, 574] width 65 height 67
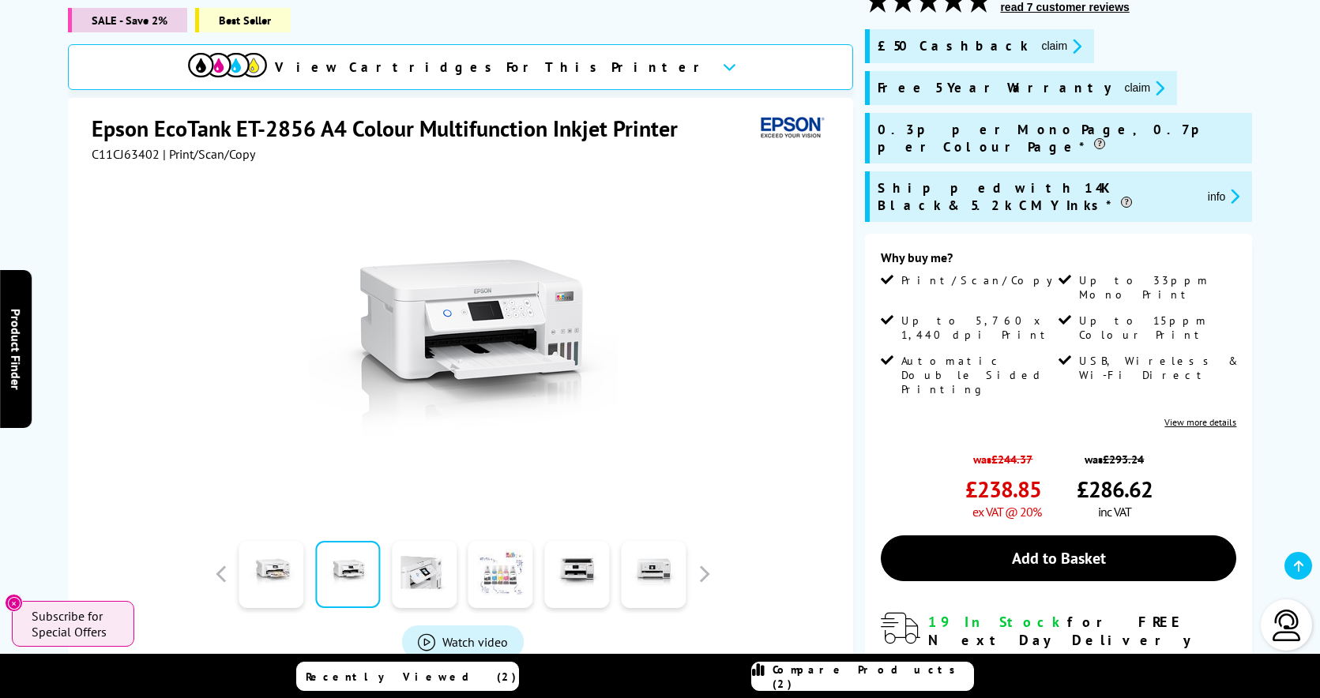
click at [490, 583] on link at bounding box center [500, 574] width 65 height 67
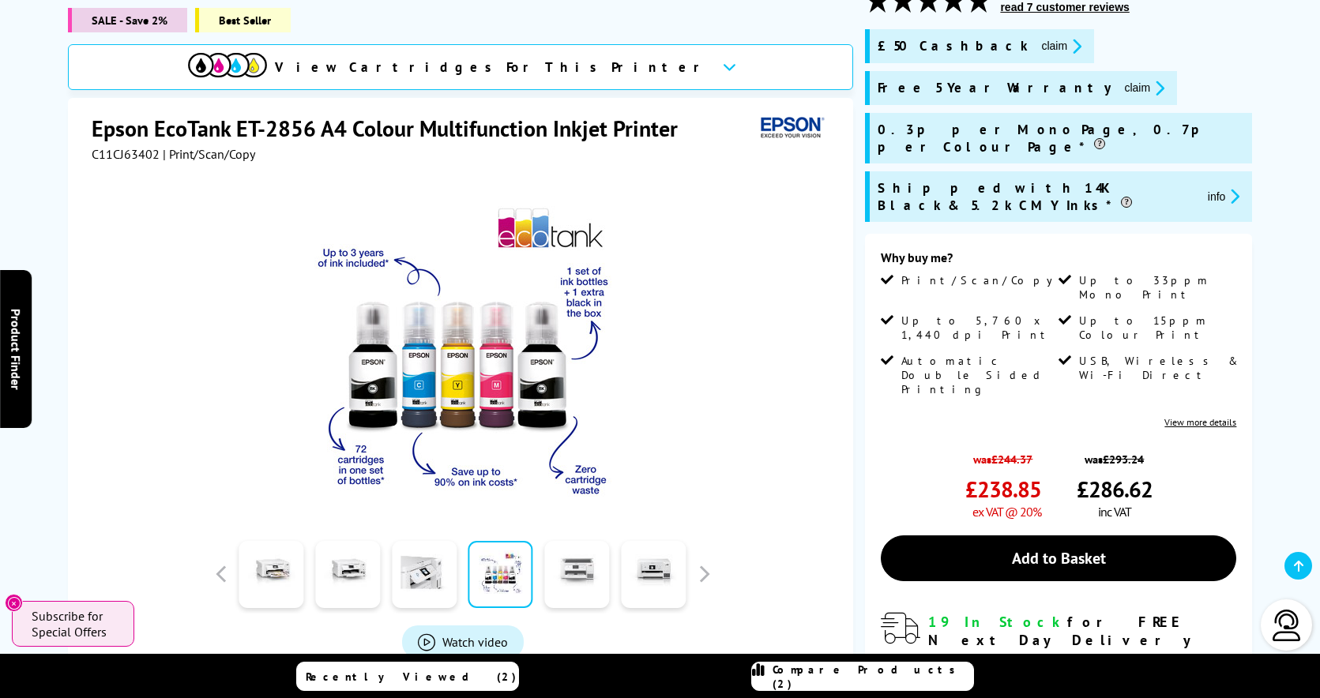
click at [577, 583] on link at bounding box center [576, 574] width 65 height 67
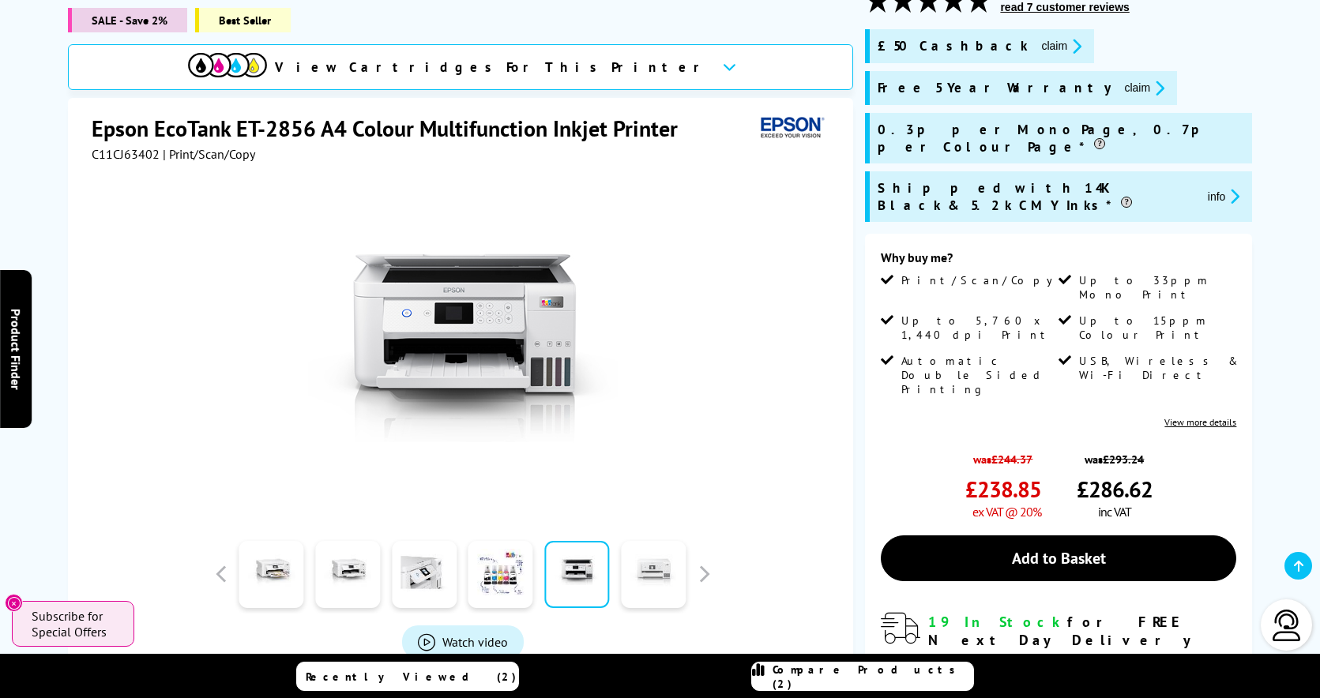
click at [651, 577] on link at bounding box center [653, 574] width 65 height 67
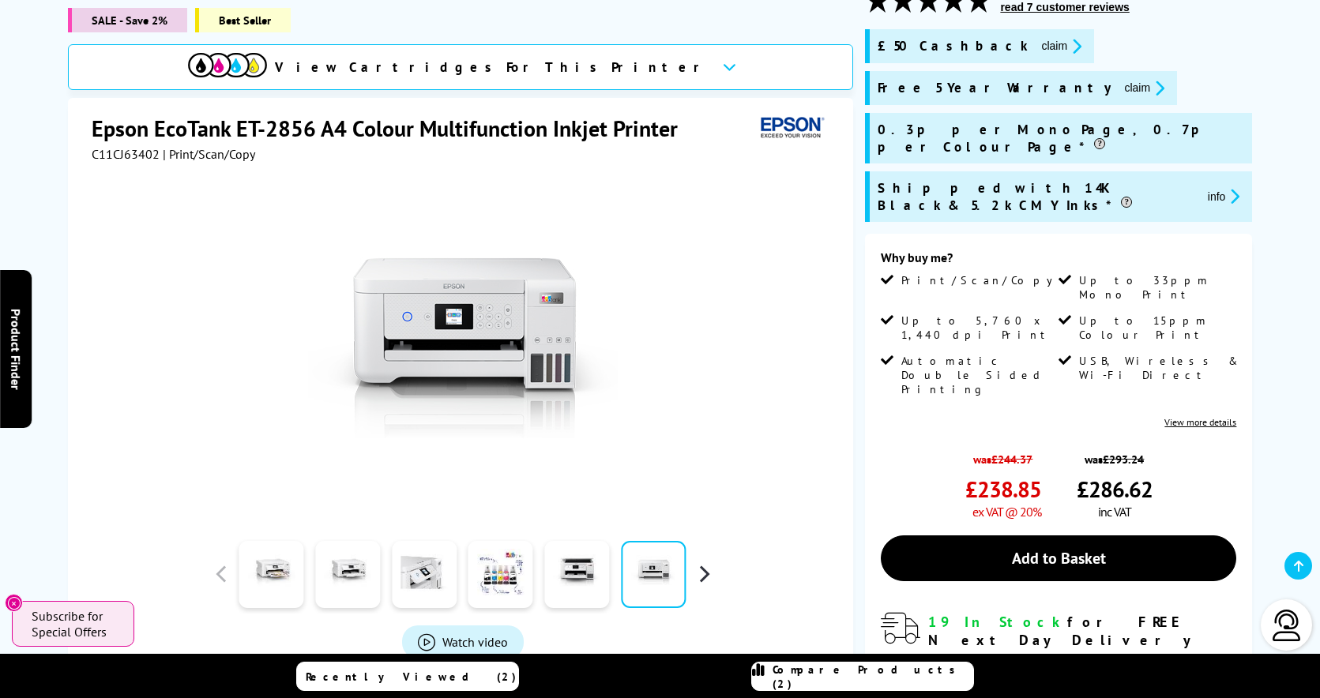
click at [695, 577] on button "button" at bounding box center [704, 574] width 24 height 24
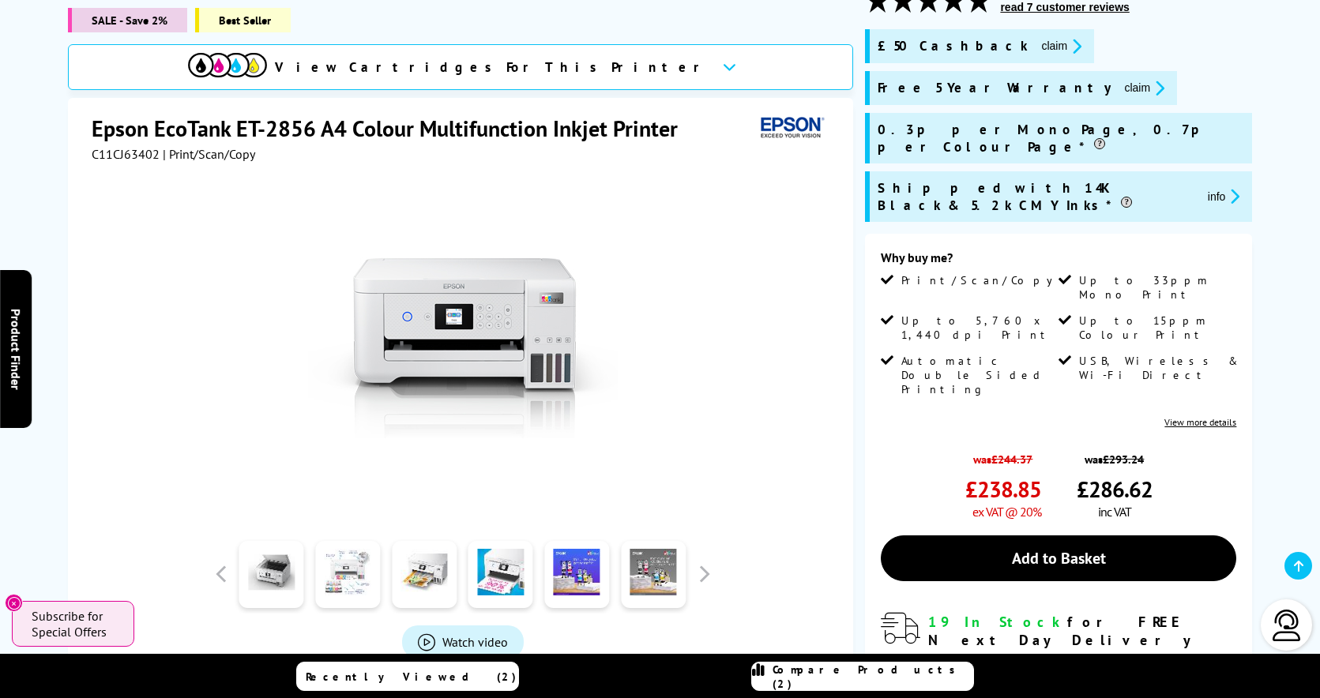
click at [363, 574] on link at bounding box center [347, 574] width 65 height 67
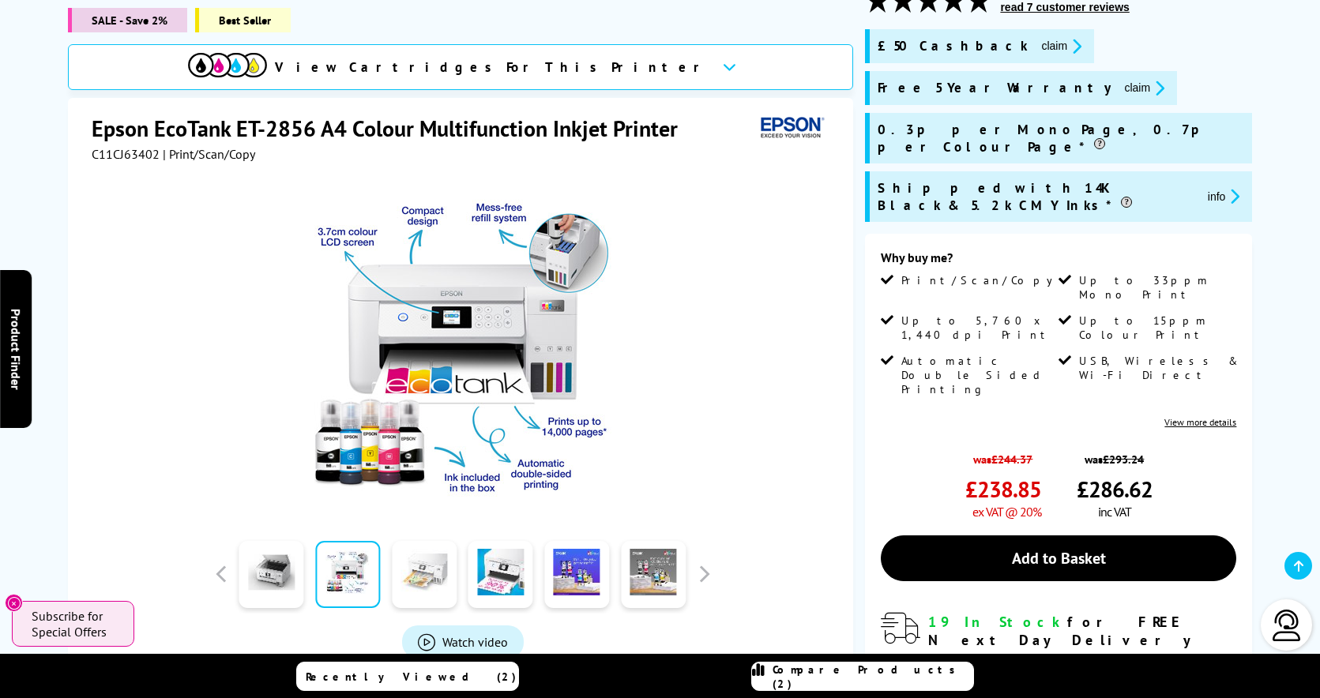
click at [410, 577] on link at bounding box center [424, 574] width 65 height 67
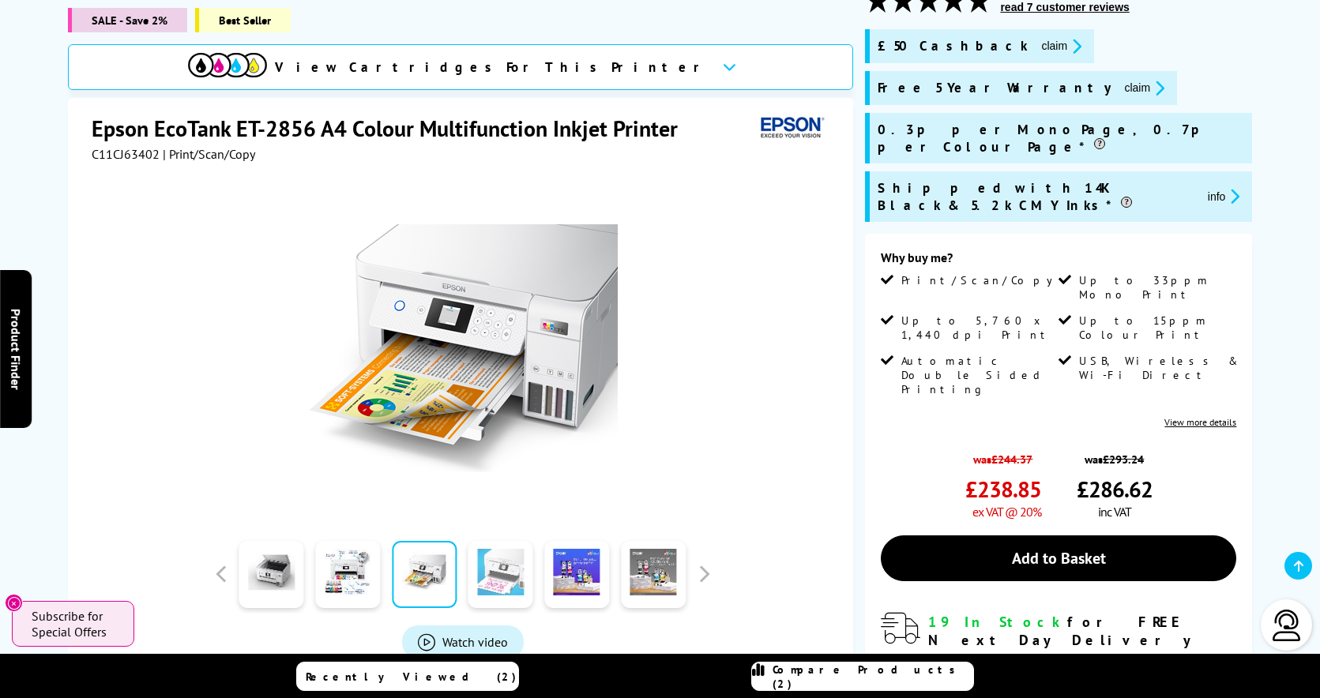
click at [486, 580] on link at bounding box center [500, 574] width 65 height 67
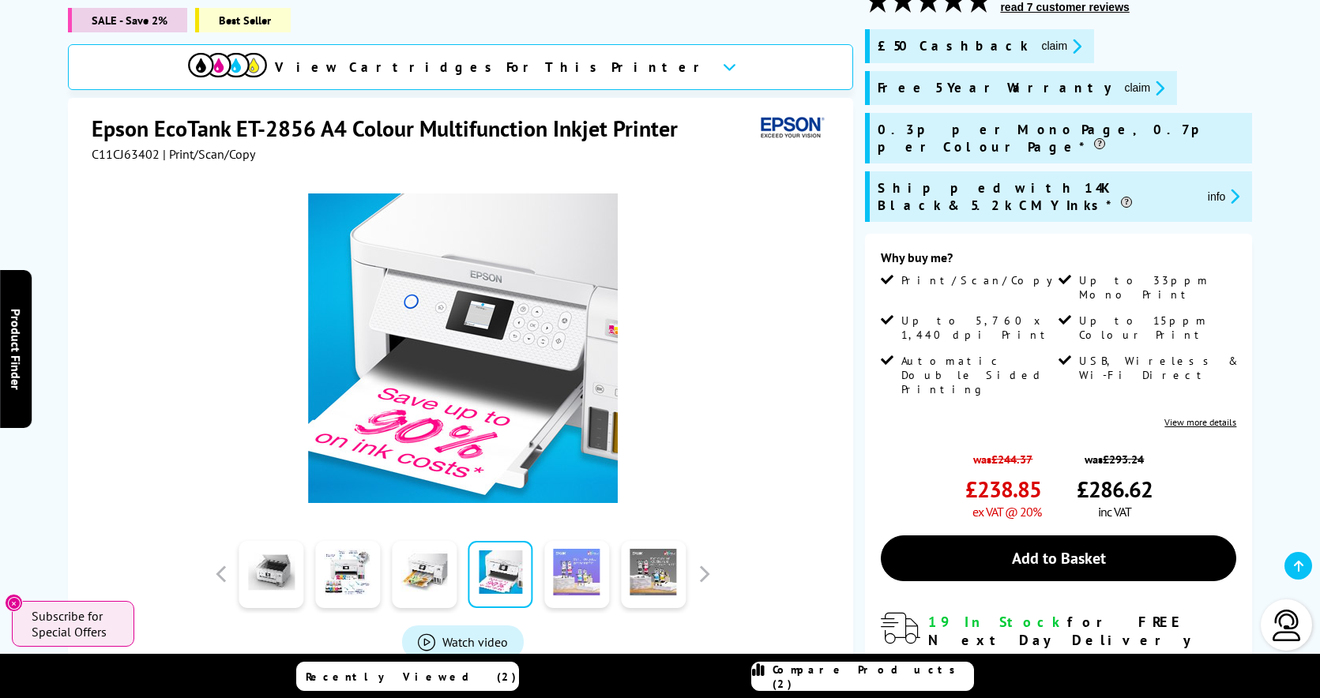
click at [558, 585] on link at bounding box center [576, 574] width 65 height 67
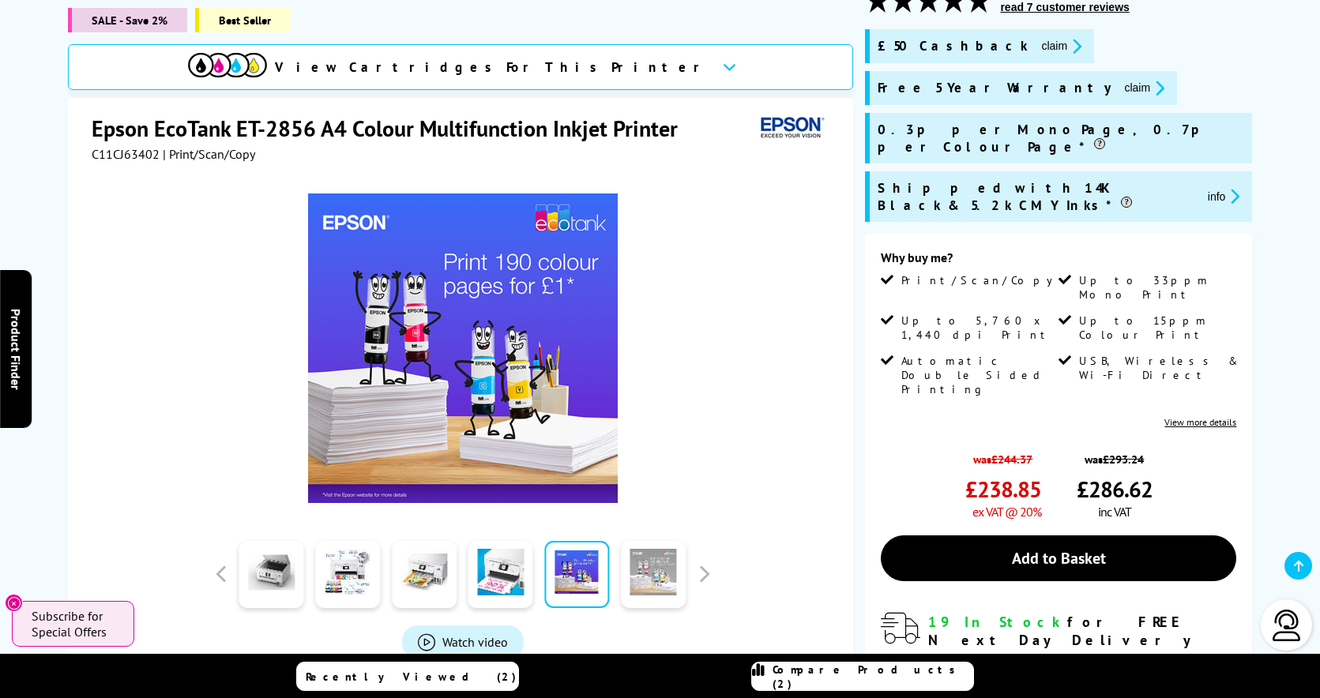
click at [645, 585] on link at bounding box center [653, 574] width 65 height 67
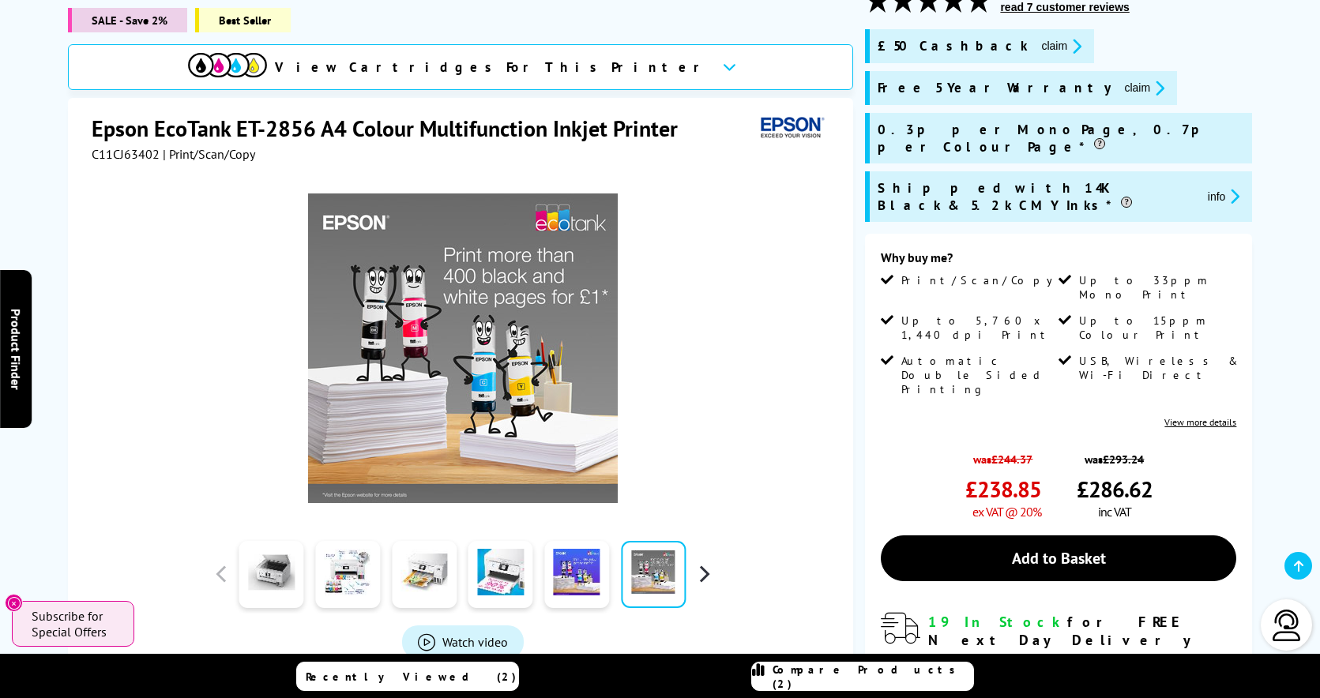
click at [707, 575] on button "button" at bounding box center [704, 574] width 24 height 24
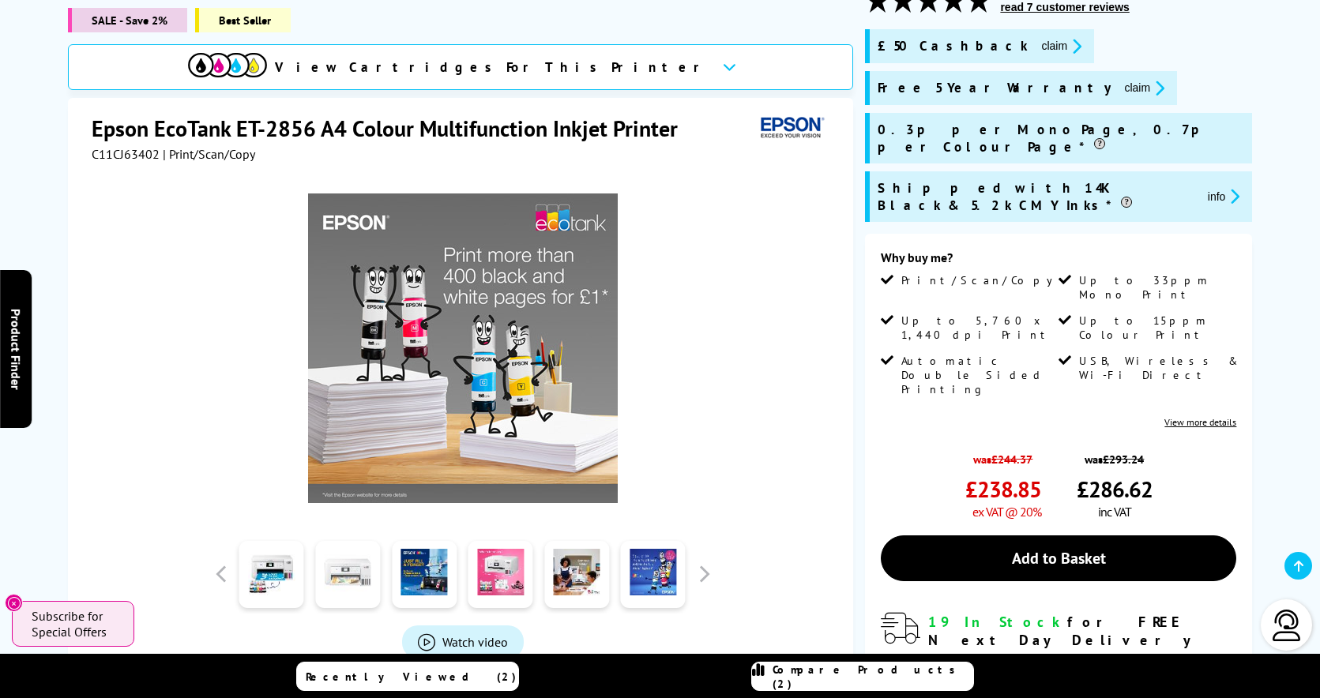
click at [344, 577] on link at bounding box center [347, 574] width 65 height 67
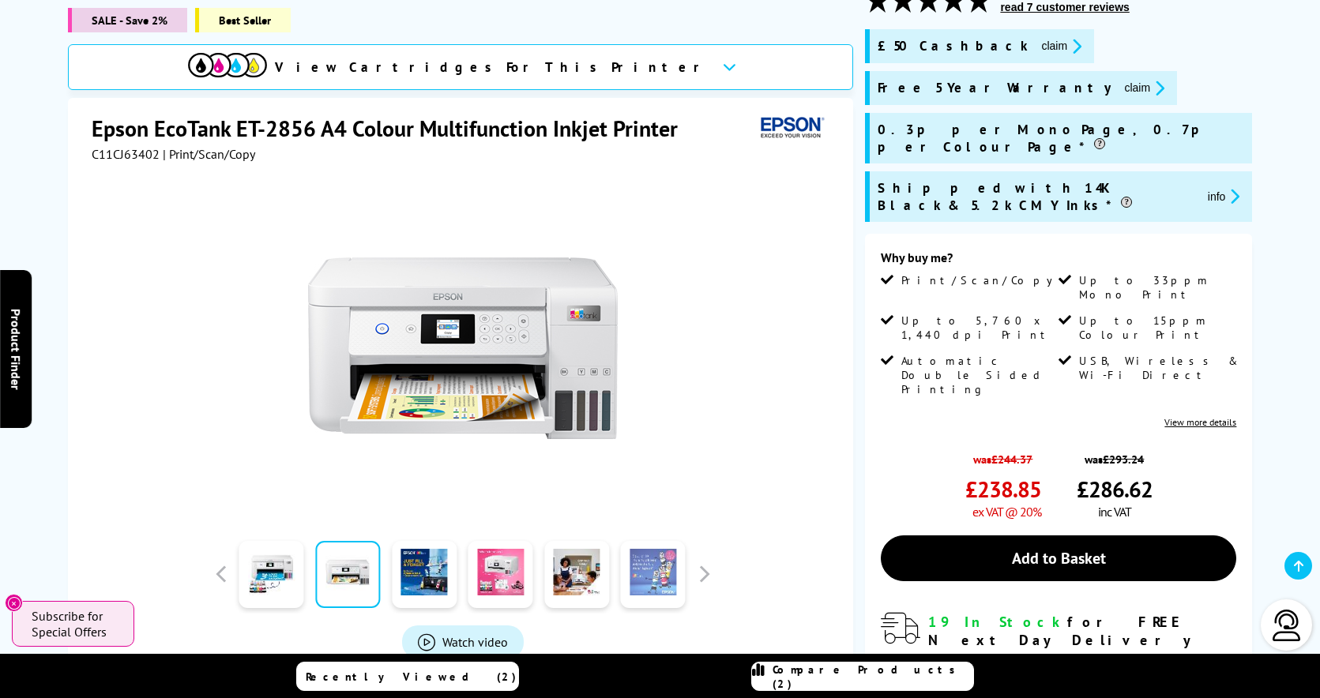
click at [645, 586] on link at bounding box center [653, 574] width 65 height 67
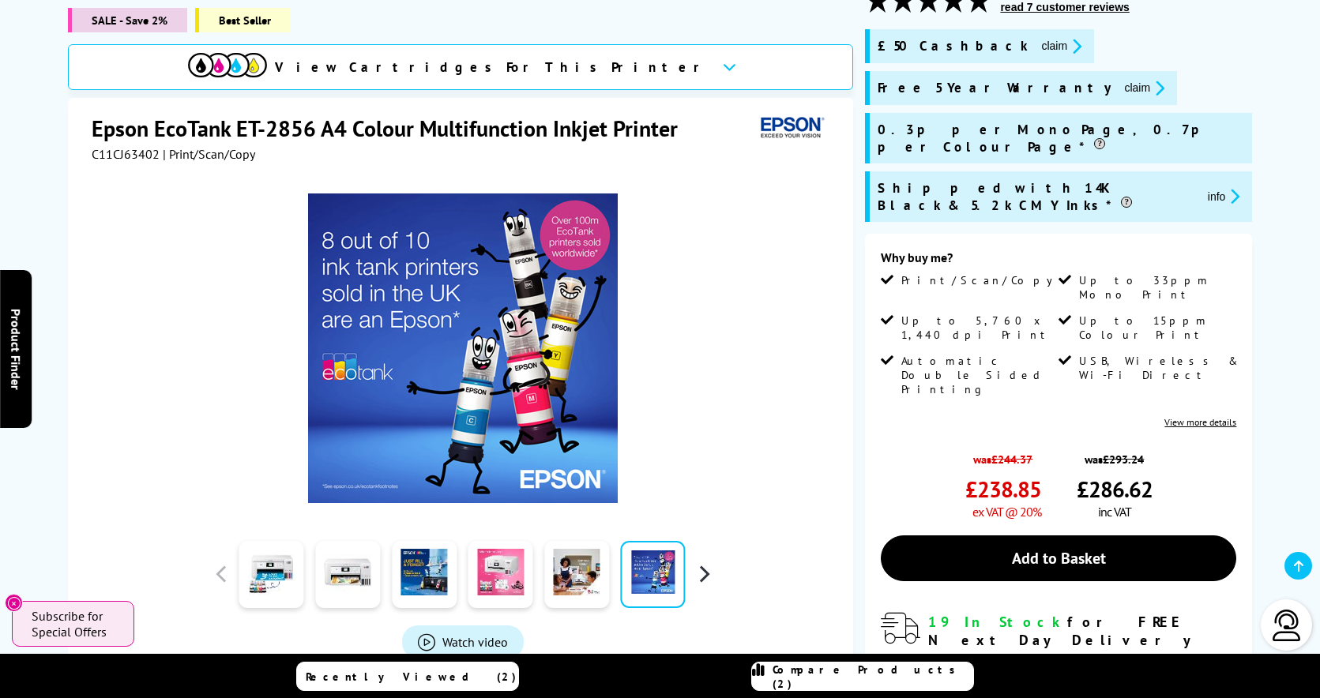
click at [701, 577] on button "button" at bounding box center [704, 574] width 24 height 24
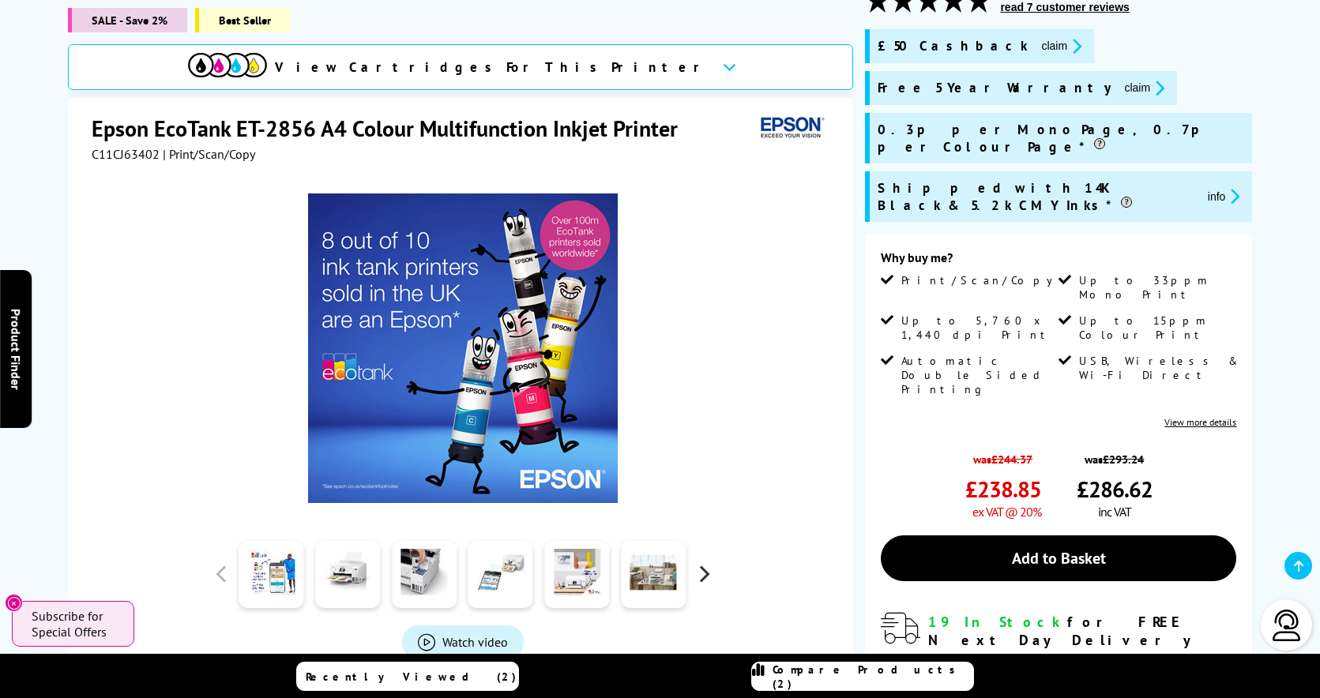
click at [701, 577] on button "button" at bounding box center [704, 574] width 24 height 24
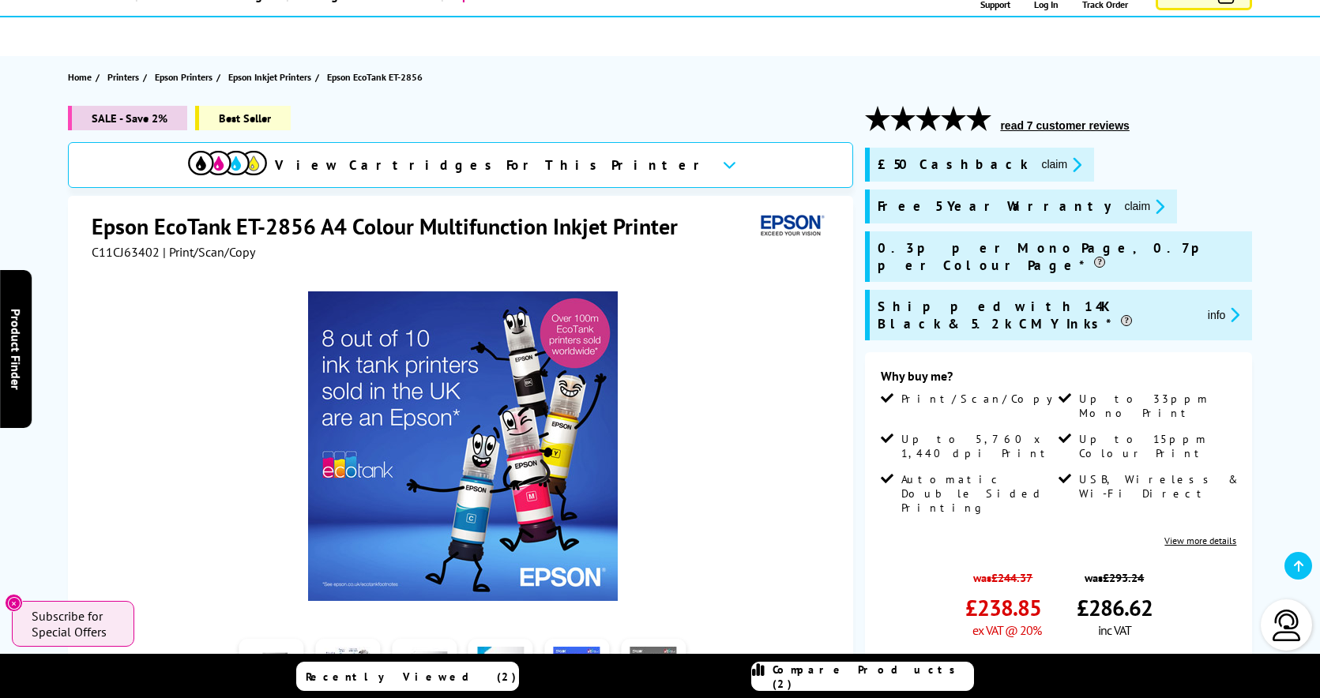
scroll to position [0, 0]
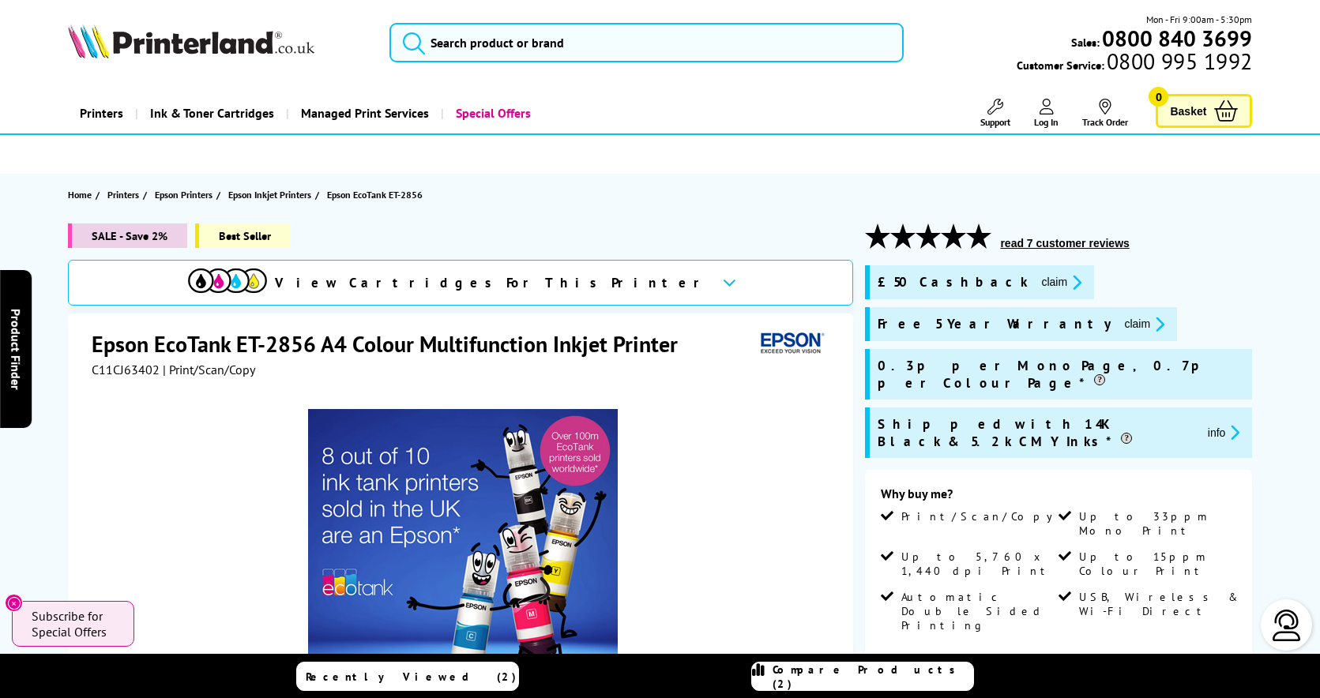
click at [1036, 284] on button "claim" at bounding box center [1061, 282] width 50 height 18
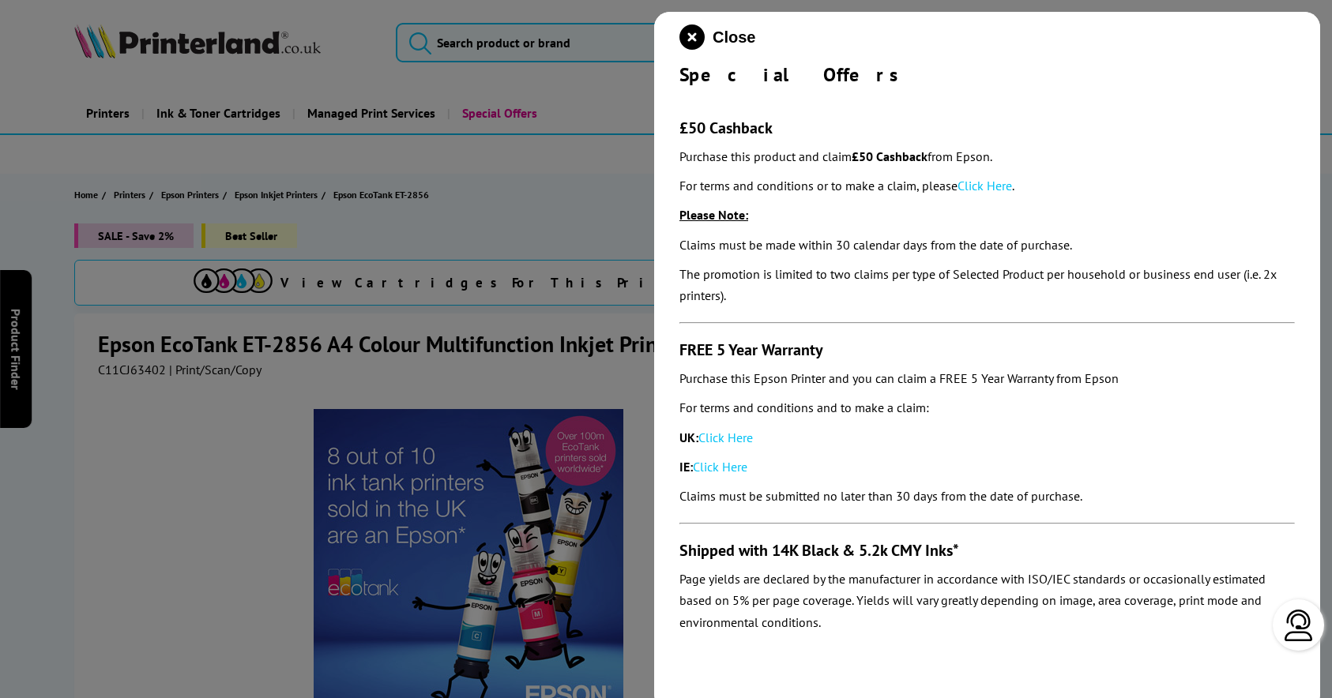
click at [493, 236] on div at bounding box center [666, 349] width 1332 height 698
click at [693, 42] on icon "close modal" at bounding box center [691, 36] width 25 height 25
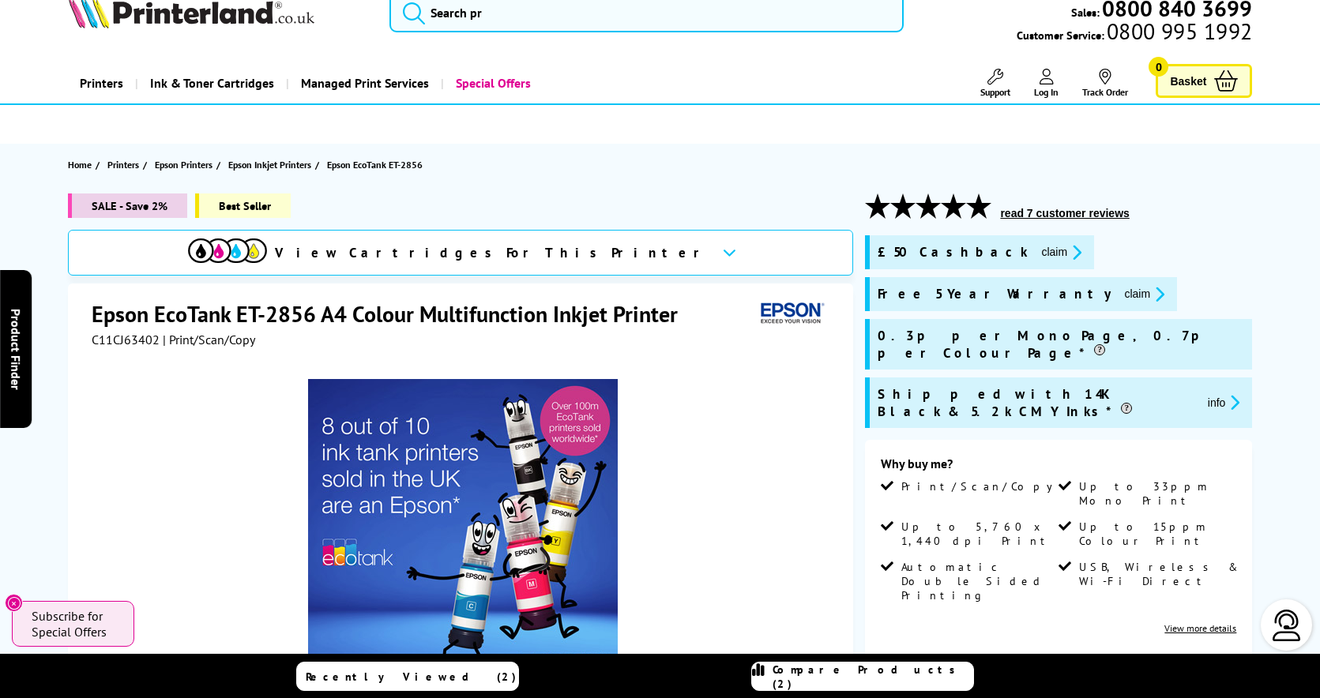
scroll to position [29, 0]
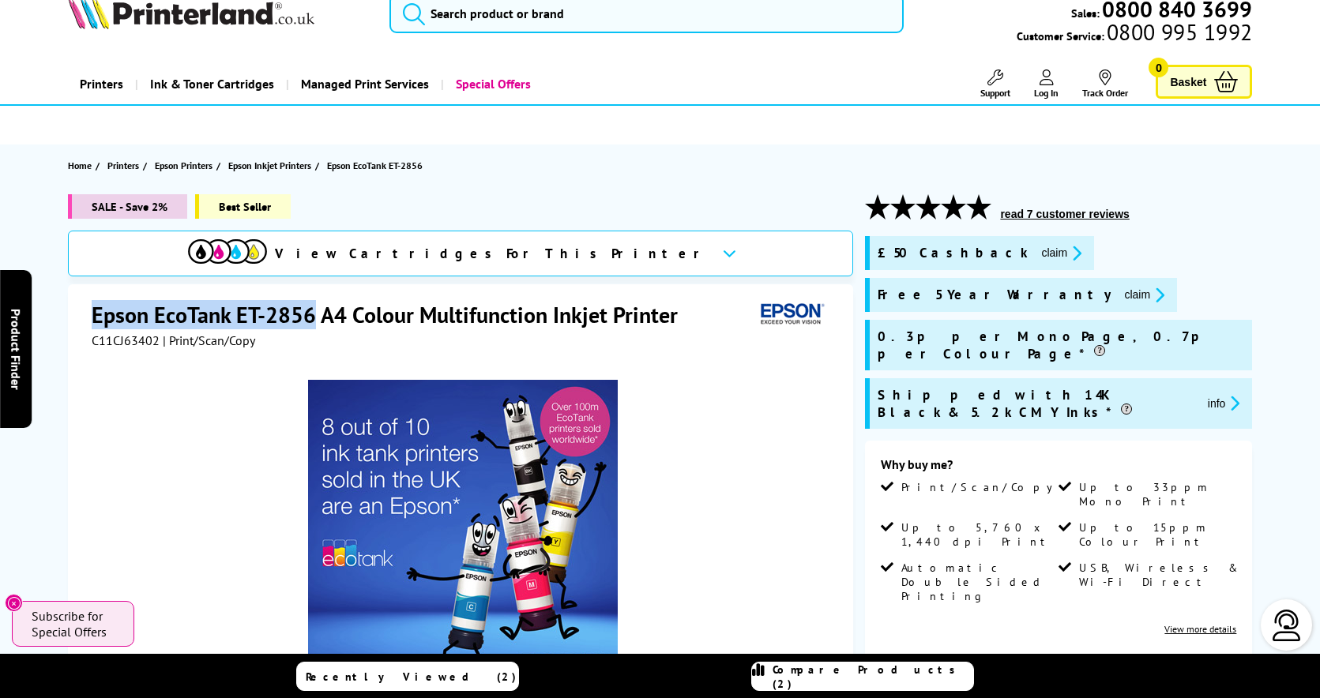
drag, startPoint x: 92, startPoint y: 315, endPoint x: 264, endPoint y: 321, distance: 172.3
click at [315, 322] on h1 "Epson EcoTank ET-2856 A4 Colour Multifunction Inkjet Printer" at bounding box center [393, 314] width 602 height 29
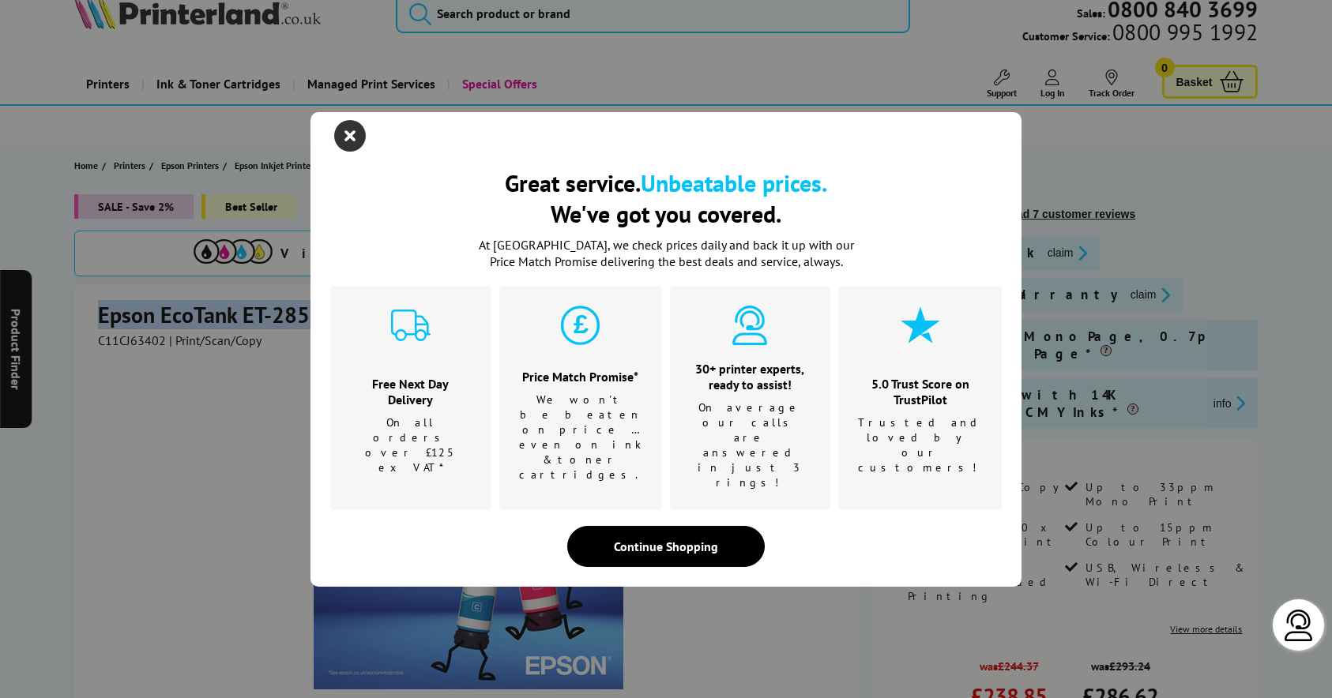
click at [349, 152] on icon "close modal" at bounding box center [350, 136] width 32 height 32
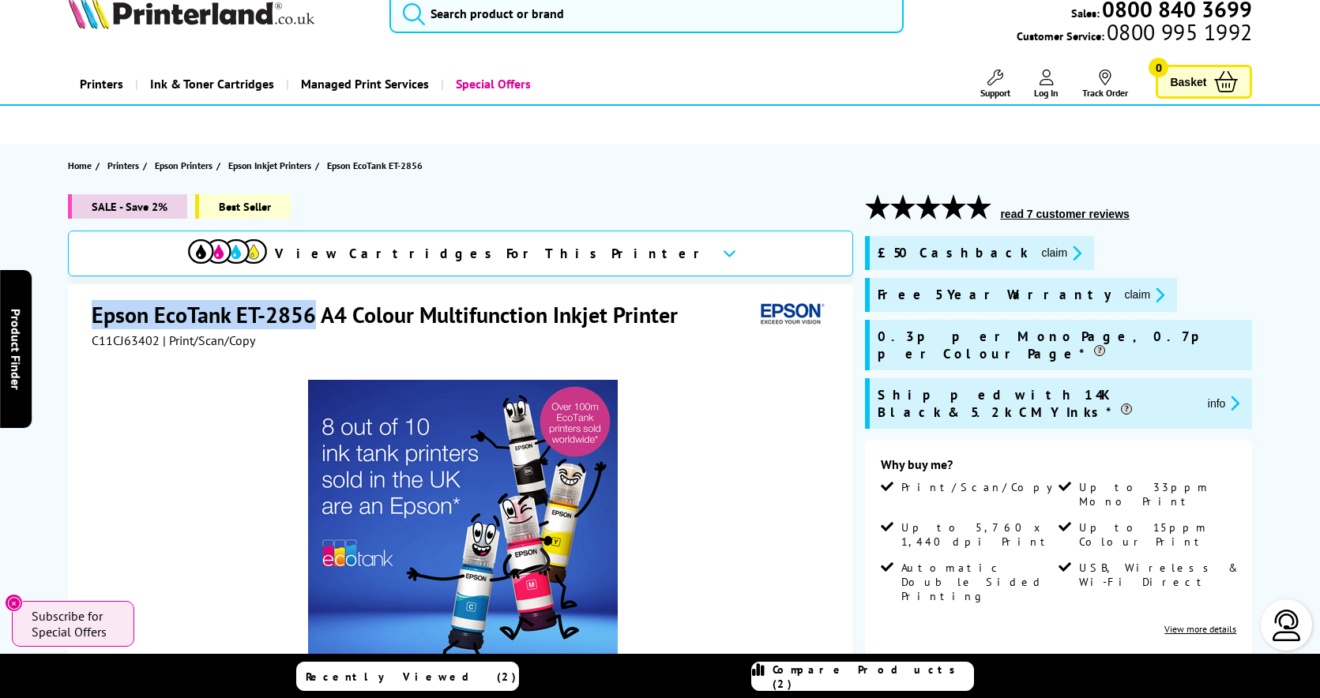
copy h1 "Epson EcoTank ET-2856"
